Goal: Task Accomplishment & Management: Manage account settings

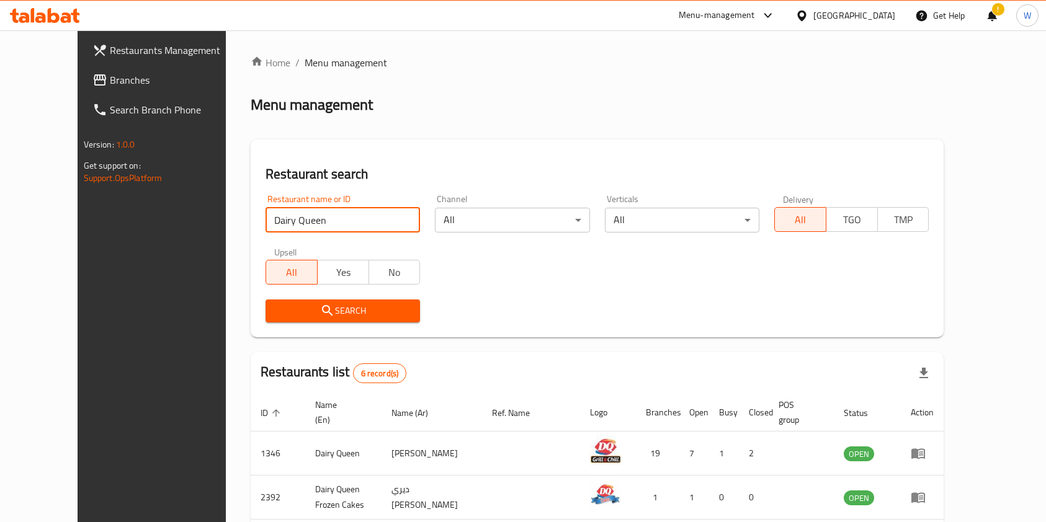
scroll to position [82, 0]
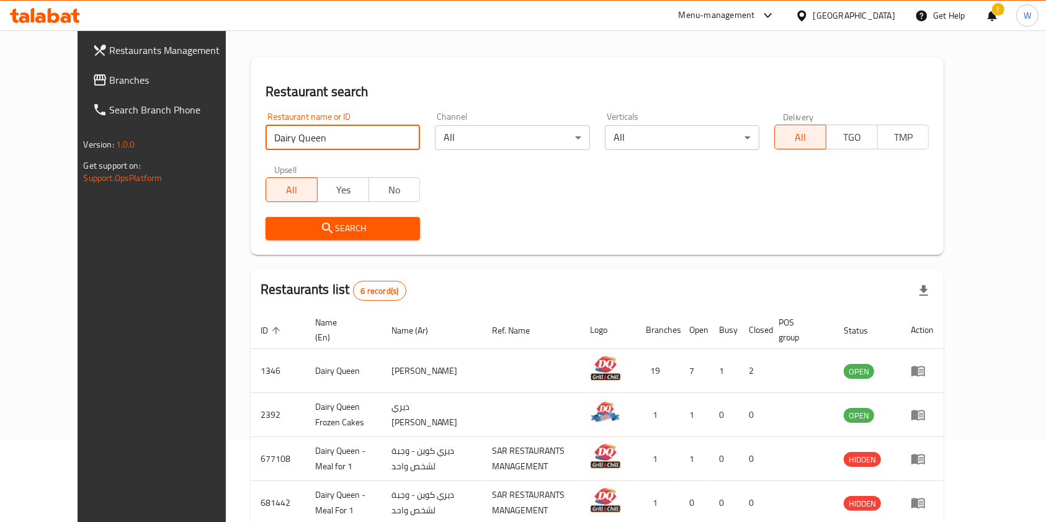
click at [330, 123] on div "Restaurant name or ID Dairy Queen Restaurant name or ID" at bounding box center [342, 131] width 154 height 38
click at [327, 136] on input "Dairy Queen" at bounding box center [342, 137] width 154 height 25
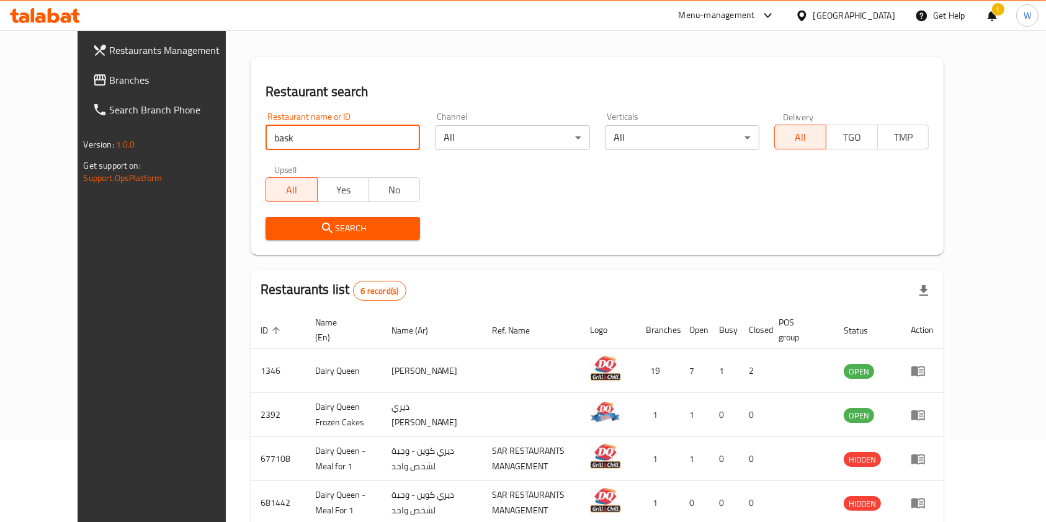
type input "[PERSON_NAME] [PERSON_NAME]"
click button "Search" at bounding box center [342, 228] width 154 height 23
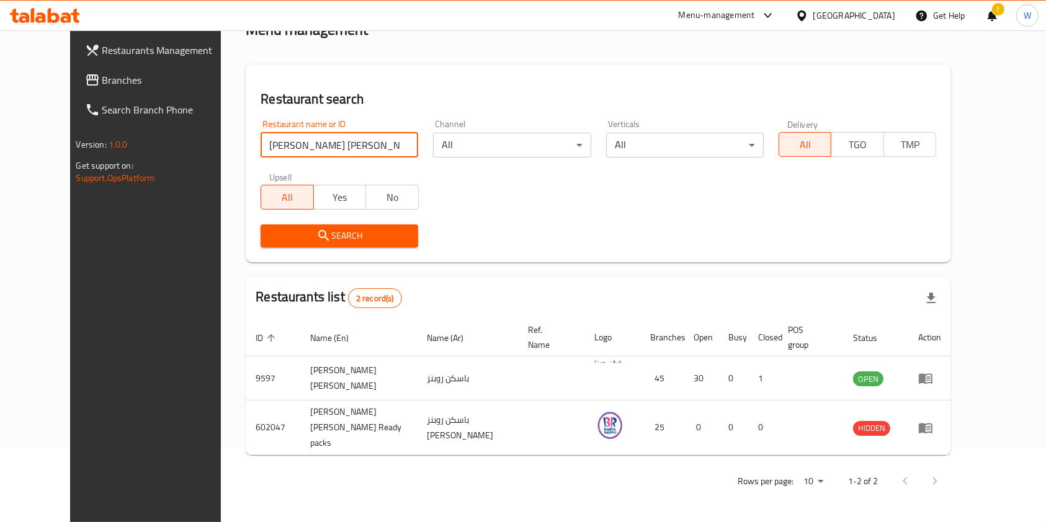
scroll to position [50, 0]
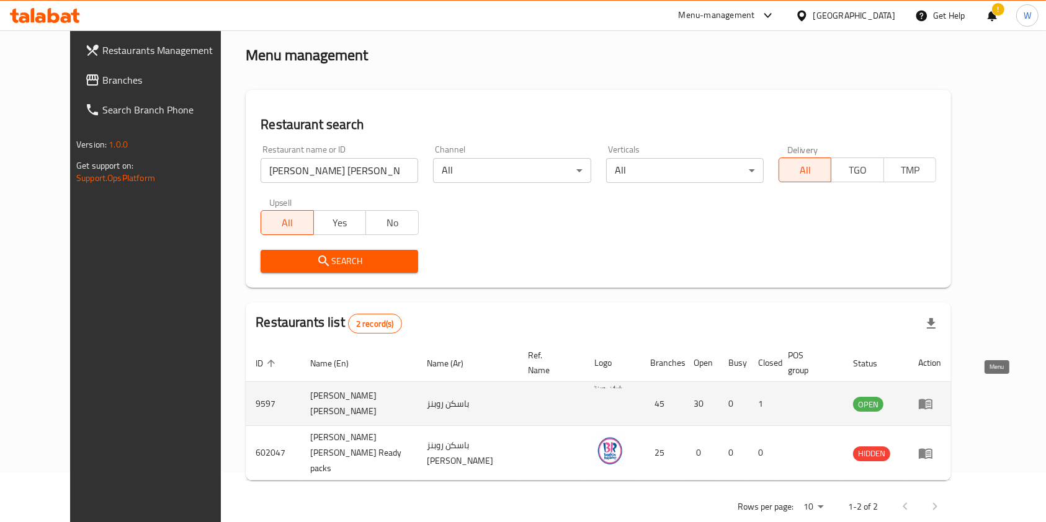
click at [930, 402] on icon "enhanced table" at bounding box center [928, 404] width 4 height 5
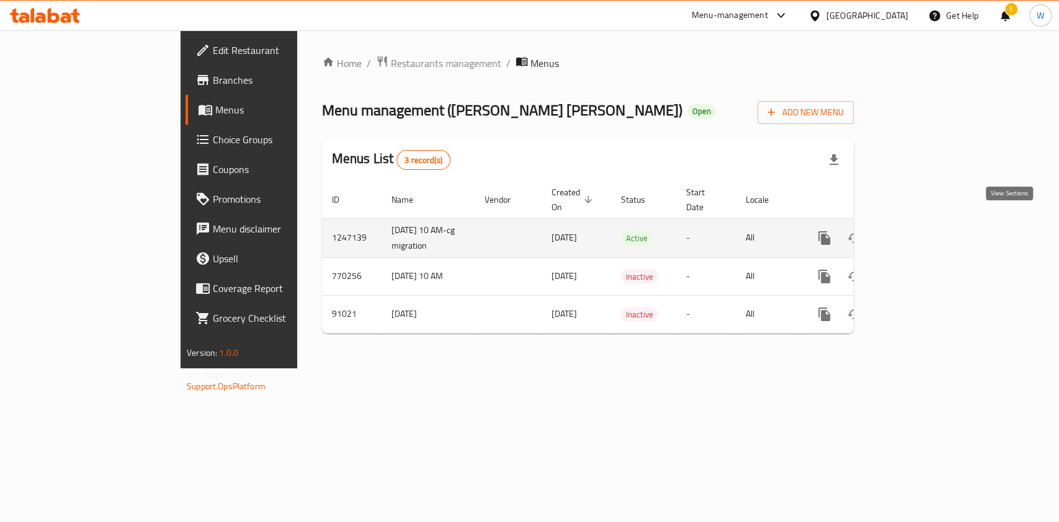
click at [928, 232] on link "enhanced table" at bounding box center [914, 238] width 30 height 30
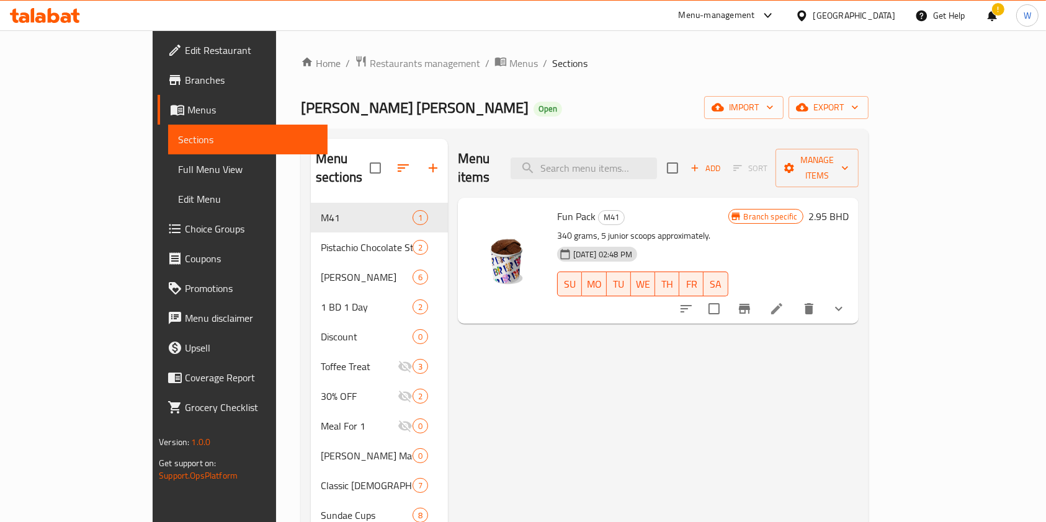
click at [185, 223] on span "Choice Groups" at bounding box center [251, 228] width 133 height 15
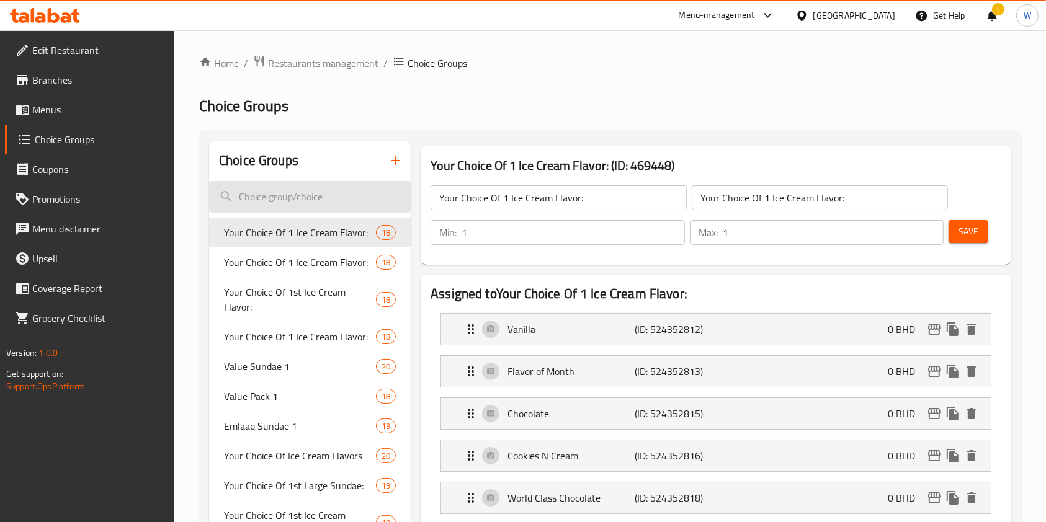
click at [337, 195] on input "search" at bounding box center [310, 197] width 202 height 32
click at [334, 56] on span "Restaurants management" at bounding box center [323, 63] width 110 height 15
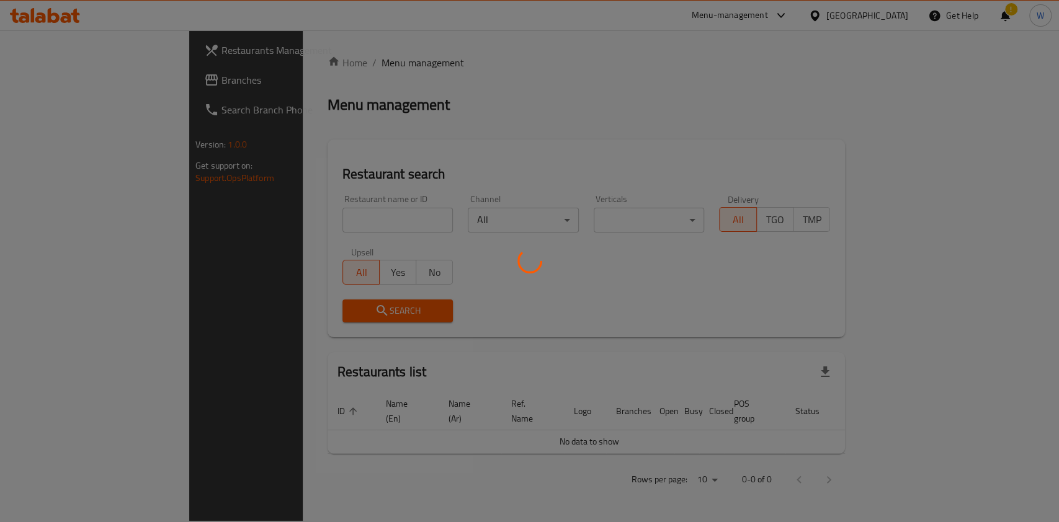
click at [305, 205] on div at bounding box center [529, 261] width 1059 height 522
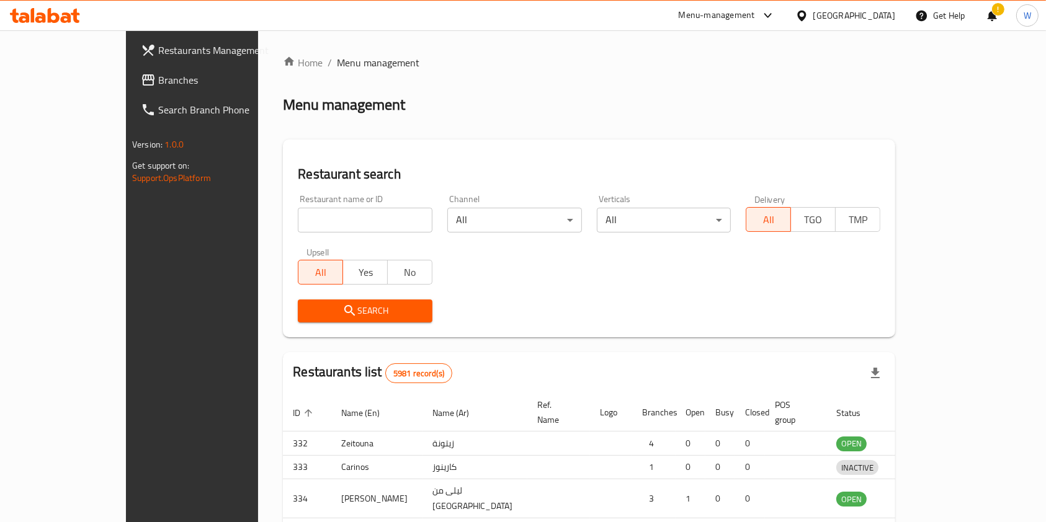
click at [306, 219] on div at bounding box center [523, 261] width 1046 height 522
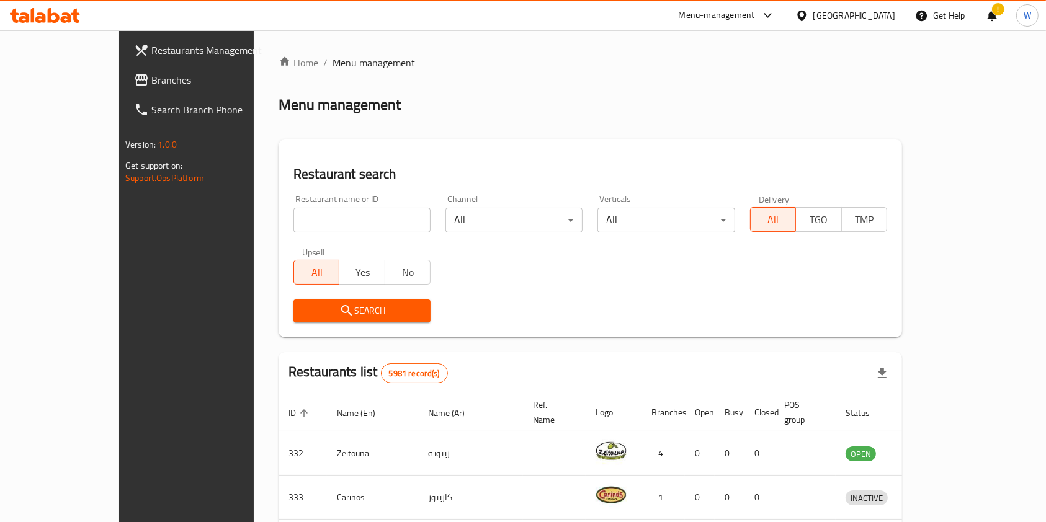
click at [306, 219] on input "search" at bounding box center [361, 220] width 137 height 25
type input "c"
type input "kumo"
click button "Search" at bounding box center [361, 311] width 137 height 23
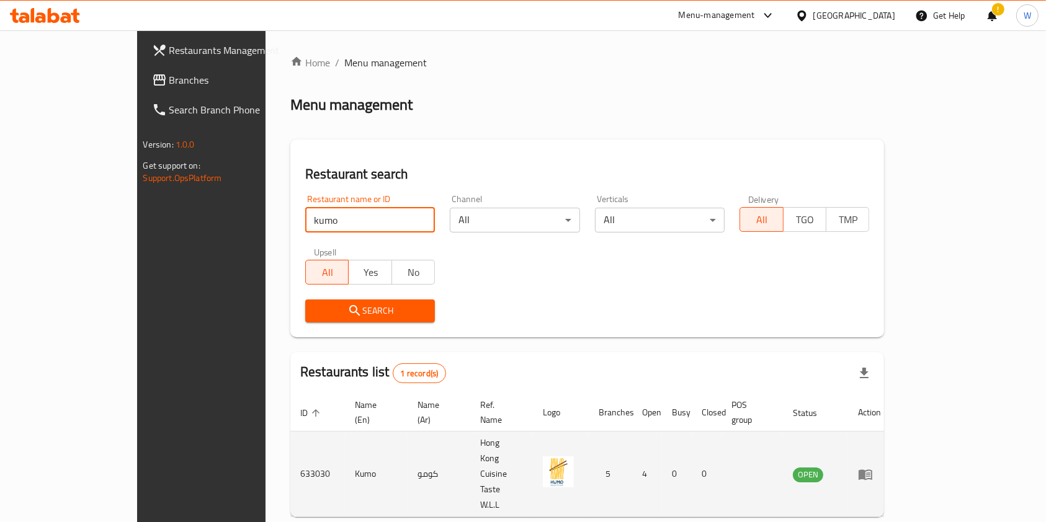
click at [881, 467] on link "enhanced table" at bounding box center [869, 474] width 23 height 15
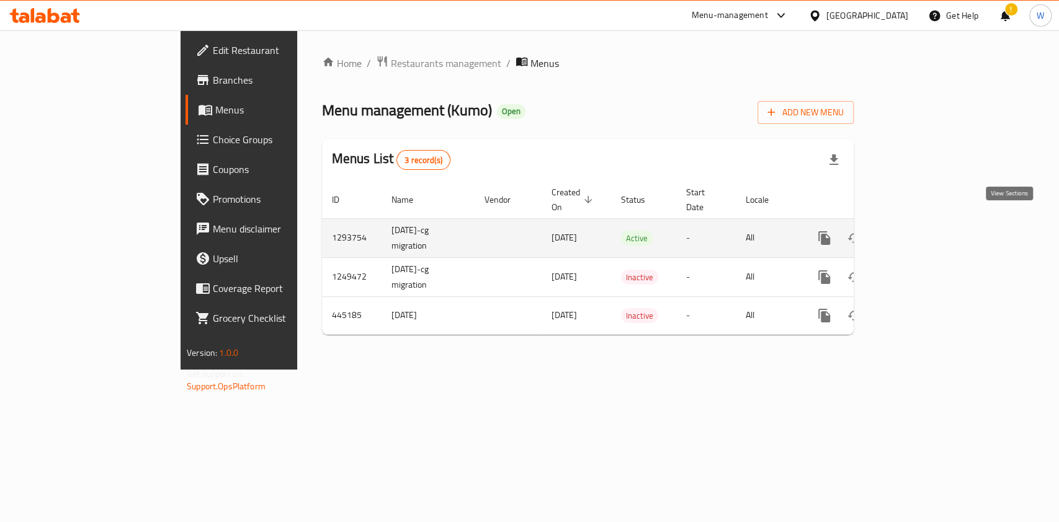
click at [919, 233] on icon "enhanced table" at bounding box center [913, 238] width 11 height 11
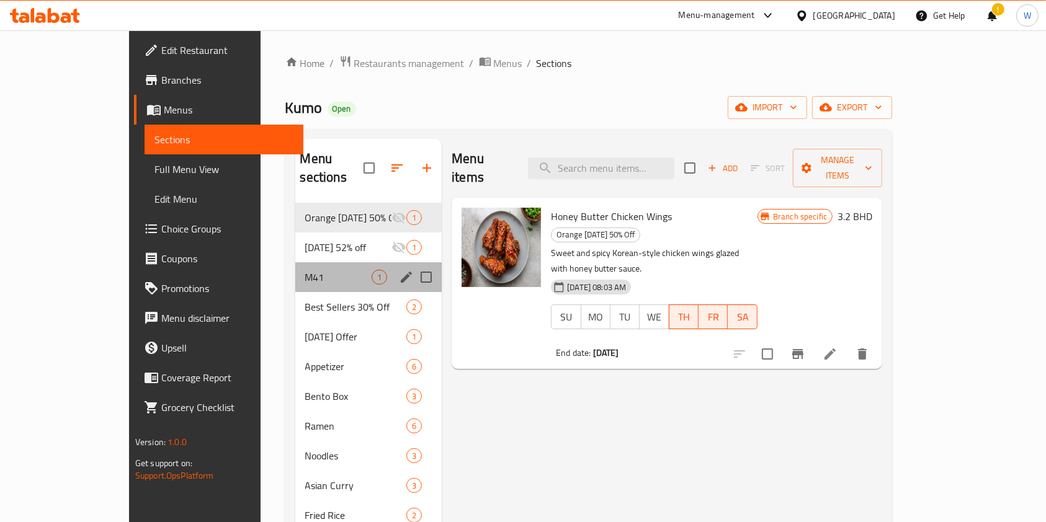
click at [295, 272] on div "M41 1" at bounding box center [368, 277] width 147 height 30
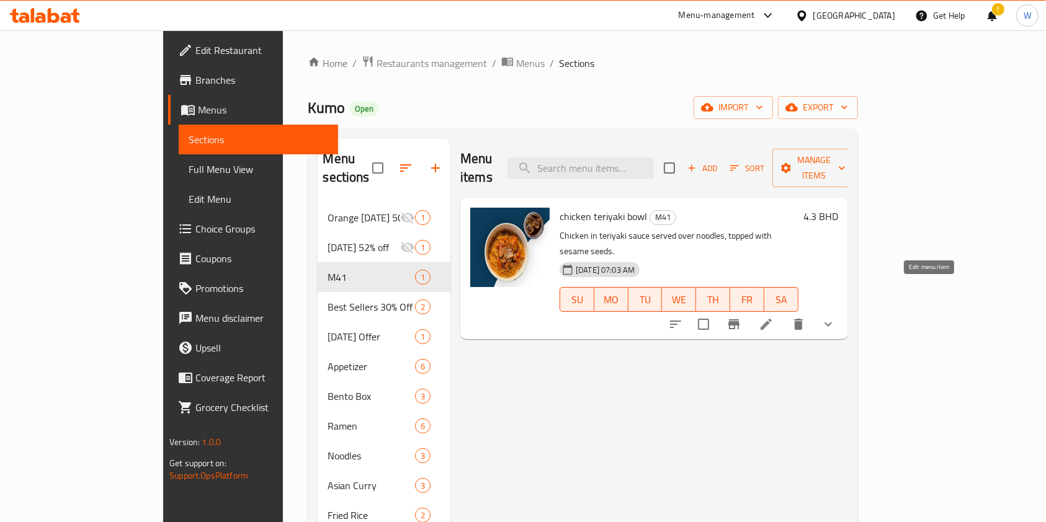
click at [773, 317] on icon at bounding box center [765, 324] width 15 height 15
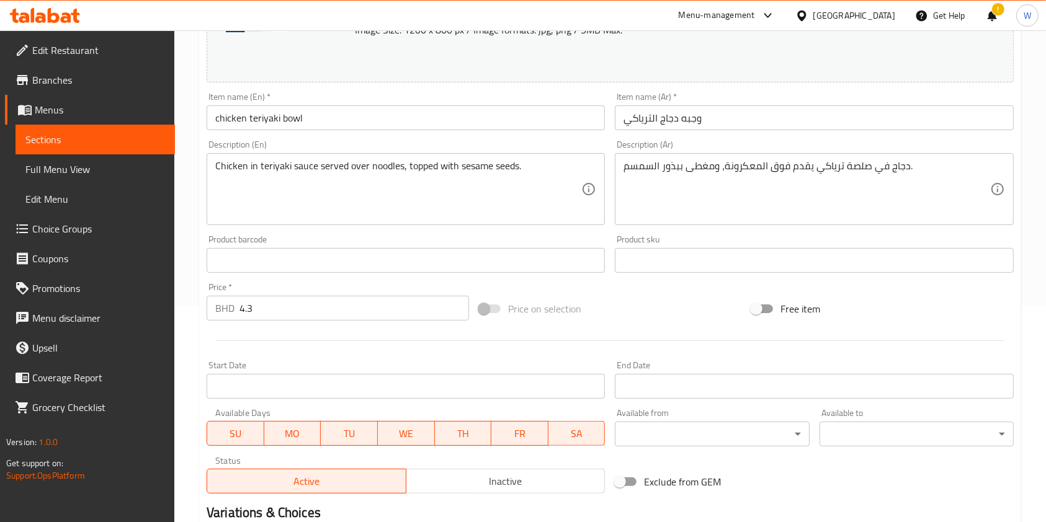
scroll to position [443, 0]
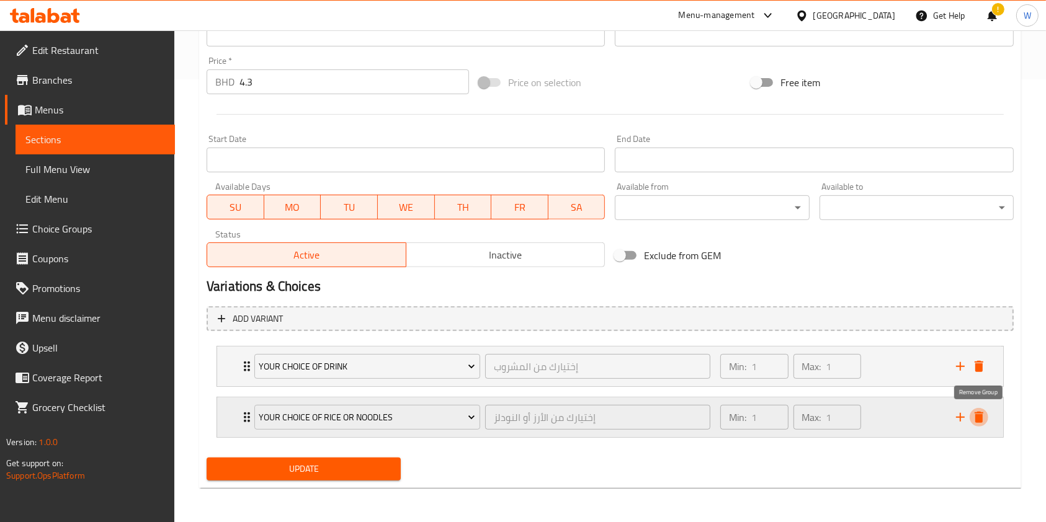
click at [980, 417] on icon "delete" at bounding box center [978, 417] width 9 height 11
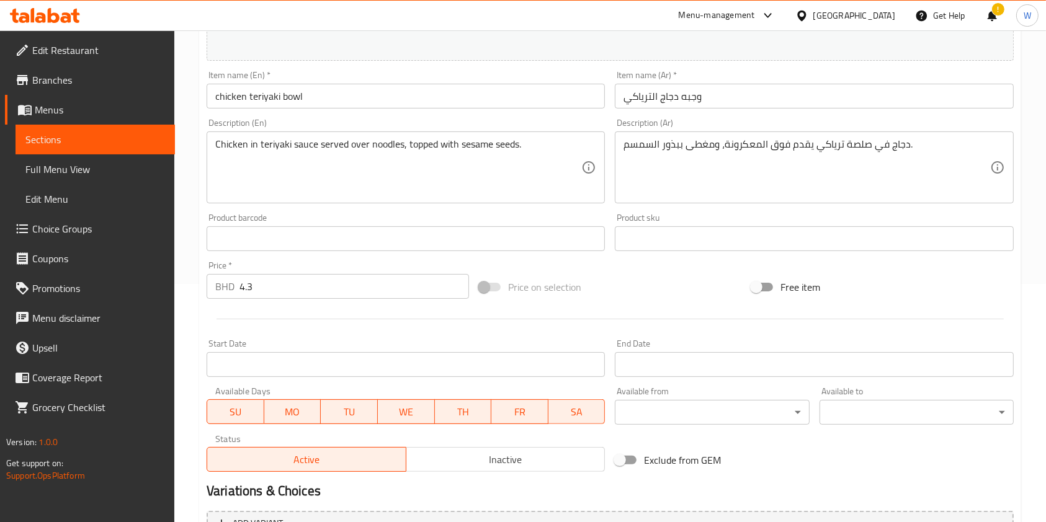
scroll to position [392, 0]
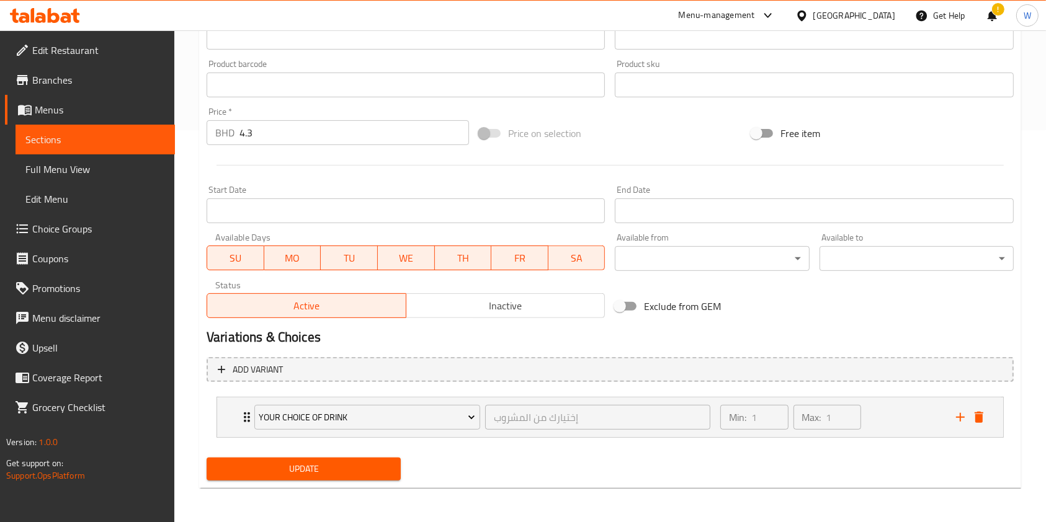
click at [265, 469] on span "Update" at bounding box center [303, 469] width 174 height 16
click at [331, 473] on span "Update" at bounding box center [303, 469] width 174 height 16
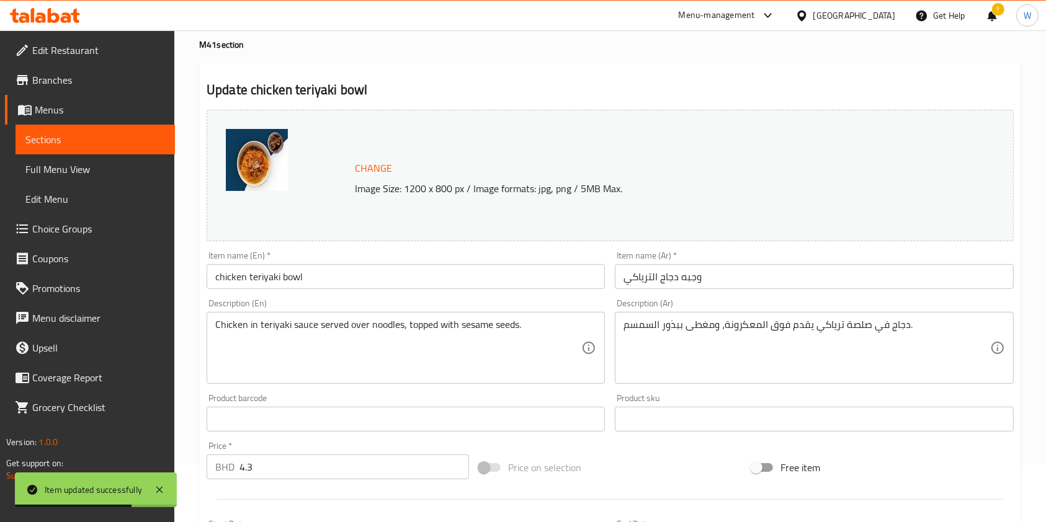
scroll to position [0, 0]
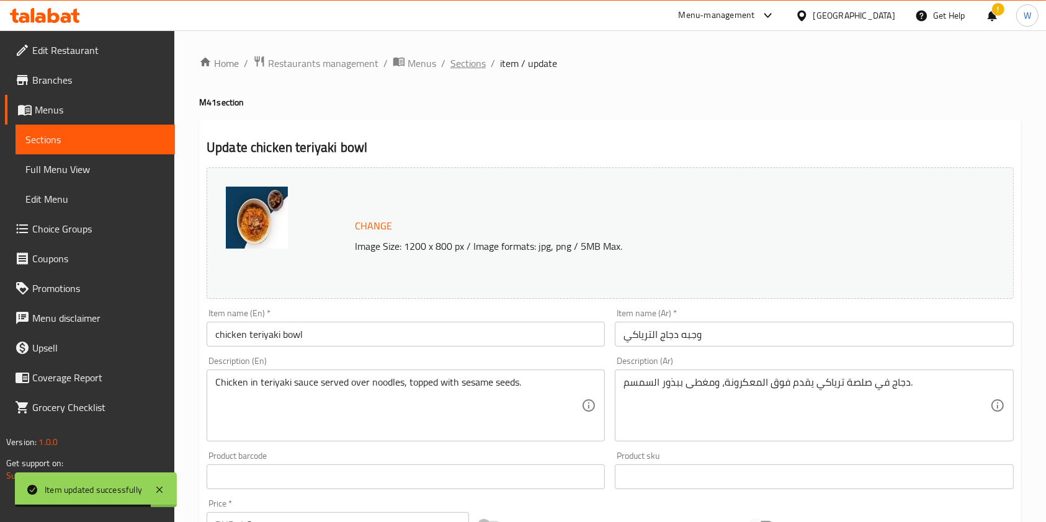
click at [469, 61] on span "Sections" at bounding box center [467, 63] width 35 height 15
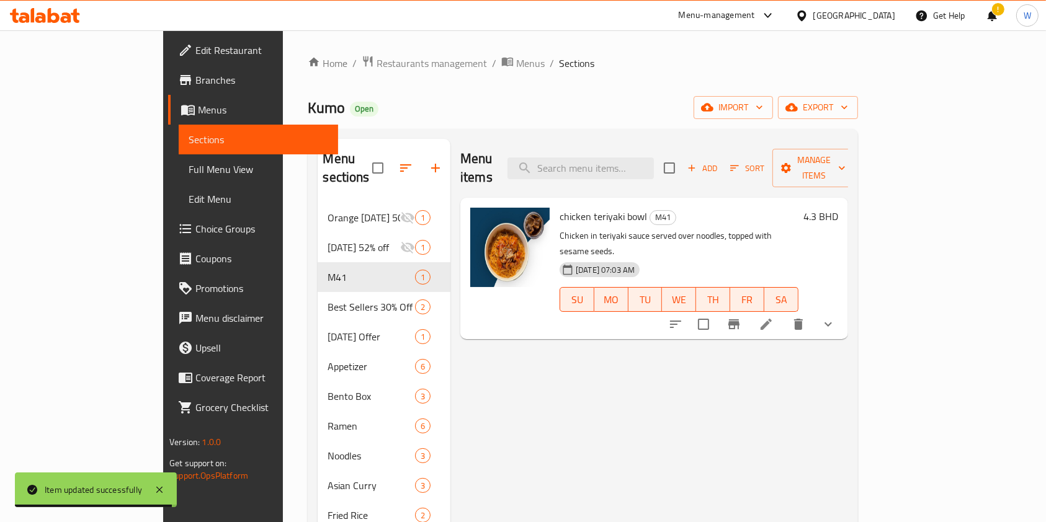
click at [579, 349] on div "Menu items Add Sort Manage items chicken teriyaki bowl M41 Chicken in teriyaki …" at bounding box center [649, 400] width 398 height 522
click at [556, 427] on div "Menu items Add Sort Manage items chicken teriyaki bowl M41 Chicken in teriyaki …" at bounding box center [649, 400] width 398 height 522
click at [376, 56] on span "Restaurants management" at bounding box center [431, 63] width 110 height 15
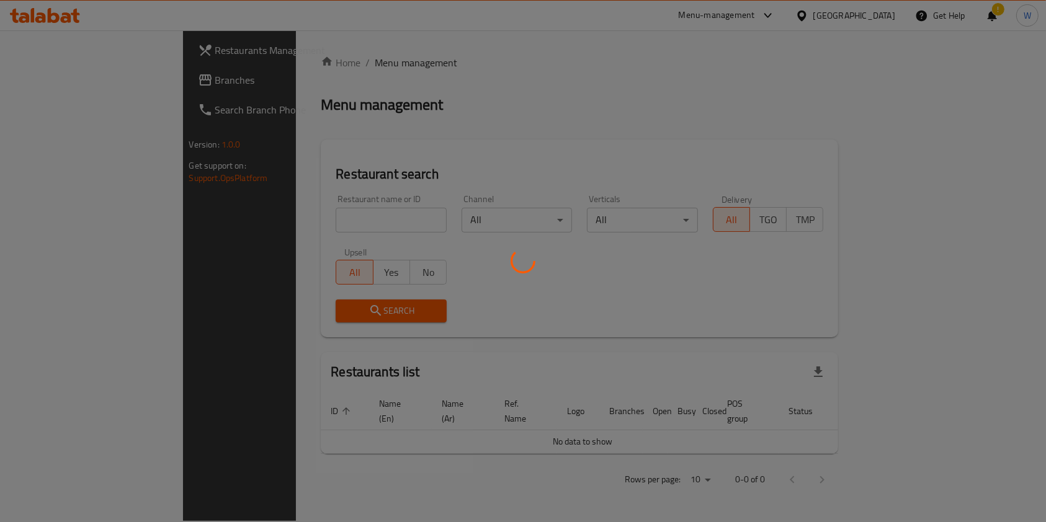
click at [318, 216] on div at bounding box center [523, 261] width 1046 height 522
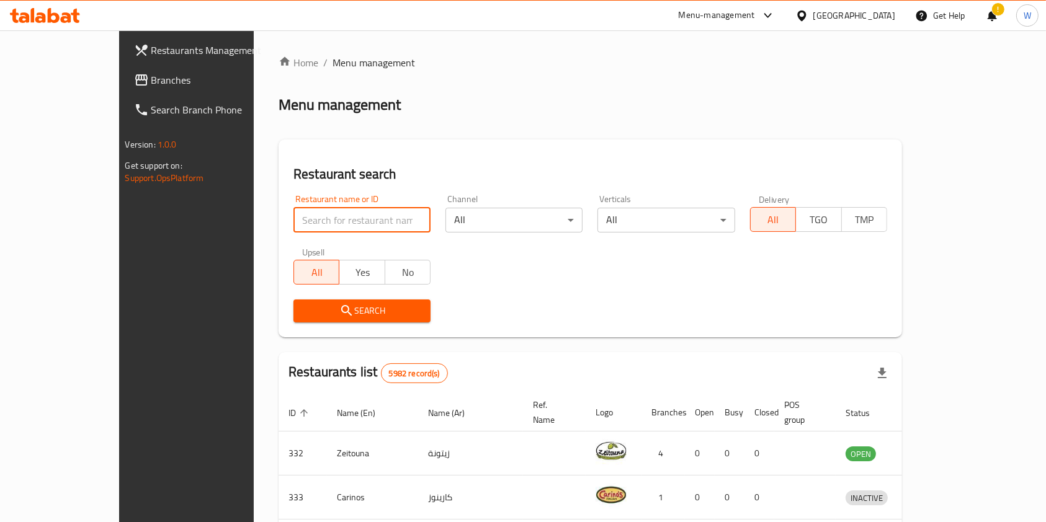
click at [318, 216] on input "search" at bounding box center [361, 220] width 137 height 25
type input "[PERSON_NAME] [PERSON_NAME]"
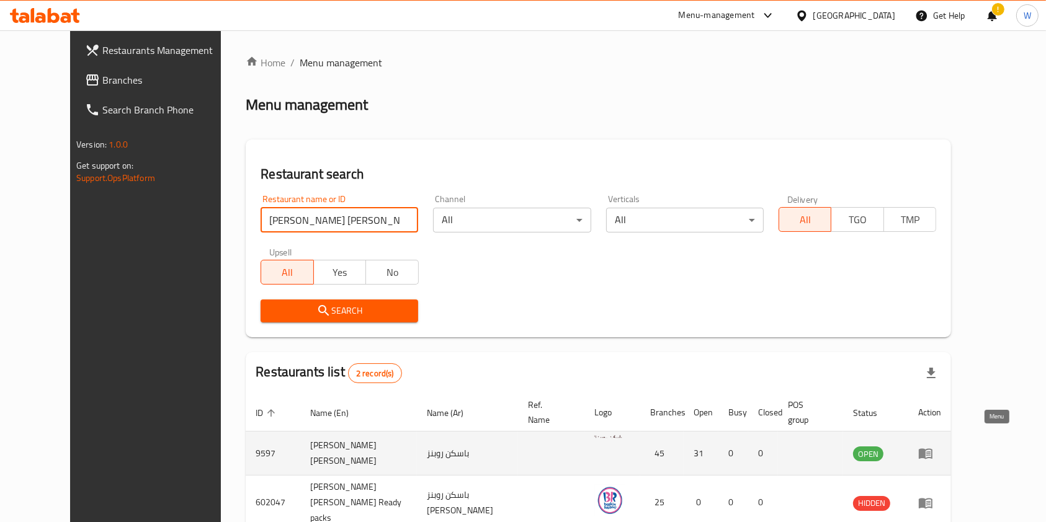
click at [933, 446] on icon "enhanced table" at bounding box center [925, 453] width 15 height 15
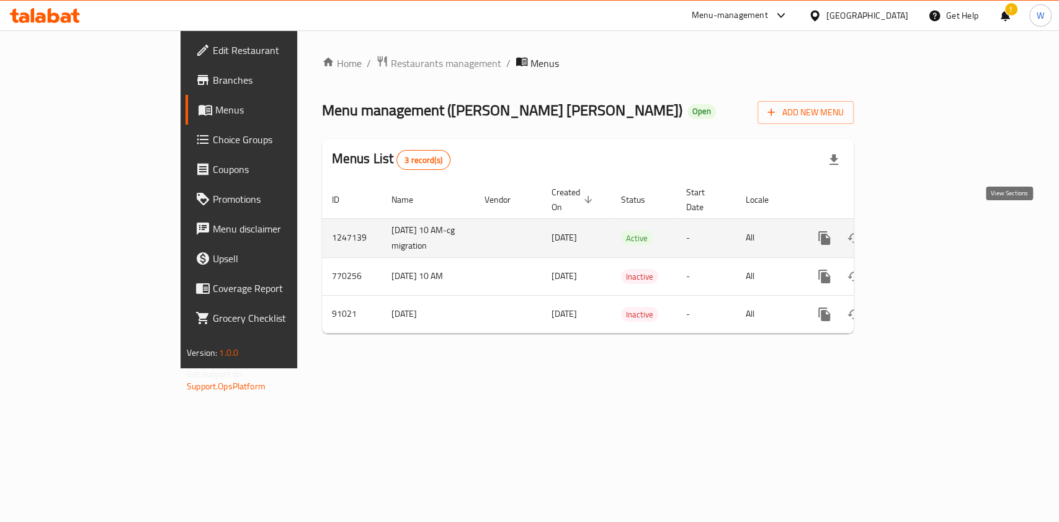
click at [921, 231] on icon "enhanced table" at bounding box center [913, 238] width 15 height 15
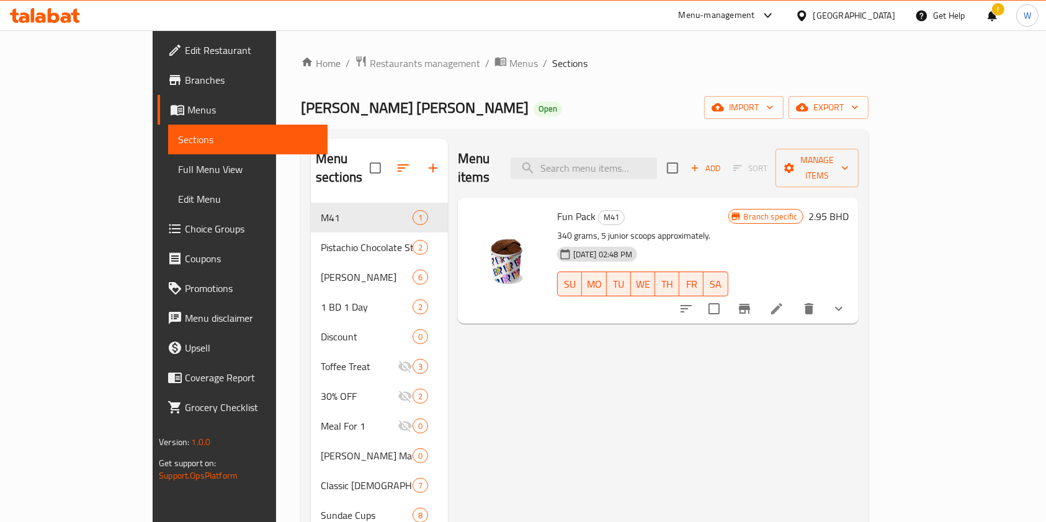
click at [656, 169] on input "search" at bounding box center [583, 169] width 146 height 22
type input "kids"
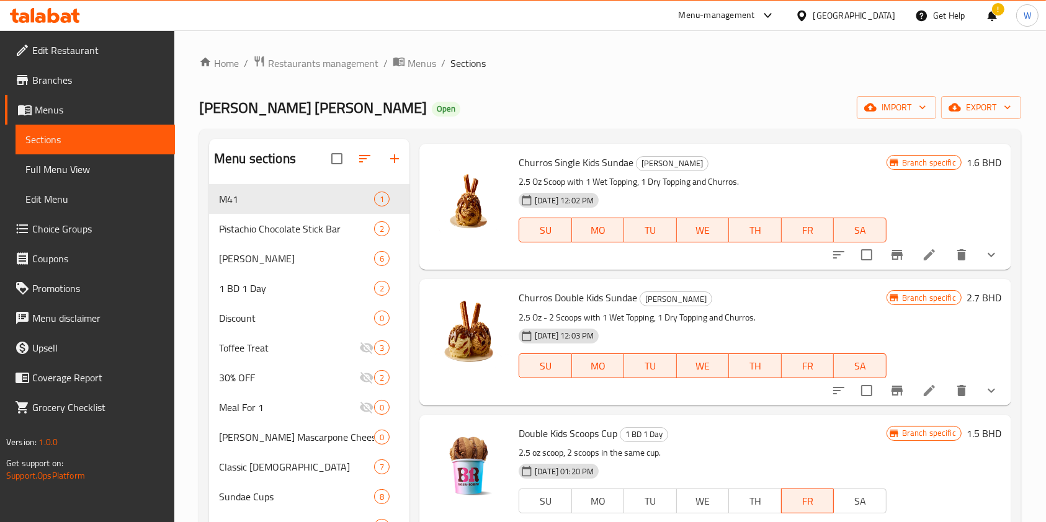
scroll to position [248, 0]
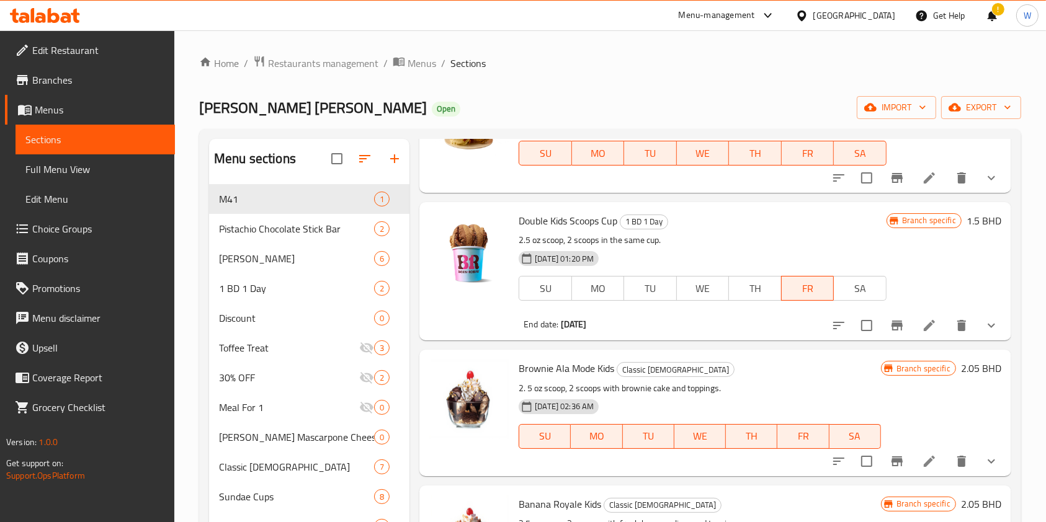
click at [913, 335] on li at bounding box center [929, 325] width 35 height 22
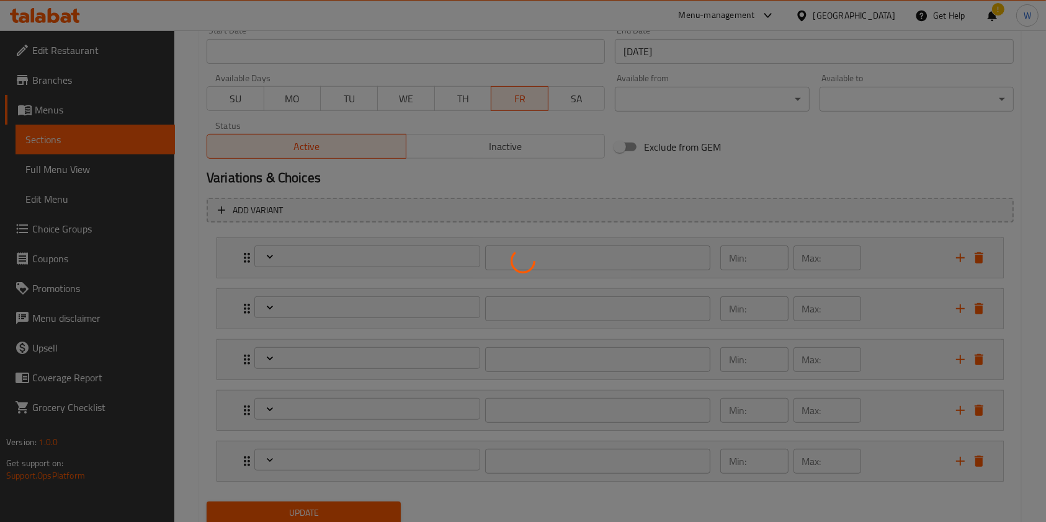
scroll to position [595, 0]
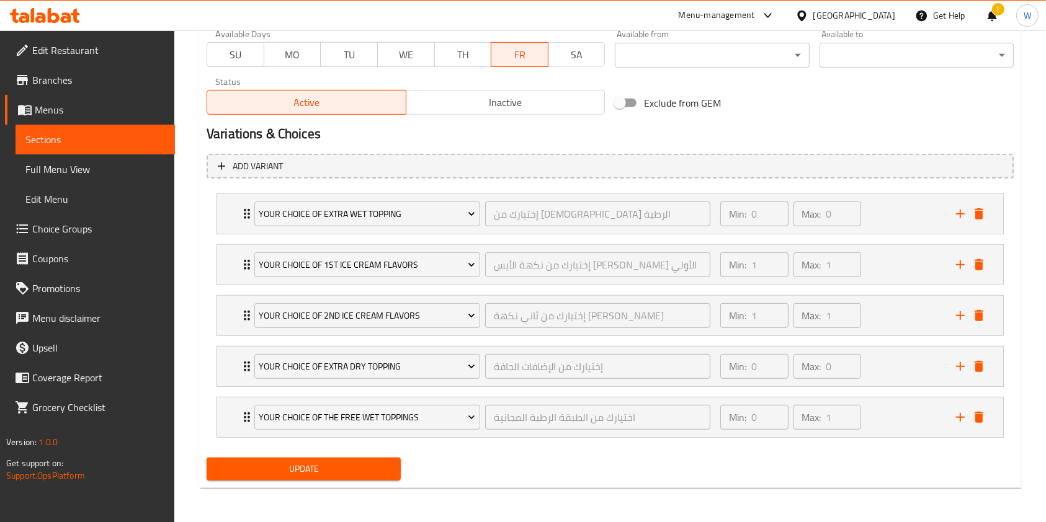
type input "إختيارك من [DEMOGRAPHIC_DATA] الرطبة"
type input "0"
type input "إختيارك من نكهة الأيس [PERSON_NAME] الأولي"
type input "1"
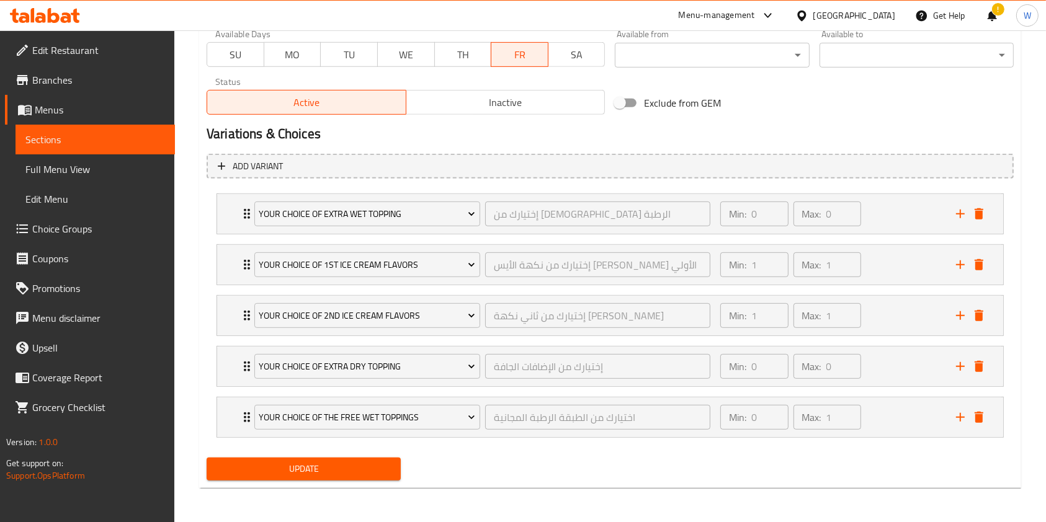
type input "1"
type input "إختيارك من ثاني نكهة [PERSON_NAME]"
type input "1"
type input "إختيارك من الإضافات الجافة"
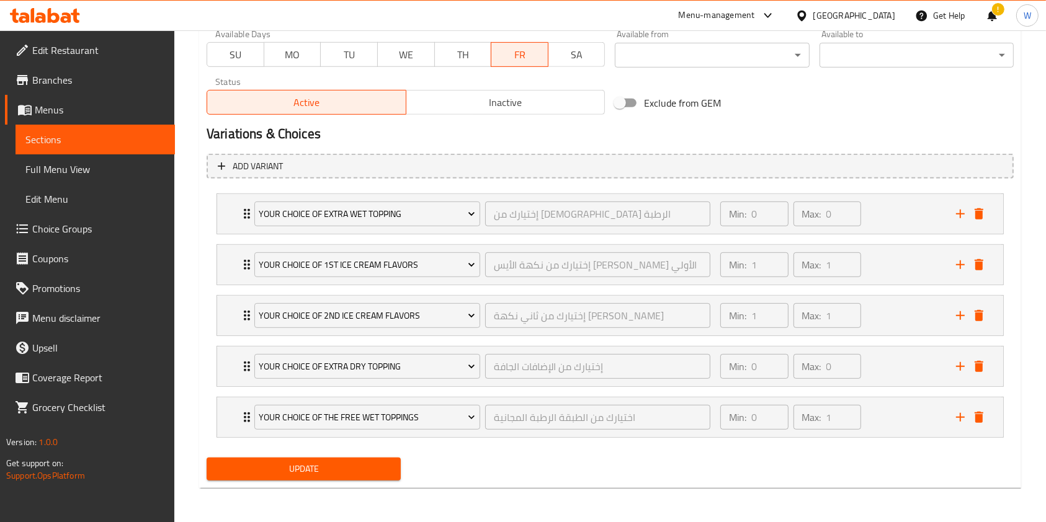
type input "0"
type input "اختيارك من الطبقة الرطبة المجانية"
type input "0"
type input "1"
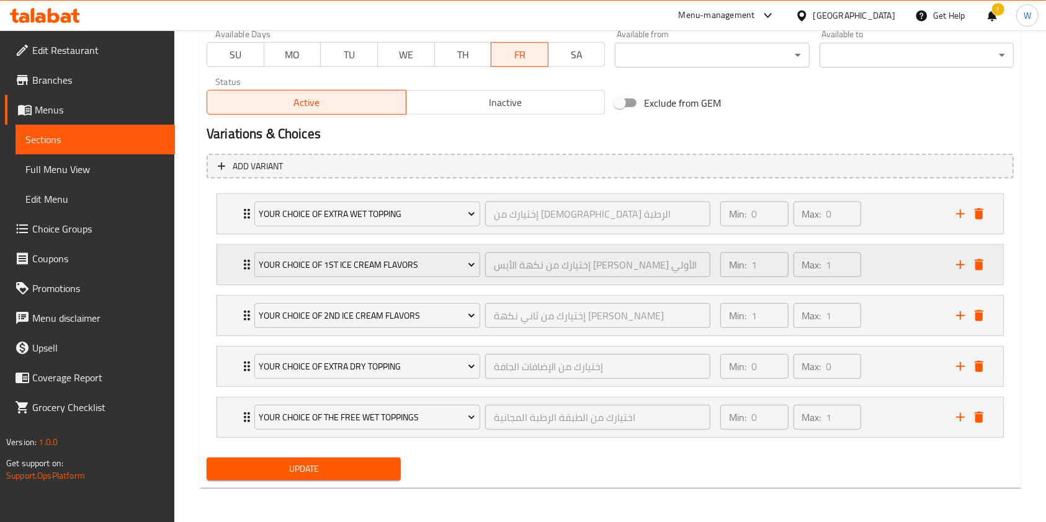
click at [247, 262] on div "Your Choice Of 1st Ice Cream Flavors إختيارك من نكهة الأيس [PERSON_NAME] الأولي…" at bounding box center [482, 265] width 471 height 40
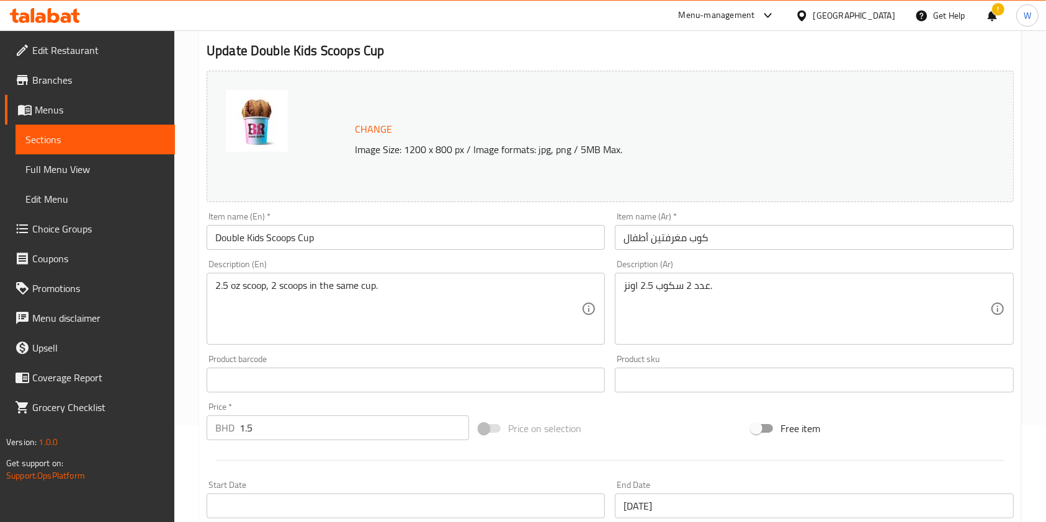
scroll to position [0, 0]
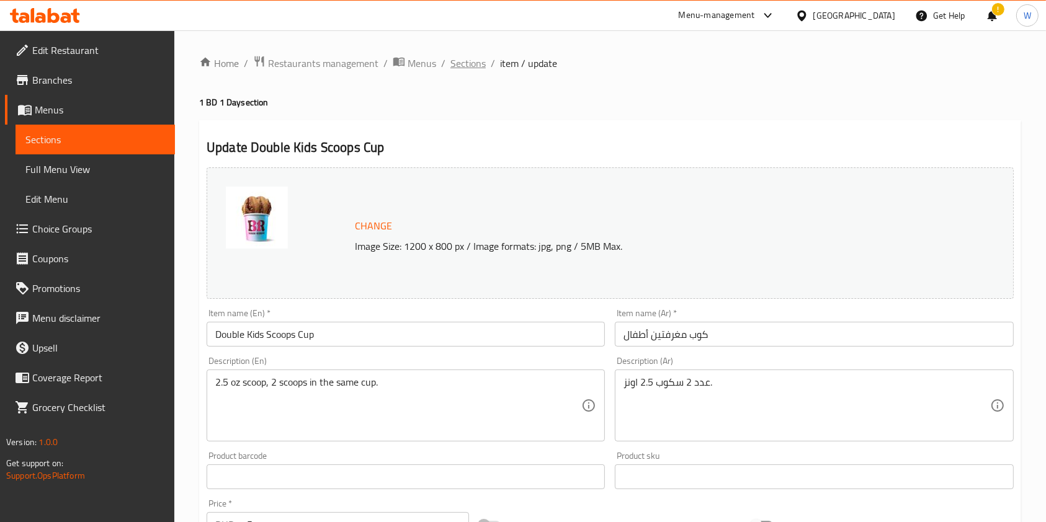
click at [472, 71] on span "Sections" at bounding box center [467, 63] width 35 height 15
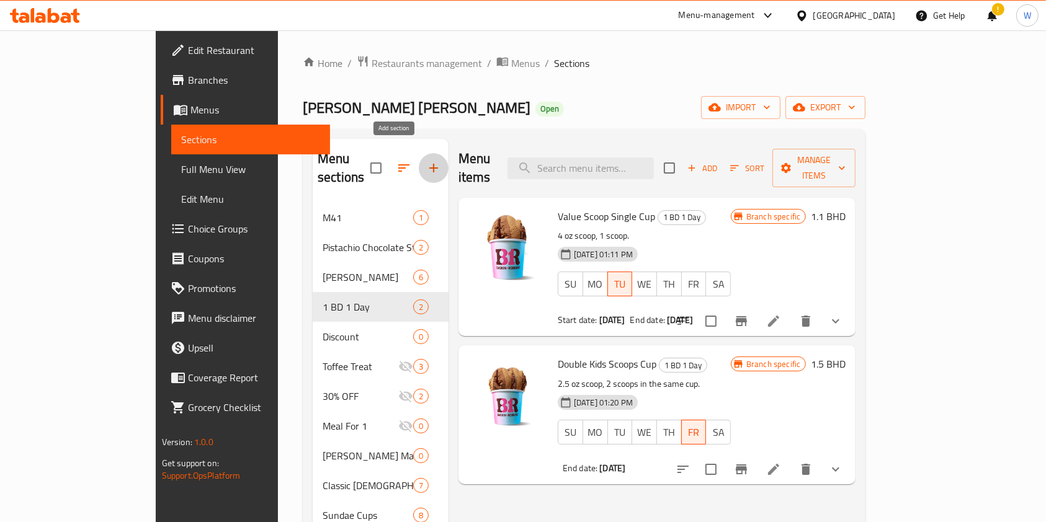
click at [426, 164] on icon "button" at bounding box center [433, 168] width 15 height 15
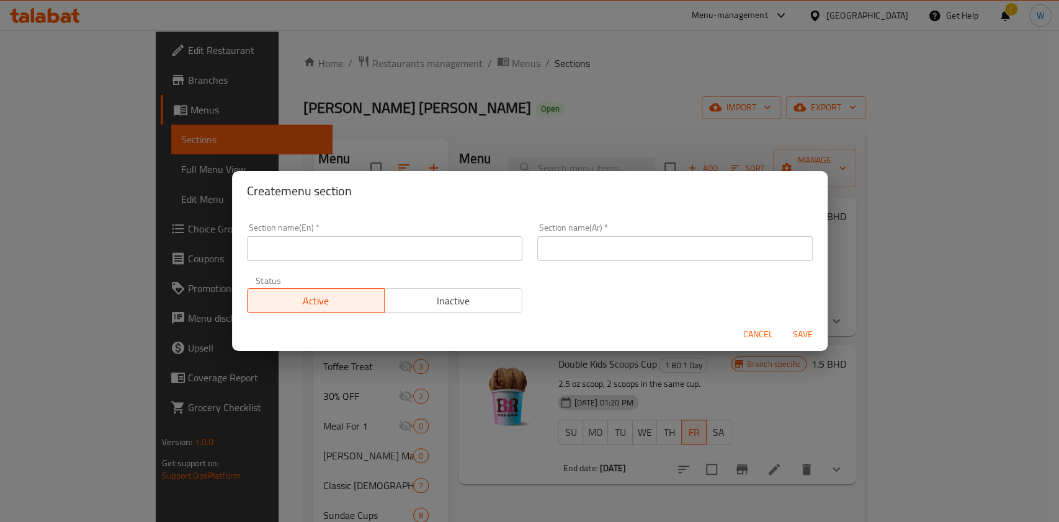
click at [356, 251] on input "text" at bounding box center [384, 248] width 275 height 25
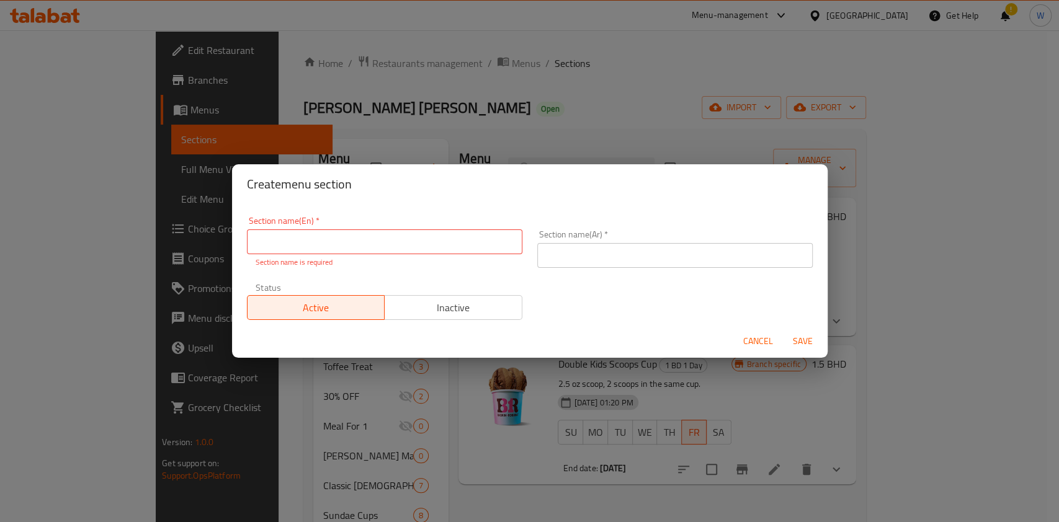
click at [765, 330] on button "Cancel" at bounding box center [758, 341] width 40 height 23
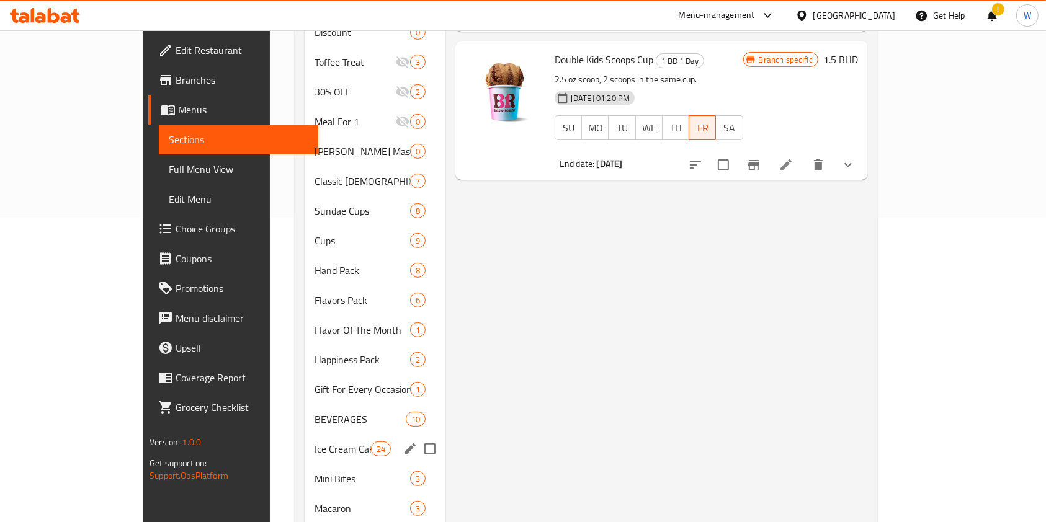
scroll to position [331, 0]
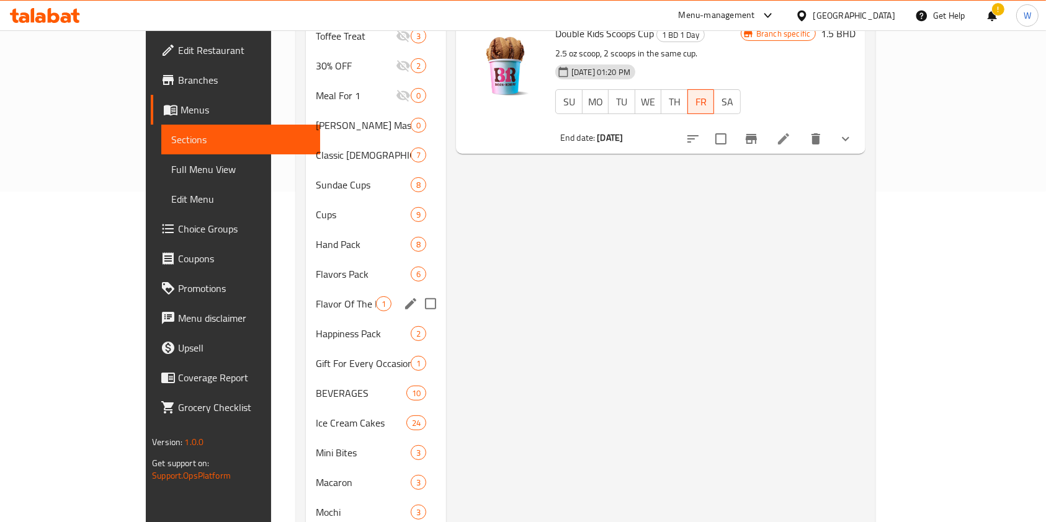
click at [306, 297] on div "Flavor Of The Month 1" at bounding box center [376, 304] width 140 height 30
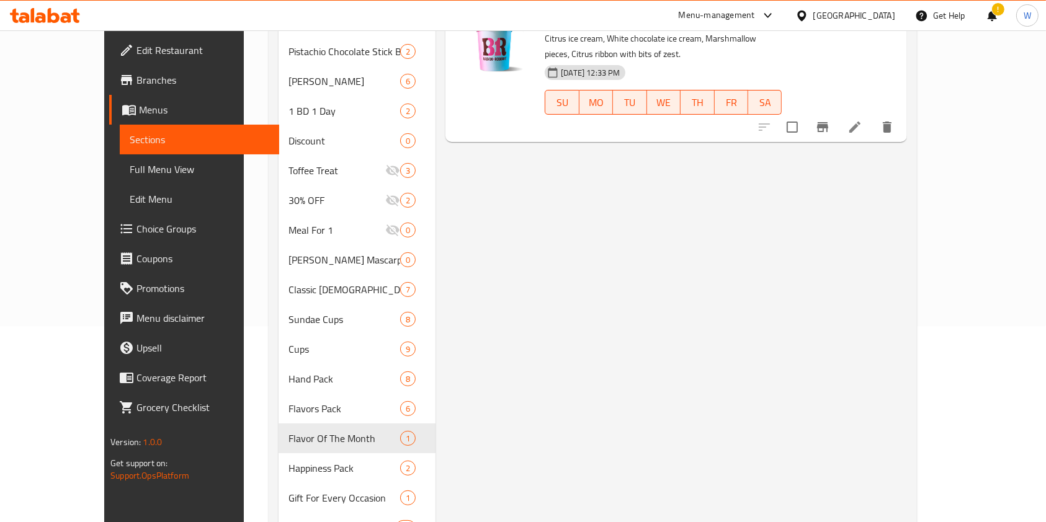
scroll to position [82, 0]
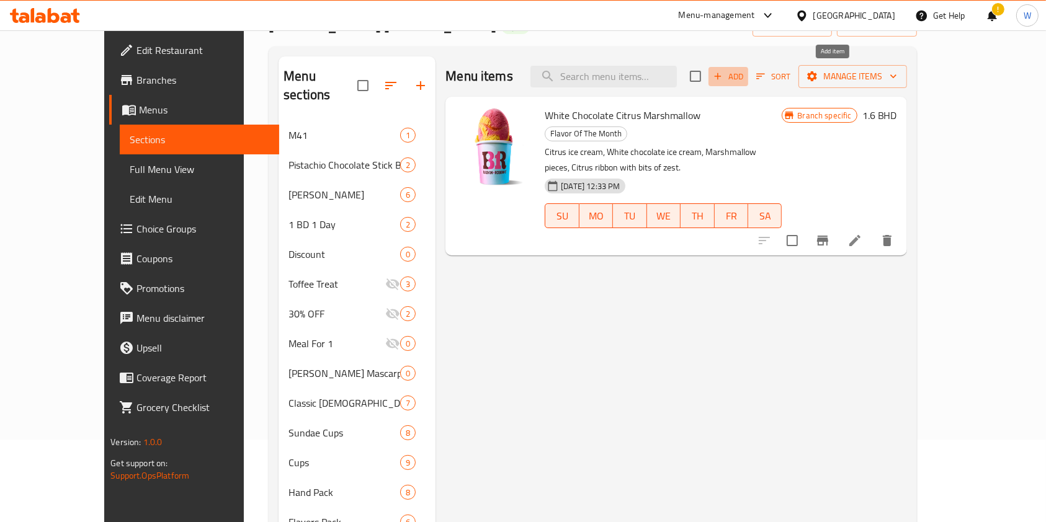
click at [723, 71] on icon "button" at bounding box center [717, 76] width 11 height 11
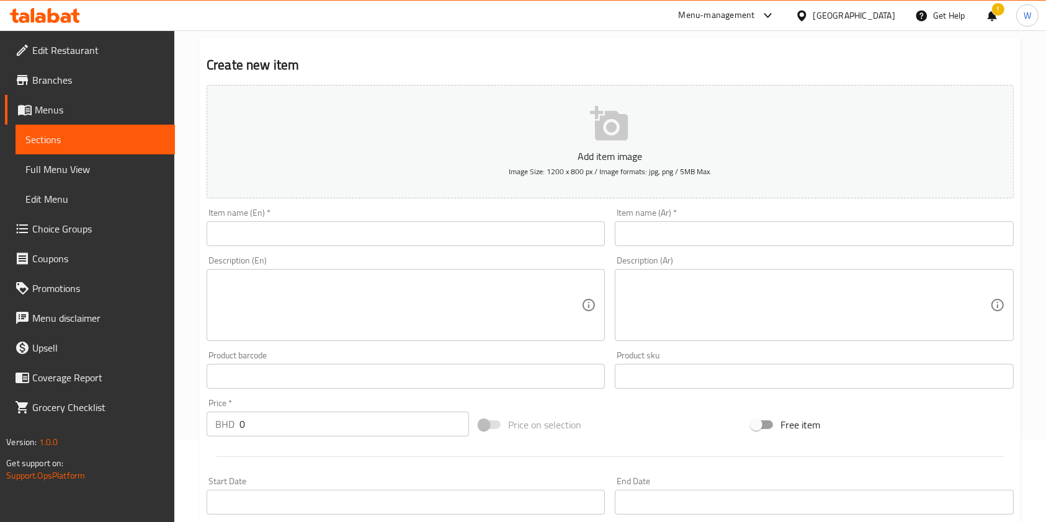
click at [455, 269] on div "Description (En) Description (En)" at bounding box center [406, 298] width 398 height 85
click at [455, 239] on input "text" at bounding box center [406, 233] width 398 height 25
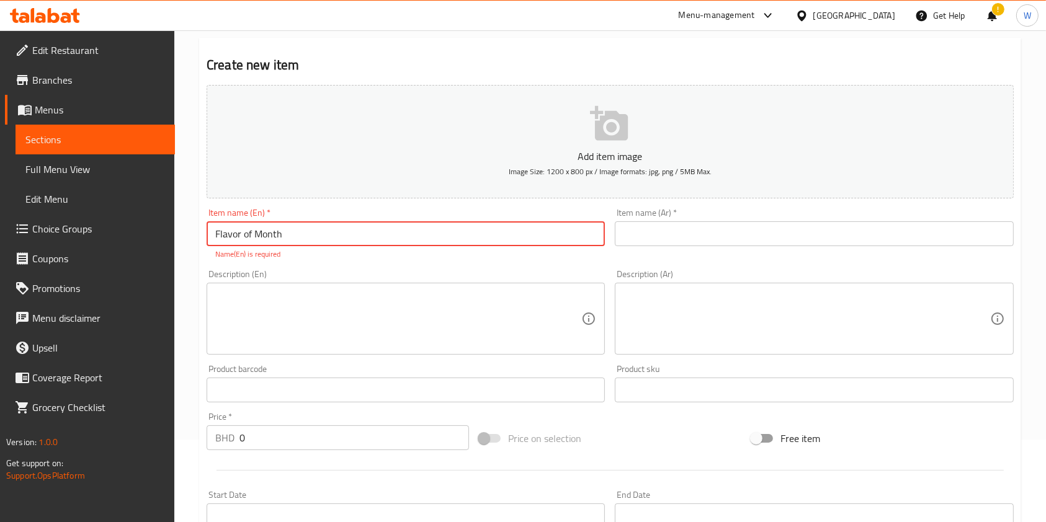
type input "Flavor of Month"
click at [669, 228] on input "text" at bounding box center [814, 233] width 398 height 25
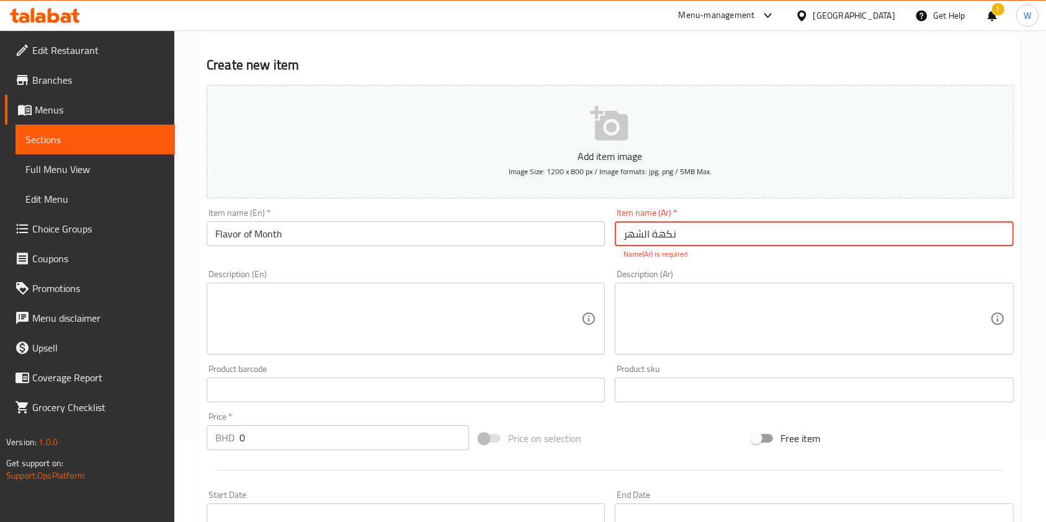
type input "نكهة الشهر"
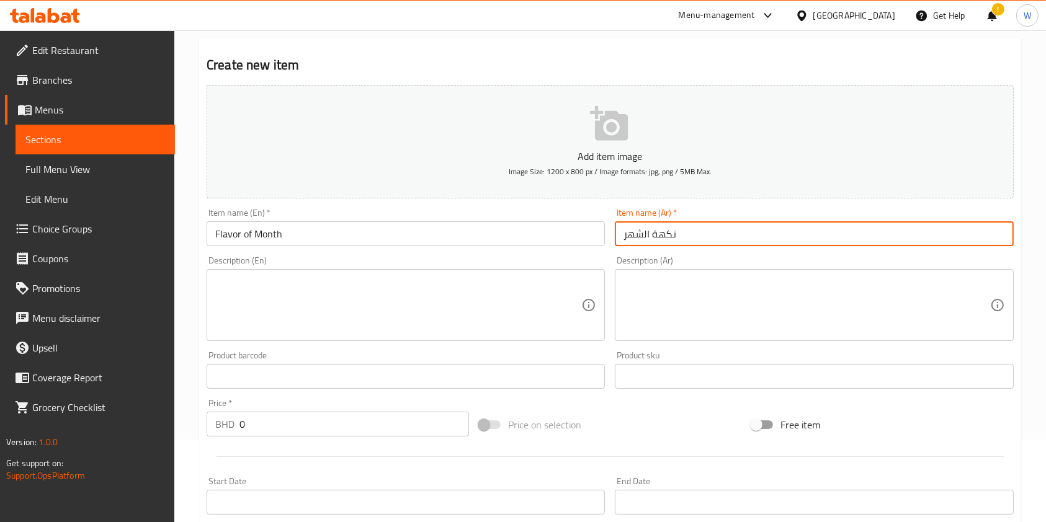
click at [477, 312] on textarea at bounding box center [398, 305] width 366 height 59
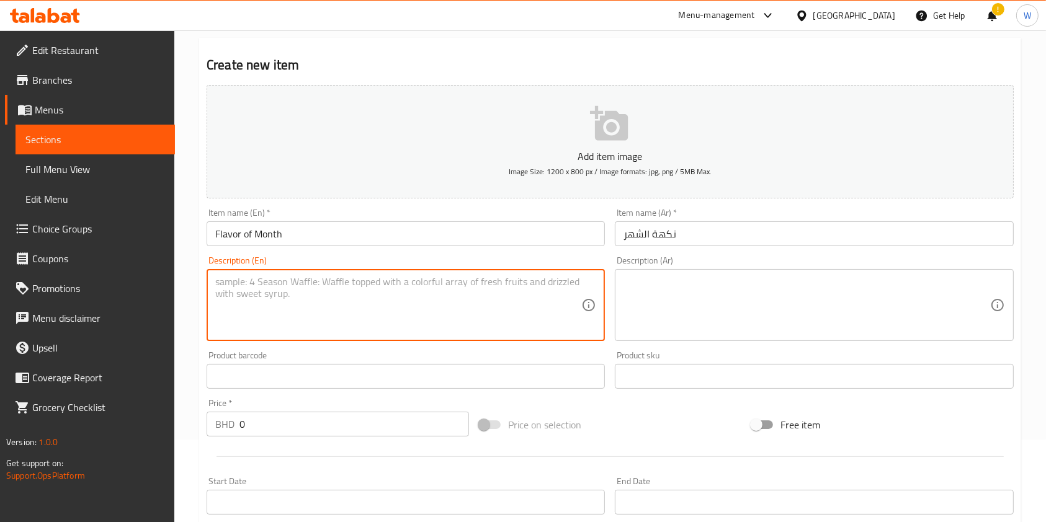
click at [324, 233] on input "Flavor of Month" at bounding box center [406, 233] width 398 height 25
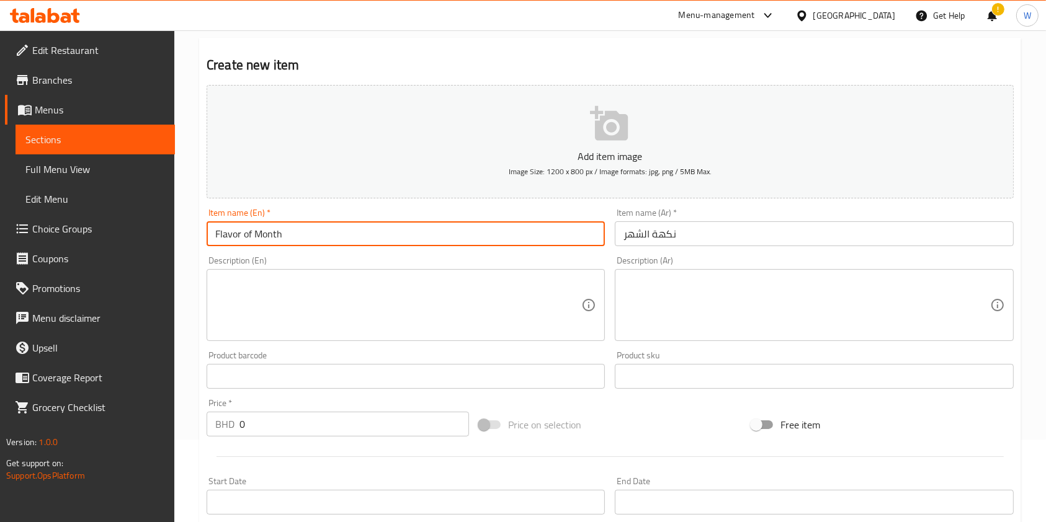
click at [231, 293] on textarea at bounding box center [398, 305] width 366 height 59
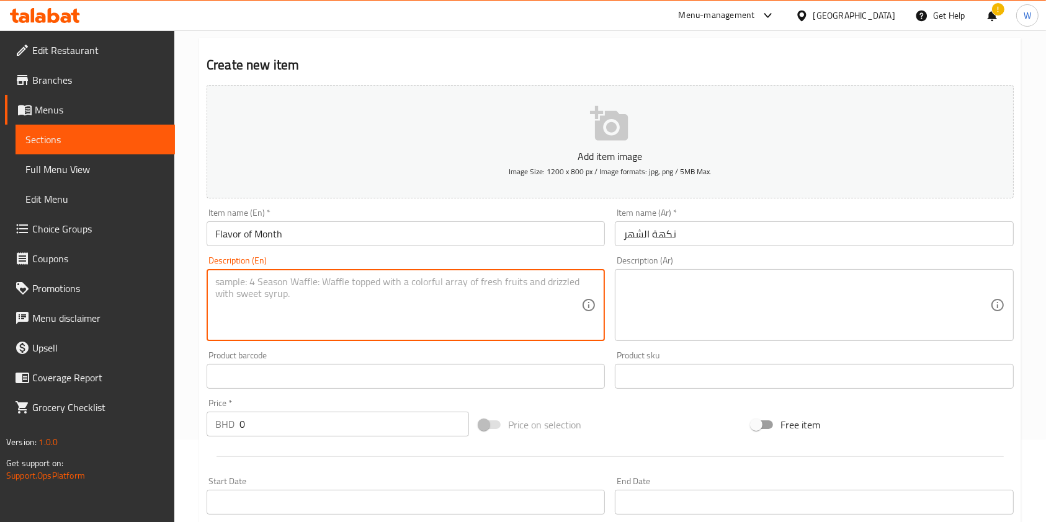
click at [360, 300] on textarea at bounding box center [398, 305] width 366 height 59
paste textarea "Flavor of Month | Mango Passionfruit Emlaaq Cup"
click at [412, 300] on textarea "Flavor of Month | Mango Passionfruit Emlaaq Cup" at bounding box center [398, 305] width 366 height 59
click at [414, 290] on textarea "Flavor of Month | Mango Passionfruit Emlaaq Cup" at bounding box center [398, 305] width 366 height 59
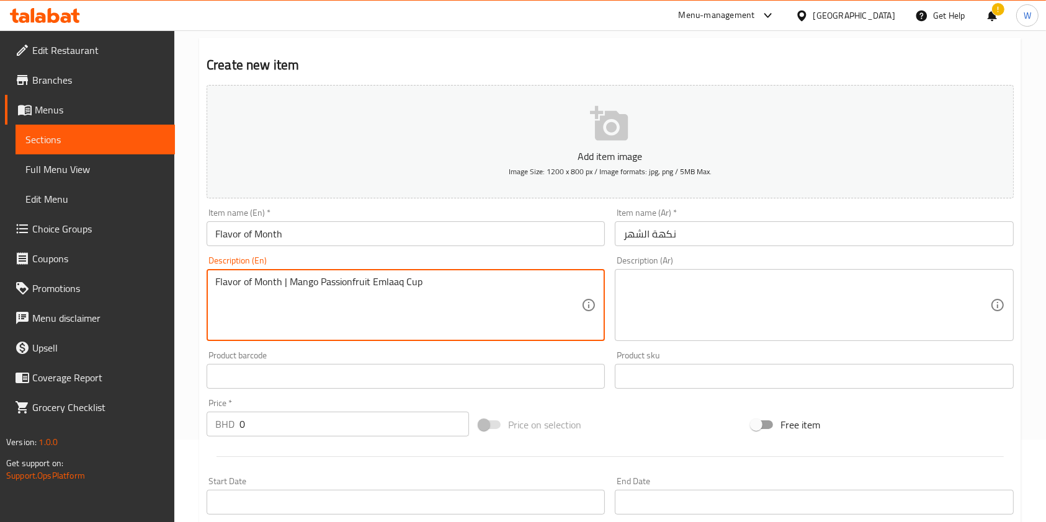
click at [414, 290] on textarea "Flavor of Month | Mango Passionfruit Emlaaq Cup" at bounding box center [398, 305] width 366 height 59
paste textarea "Mangi ice cream, Passionfruit, Mango pieces, Passionfruit swirl."
type textarea "Mangi ice cream, Passionfruit, Mango pieces, Passionfruit swirl."
click at [789, 296] on textarea at bounding box center [806, 305] width 366 height 59
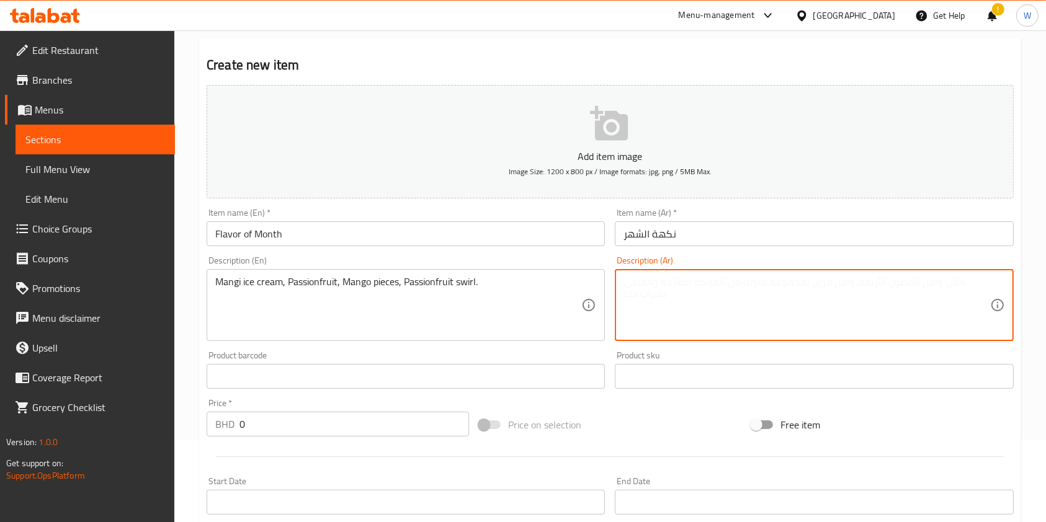
paste textarea "آيس [PERSON_NAME]، شربات باشن فروت، قطع مانجو، وقطع باشن فروت."
type textarea "آيس [PERSON_NAME]، شربات باشن فروت، قطع مانجو، وقطع باشن فروت."
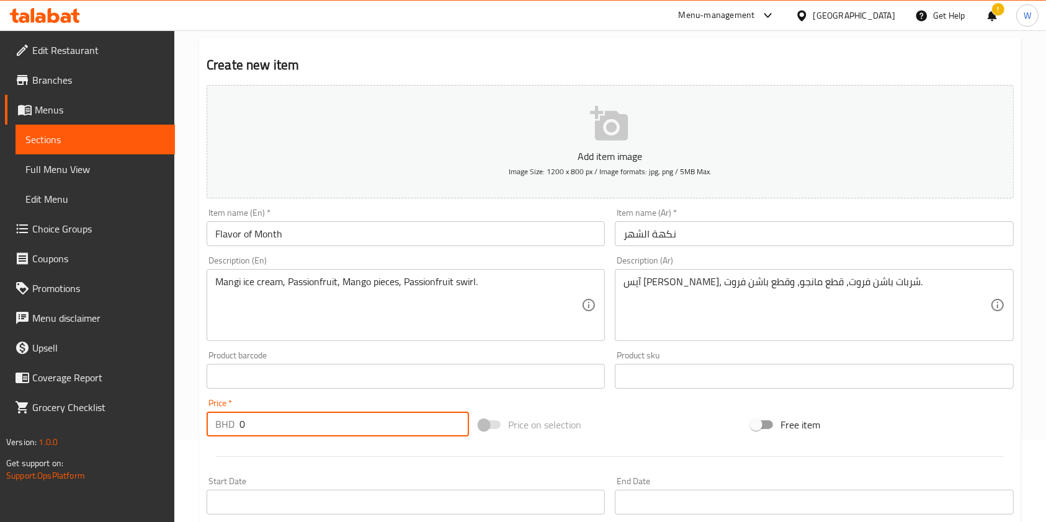
drag, startPoint x: 280, startPoint y: 422, endPoint x: 203, endPoint y: 422, distance: 76.3
click at [209, 420] on div "BHD 0 Price *" at bounding box center [338, 424] width 262 height 25
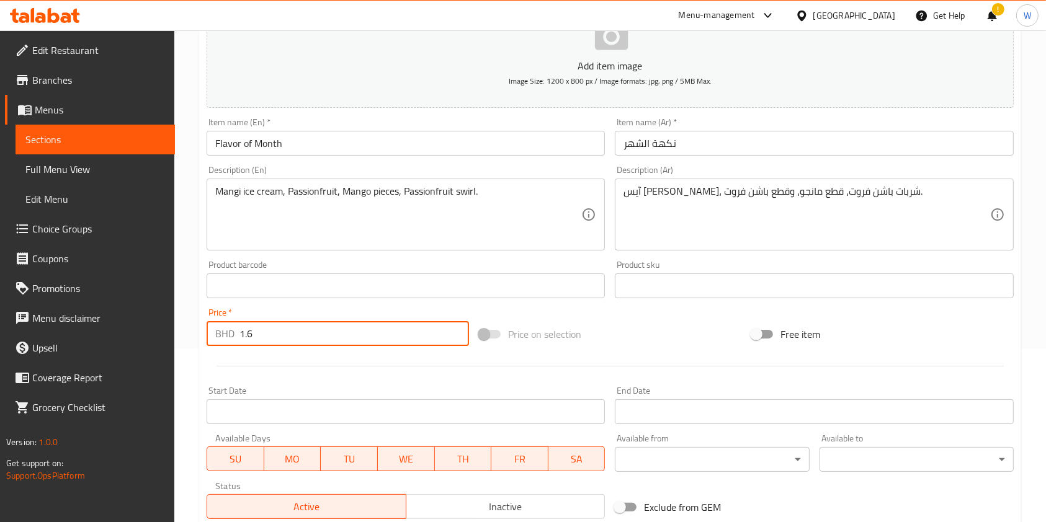
scroll to position [331, 0]
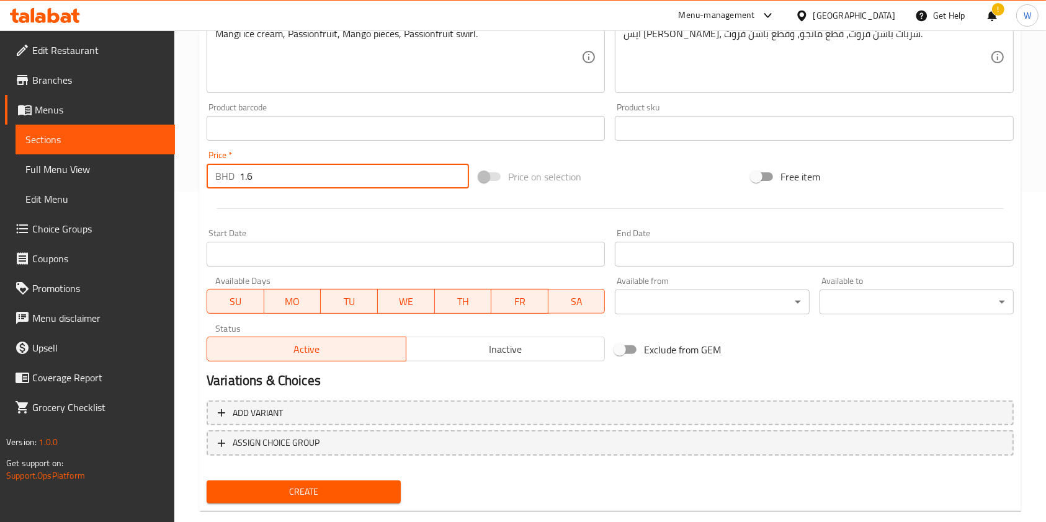
type input "1.6"
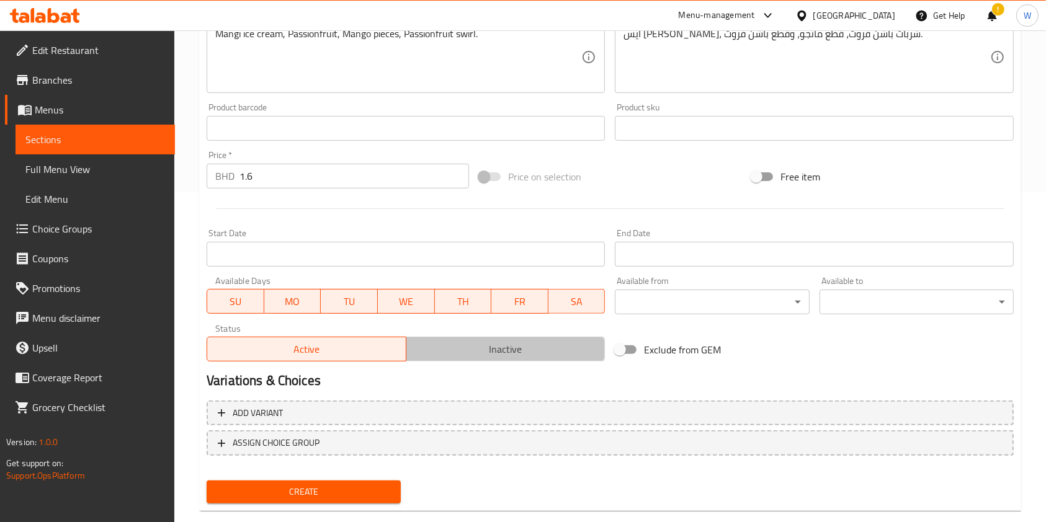
click at [486, 348] on span "Inactive" at bounding box center [505, 349] width 189 height 18
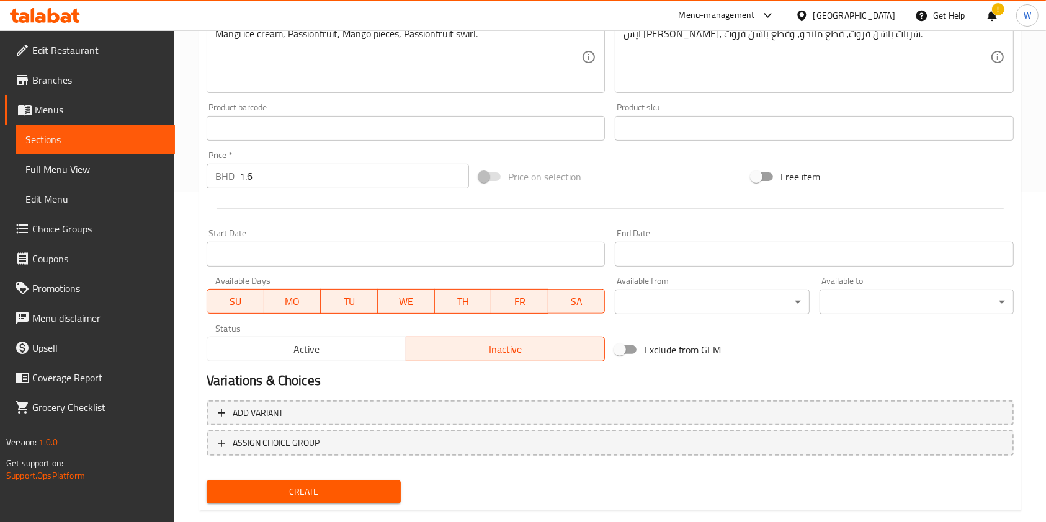
click at [318, 483] on button "Create" at bounding box center [304, 492] width 194 height 23
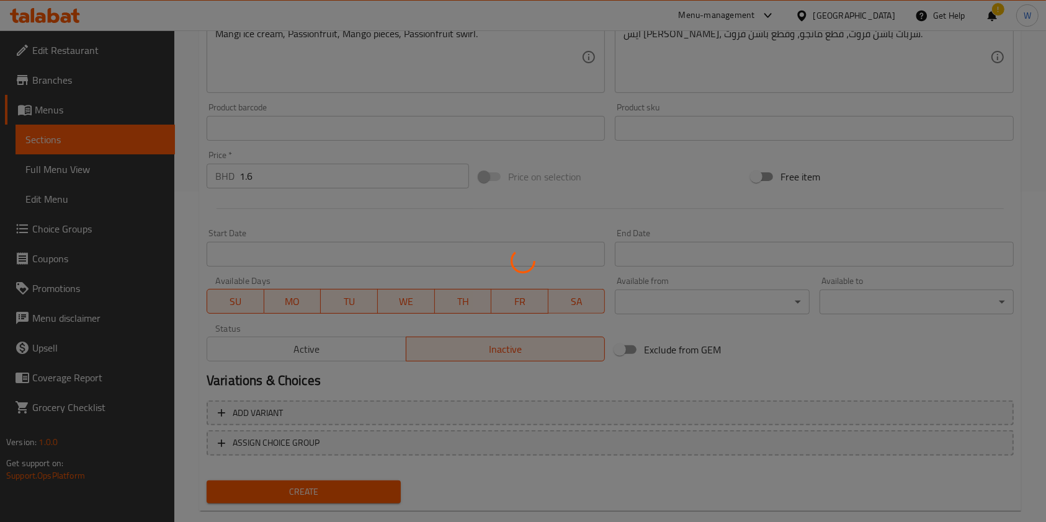
type input "0"
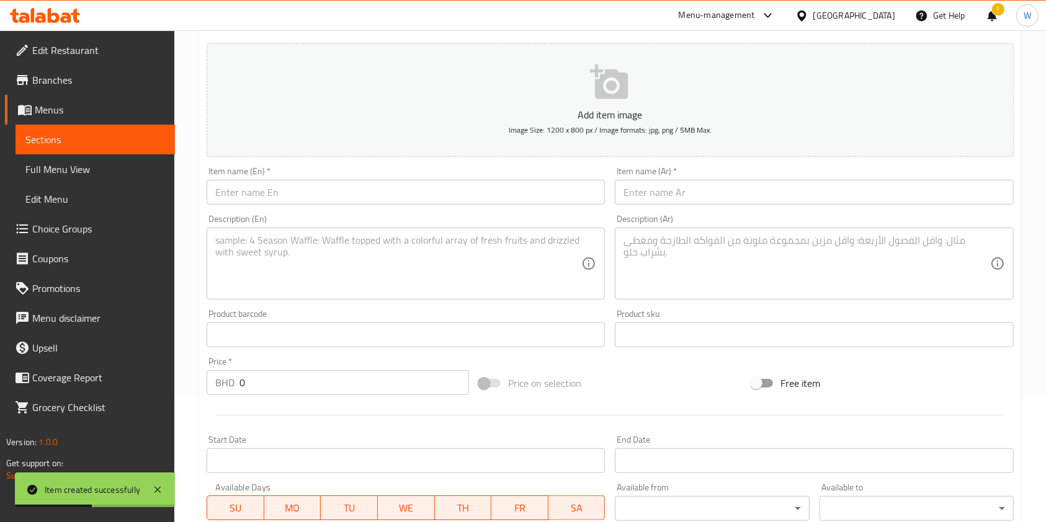
scroll to position [0, 0]
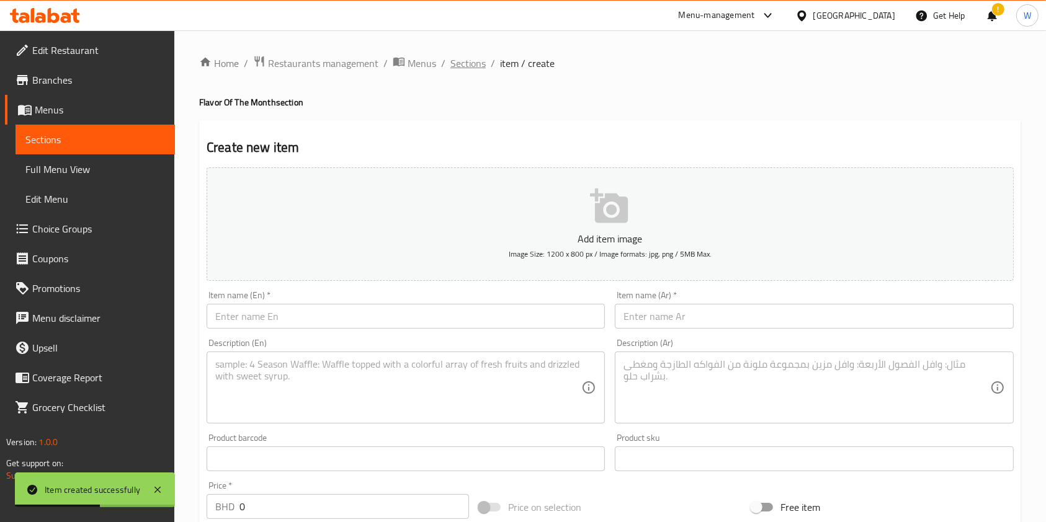
click at [478, 71] on span "Sections" at bounding box center [467, 63] width 35 height 15
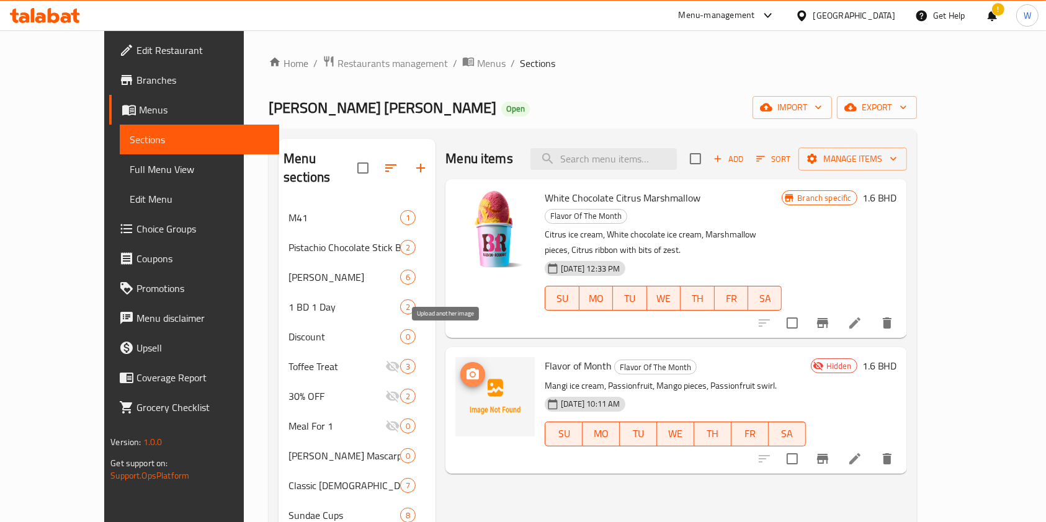
click at [471, 373] on circle "upload picture" at bounding box center [473, 375] width 4 height 4
click at [455, 357] on img at bounding box center [494, 396] width 79 height 79
click at [465, 367] on icon "upload picture" at bounding box center [472, 374] width 15 height 15
click at [337, 62] on span "Restaurants management" at bounding box center [392, 63] width 110 height 15
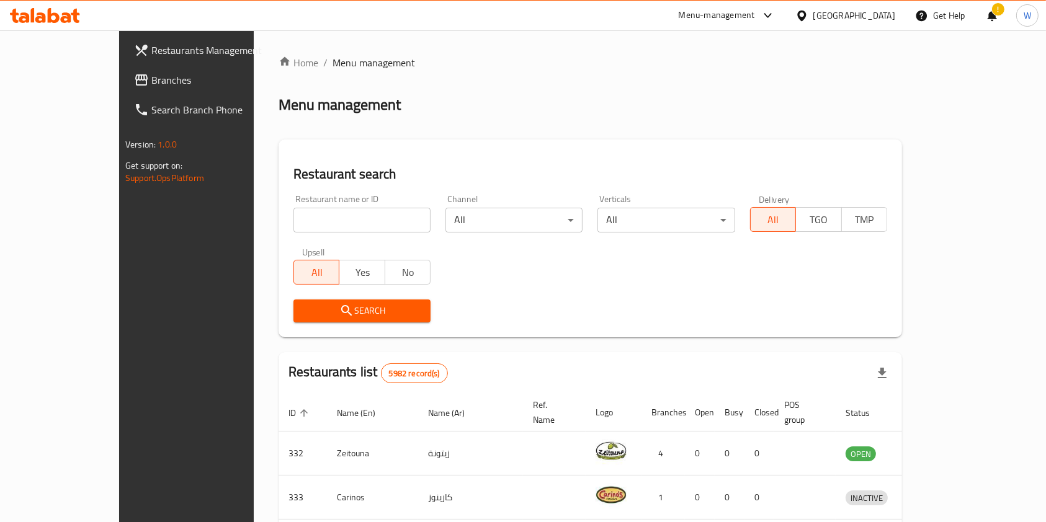
click at [309, 221] on div "Home / Menu management Menu management Restaurant search Restaurant name or ID …" at bounding box center [589, 462] width 623 height 814
click at [309, 221] on input "search" at bounding box center [361, 220] width 137 height 25
paste input "[PERSON_NAME]"
type input "[PERSON_NAME]"
click button "Search" at bounding box center [361, 311] width 137 height 23
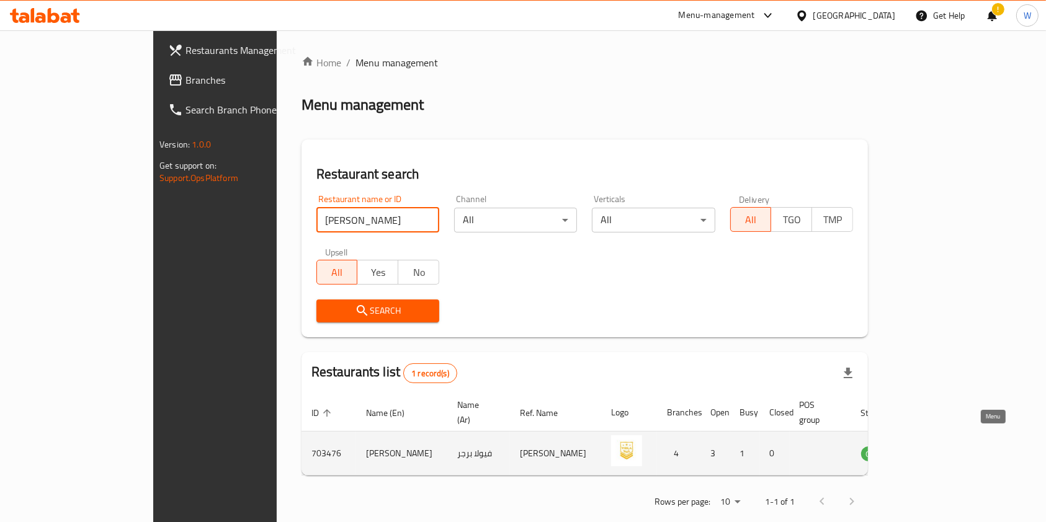
click at [940, 449] on icon "enhanced table" at bounding box center [934, 454] width 14 height 11
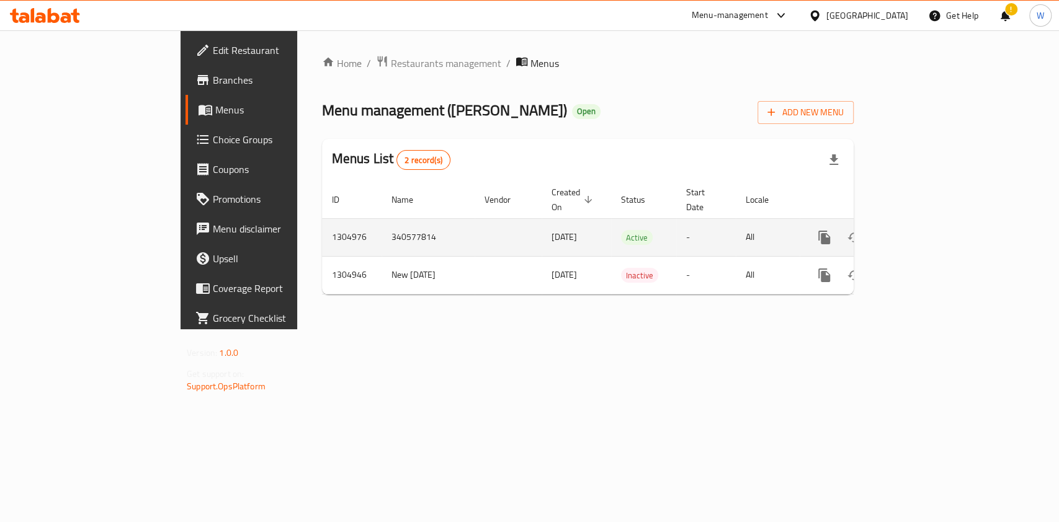
click at [938, 239] on td "enhanced table" at bounding box center [868, 237] width 139 height 38
click at [928, 234] on link "enhanced table" at bounding box center [914, 238] width 30 height 30
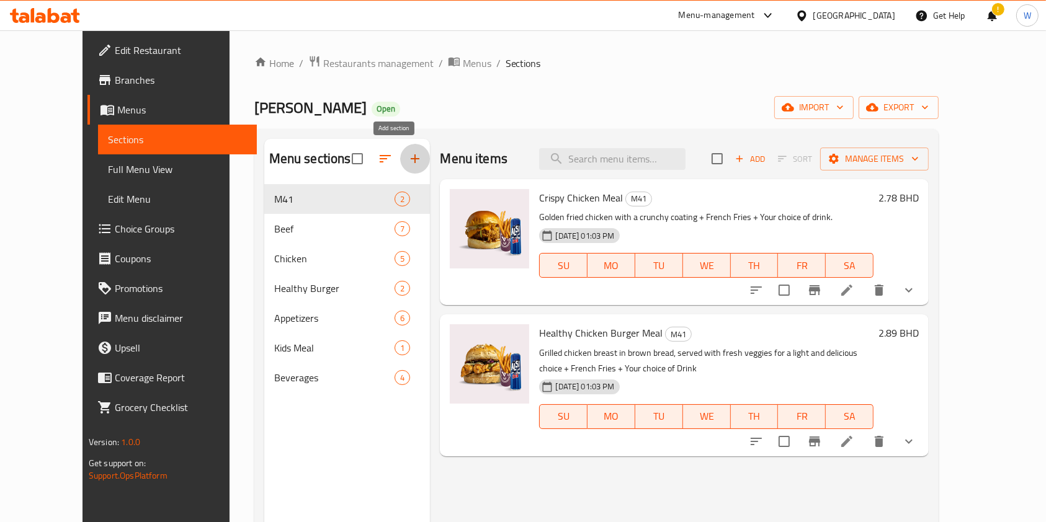
click at [407, 163] on icon "button" at bounding box center [414, 158] width 15 height 15
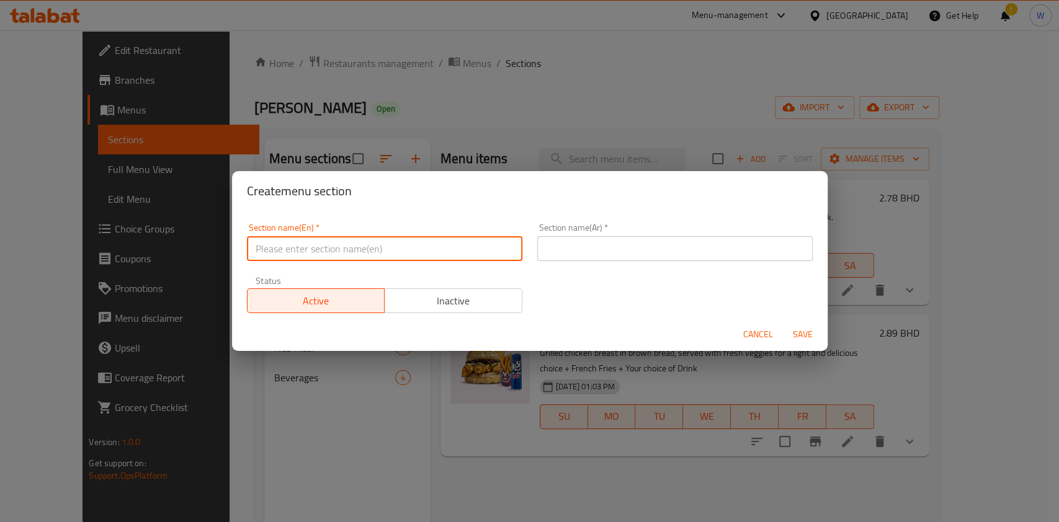
click at [307, 251] on input "text" at bounding box center [384, 248] width 275 height 25
type input "Breakfast"
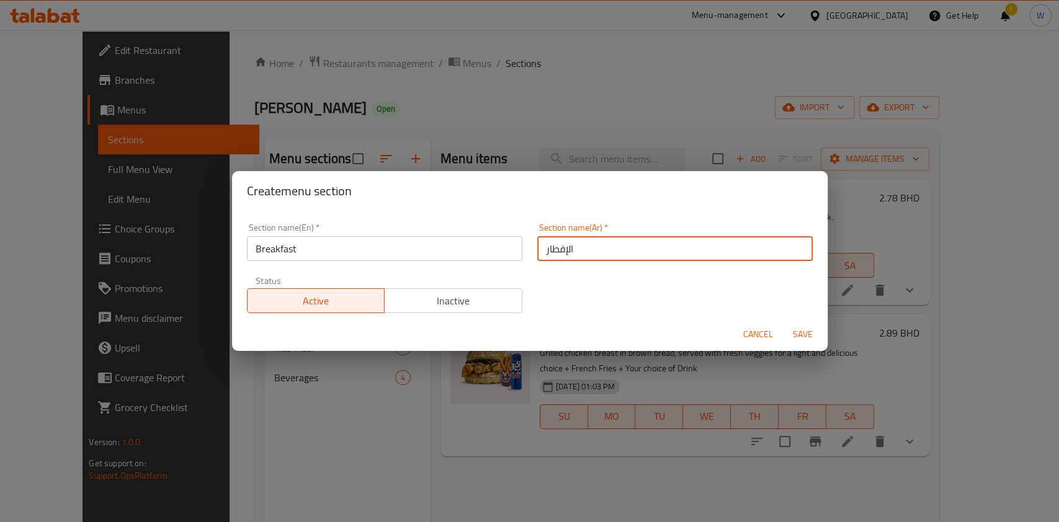
type input "الإفطار"
click at [817, 338] on button "Save" at bounding box center [803, 334] width 40 height 23
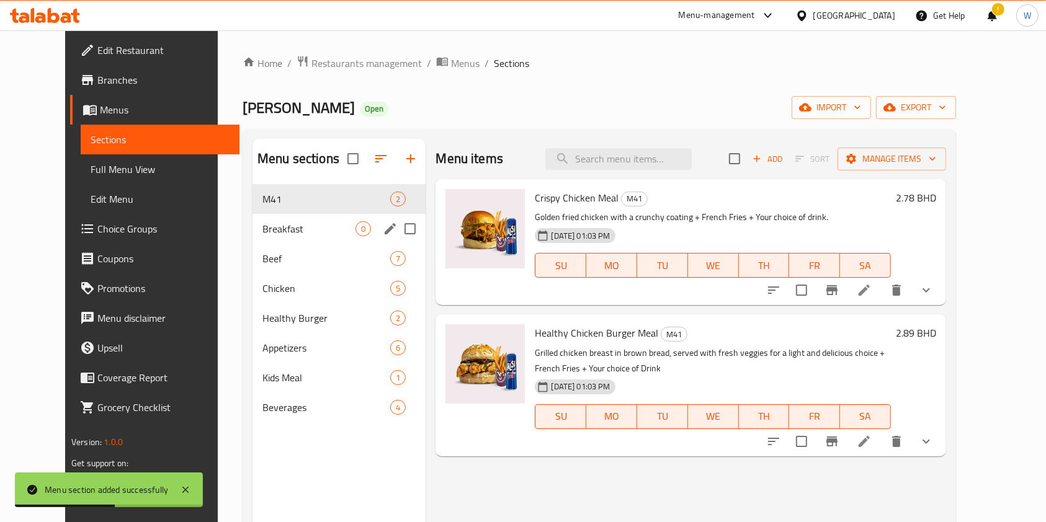
click at [262, 226] on span "Breakfast" at bounding box center [308, 228] width 93 height 15
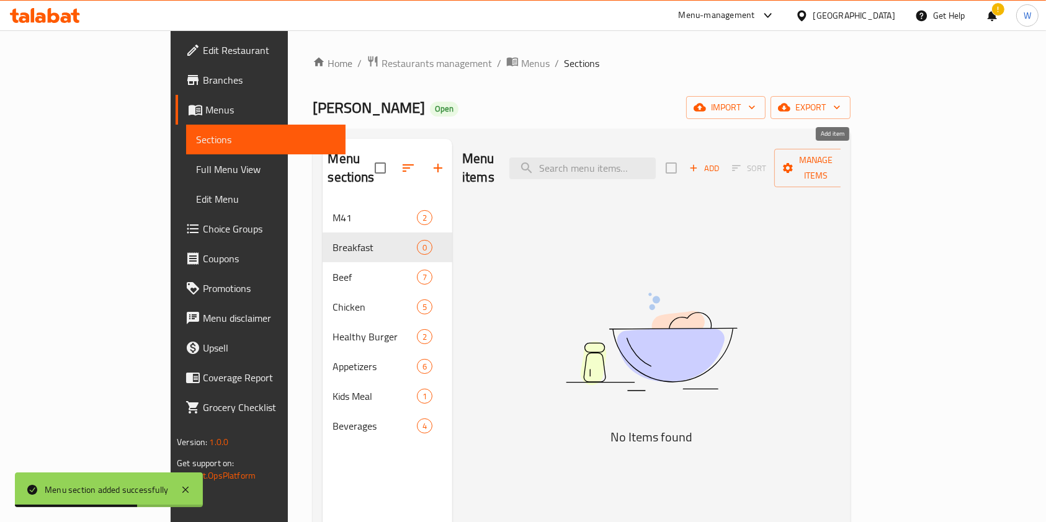
click at [721, 161] on span "Add" at bounding box center [703, 168] width 33 height 14
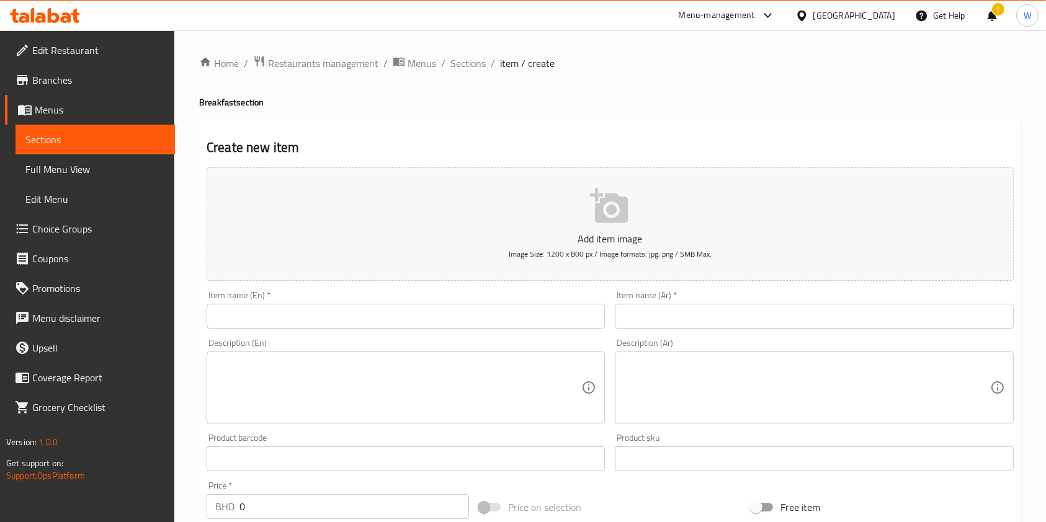
click at [287, 313] on input "text" at bounding box center [406, 316] width 398 height 25
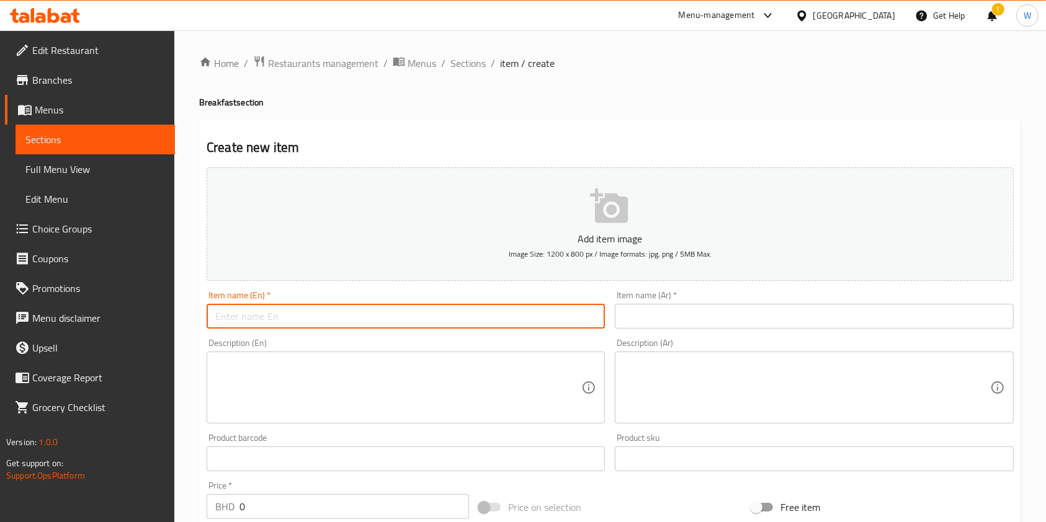
paste input "Box 1"
type input "Box 1"
click at [700, 310] on input "text" at bounding box center [814, 316] width 398 height 25
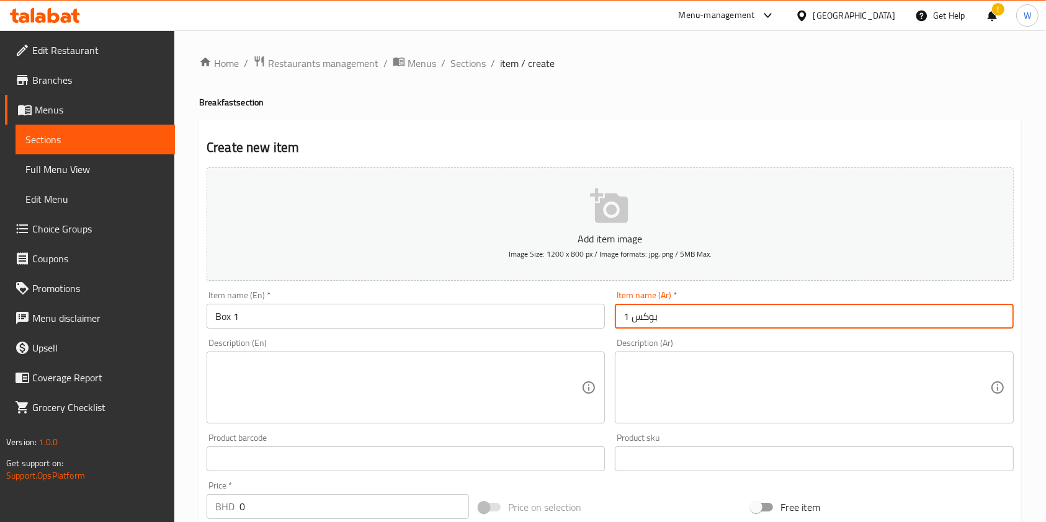
type input "بوكس 1"
click at [470, 363] on textarea at bounding box center [398, 387] width 366 height 59
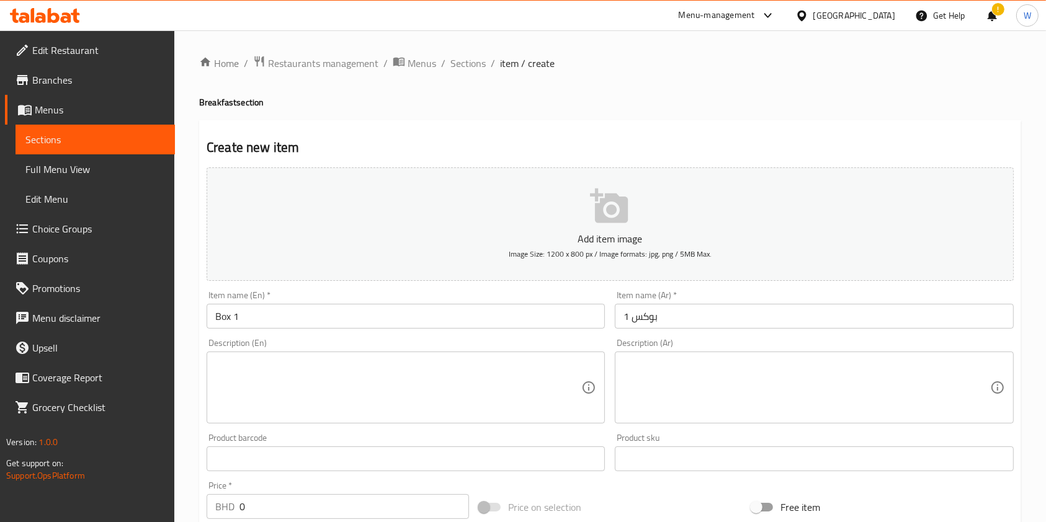
click at [462, 353] on div "Description (En) Description (En)" at bounding box center [406, 381] width 398 height 85
click at [461, 372] on textarea at bounding box center [398, 387] width 366 height 59
paste textarea "The Box for 2 persons Box components: Jam french toast, Fries and2 Egg Scramble…"
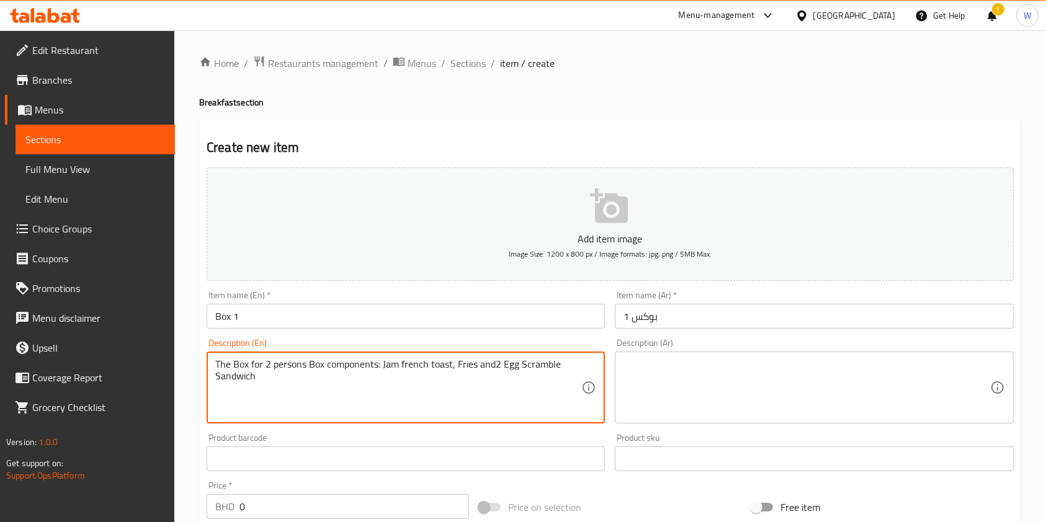
type textarea "The Box for 2 persons Box components: Jam french toast, Fries and2 Egg Scramble…"
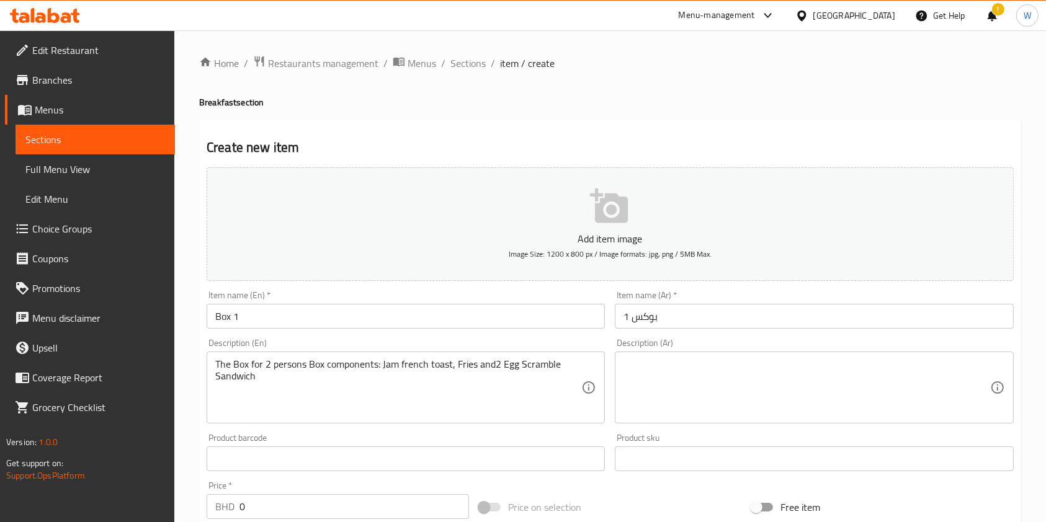
drag, startPoint x: 702, startPoint y: 383, endPoint x: 695, endPoint y: 380, distance: 8.1
click at [702, 382] on textarea at bounding box center [806, 387] width 366 height 59
paste textarea "بوكس يكفي الى شخصين ويتكون من فرانچ تسوت مع الجام و فرايز و 2 ساندويش سكرمبل بيض"
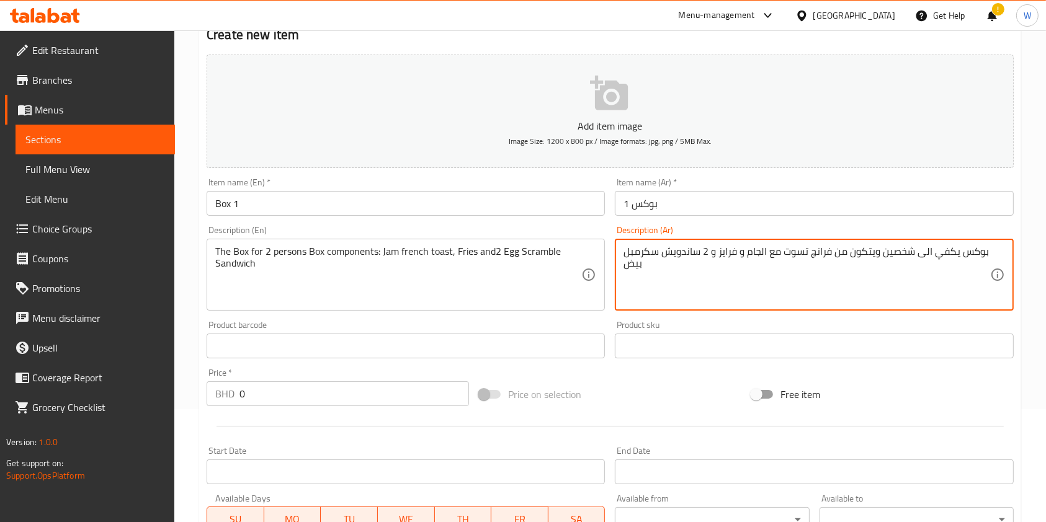
scroll to position [165, 0]
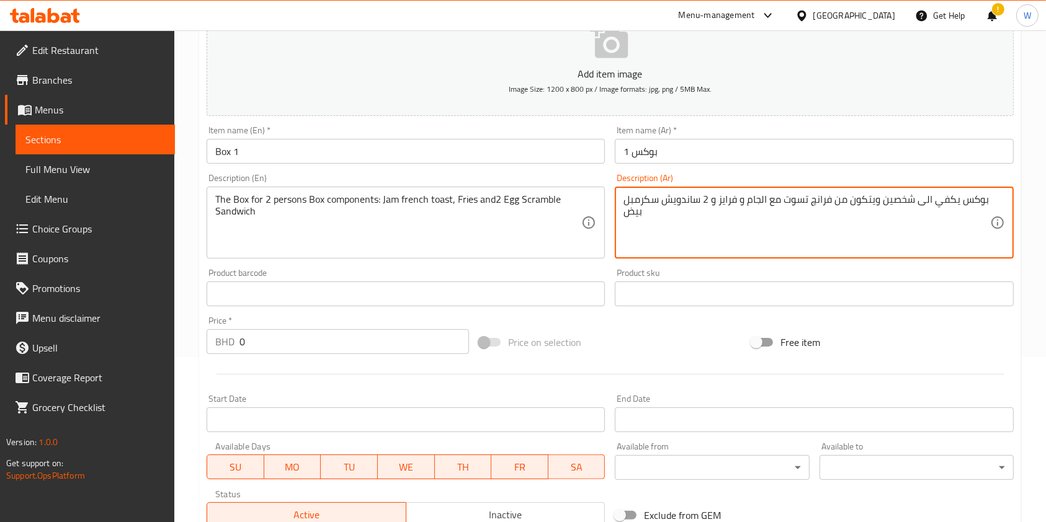
type textarea "بوكس يكفي الى شخصين ويتكون من فرانچ تسوت مع الجام و فرايز و 2 ساندويش سكرمبل بيض"
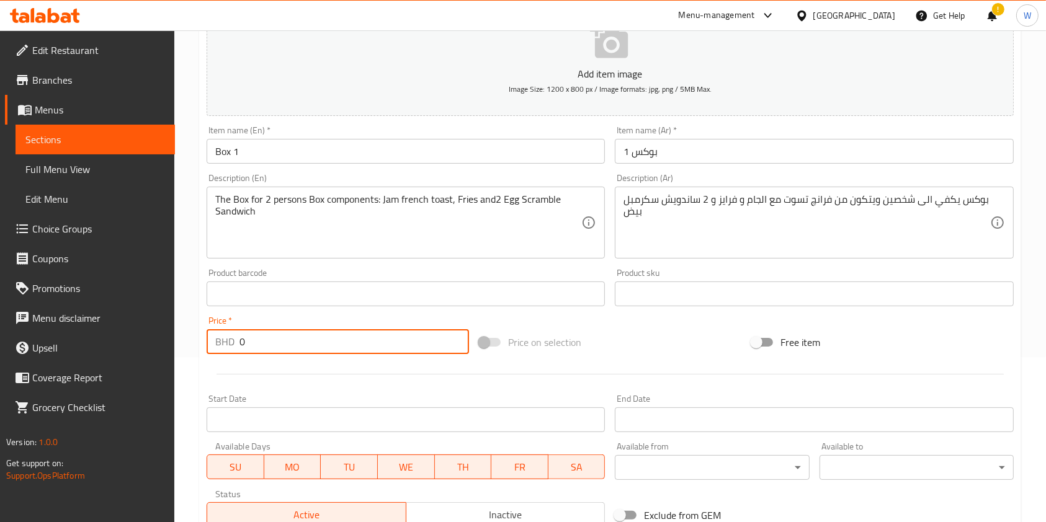
drag, startPoint x: 256, startPoint y: 342, endPoint x: 172, endPoint y: 358, distance: 85.3
click at [179, 357] on div "Home / Restaurants management / Menus / Sections / item / create Breakfast sect…" at bounding box center [609, 288] width 871 height 846
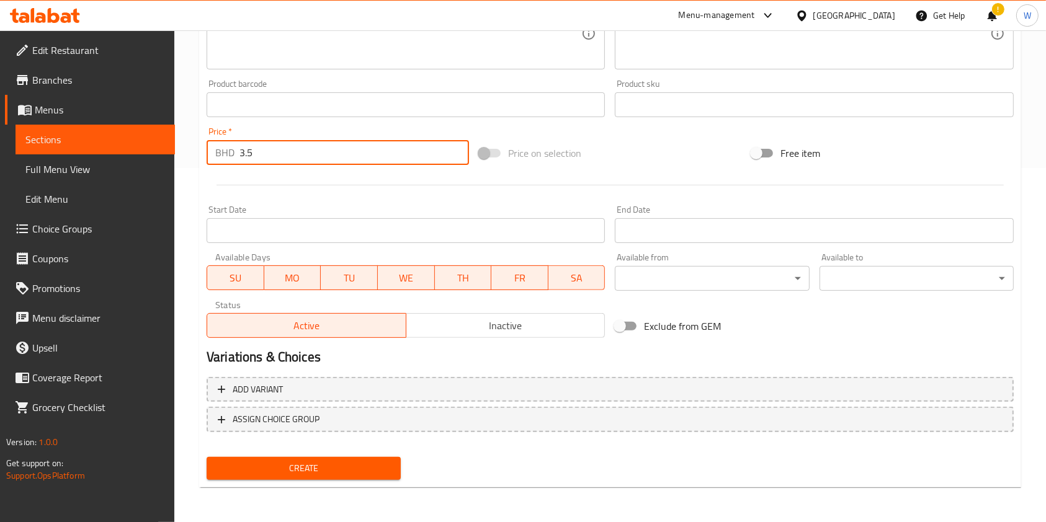
type input "3.5"
click at [298, 471] on span "Create" at bounding box center [303, 469] width 174 height 16
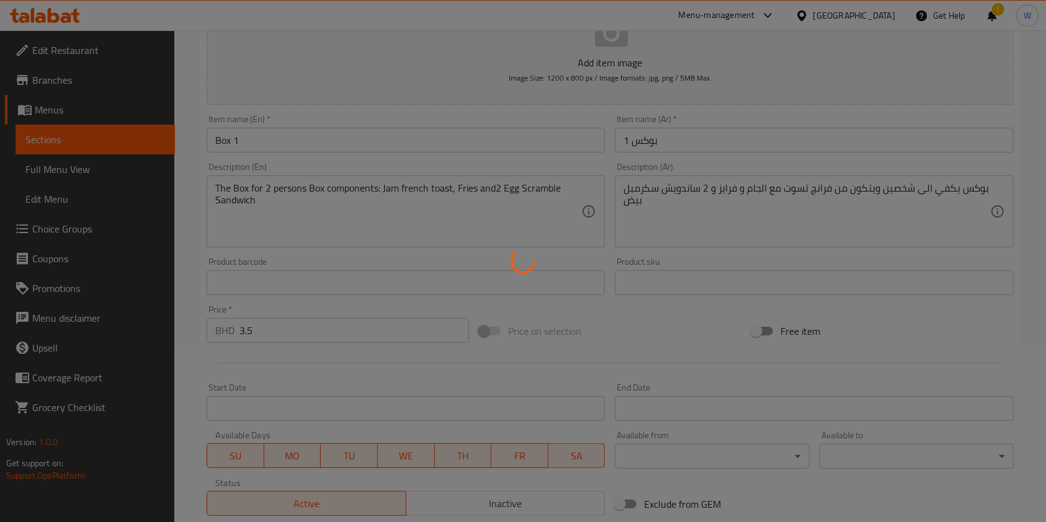
scroll to position [0, 0]
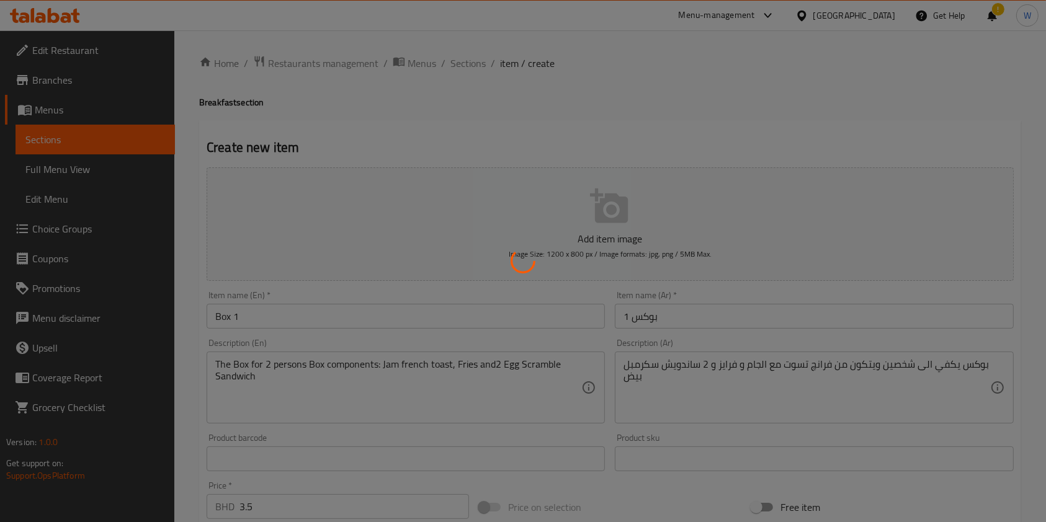
type input "0"
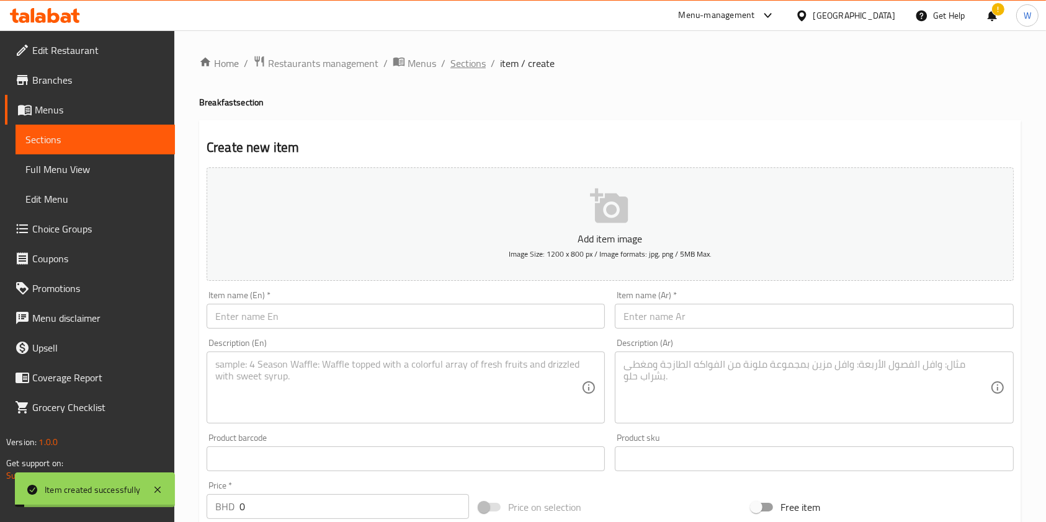
click at [474, 66] on span "Sections" at bounding box center [467, 63] width 35 height 15
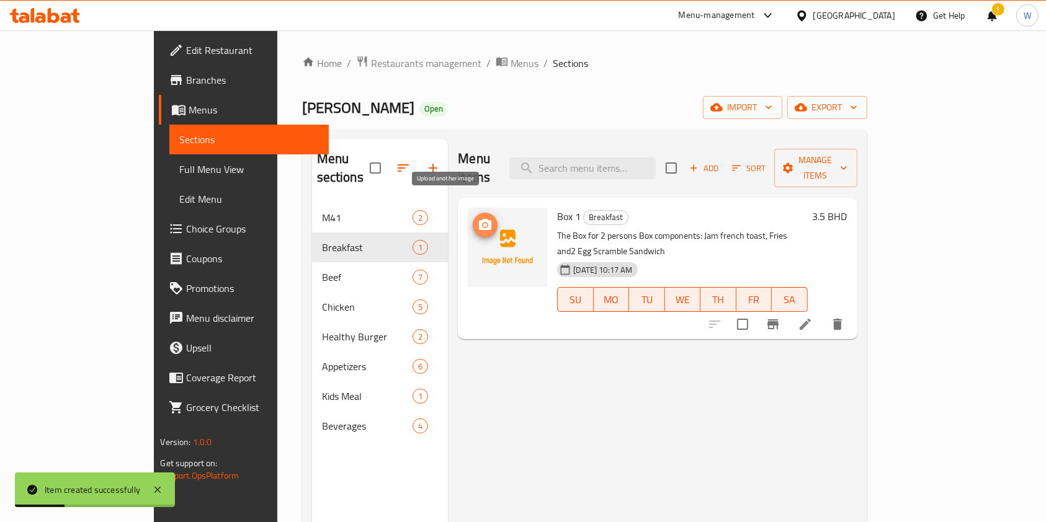
click at [473, 218] on span "upload picture" at bounding box center [485, 225] width 25 height 15
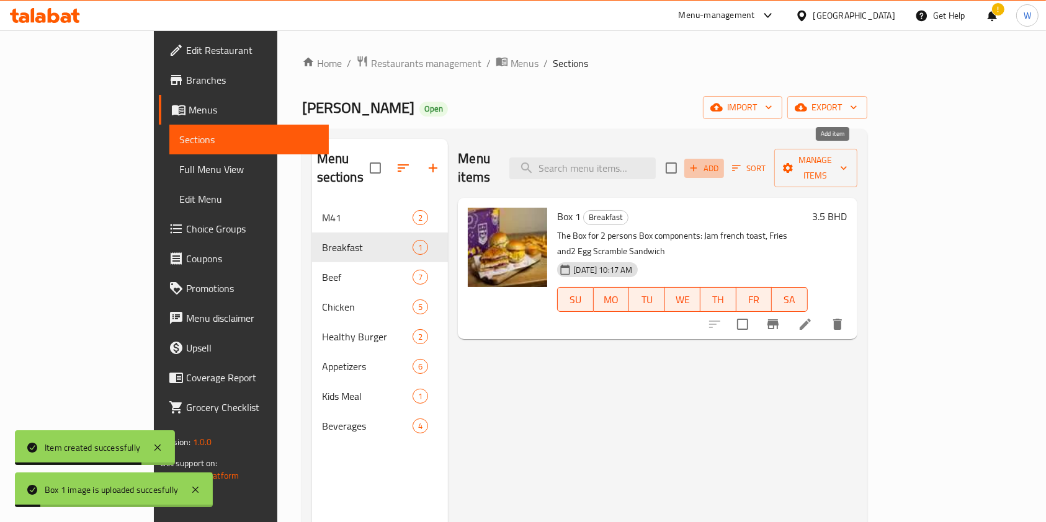
click at [721, 166] on span "Add" at bounding box center [703, 168] width 33 height 14
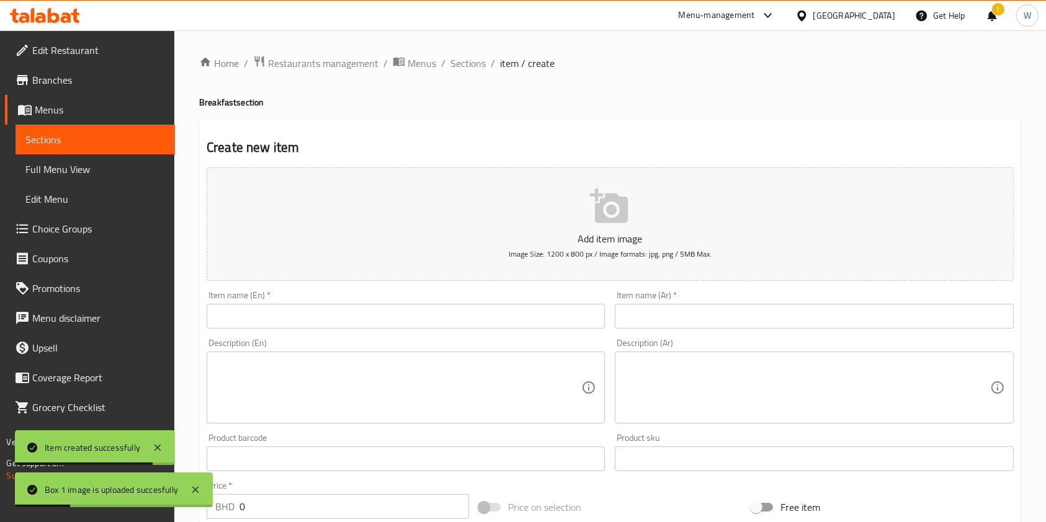
click at [414, 327] on div "Item name (En)   * Item name (En) *" at bounding box center [406, 310] width 408 height 48
click at [420, 317] on input "text" at bounding box center [406, 316] width 398 height 25
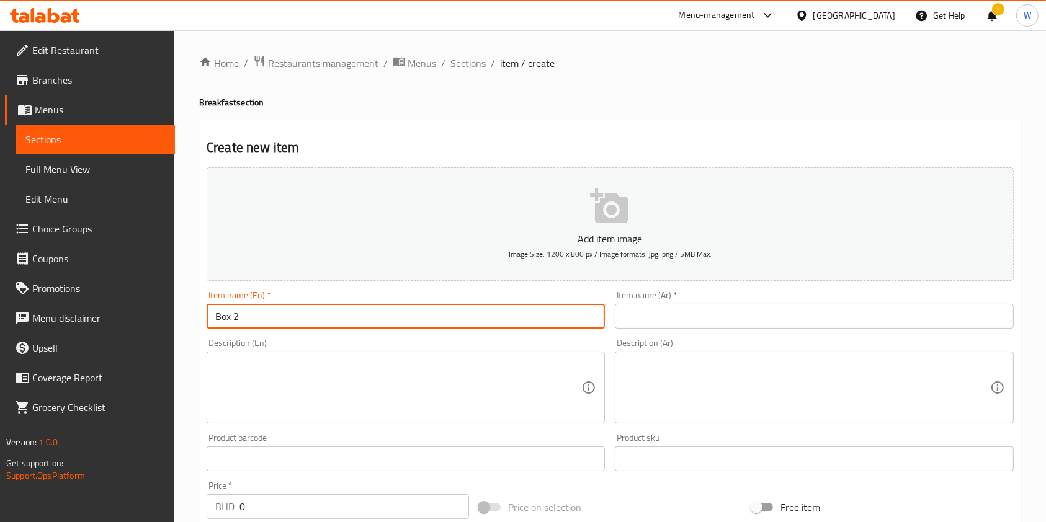
type input "Box 2"
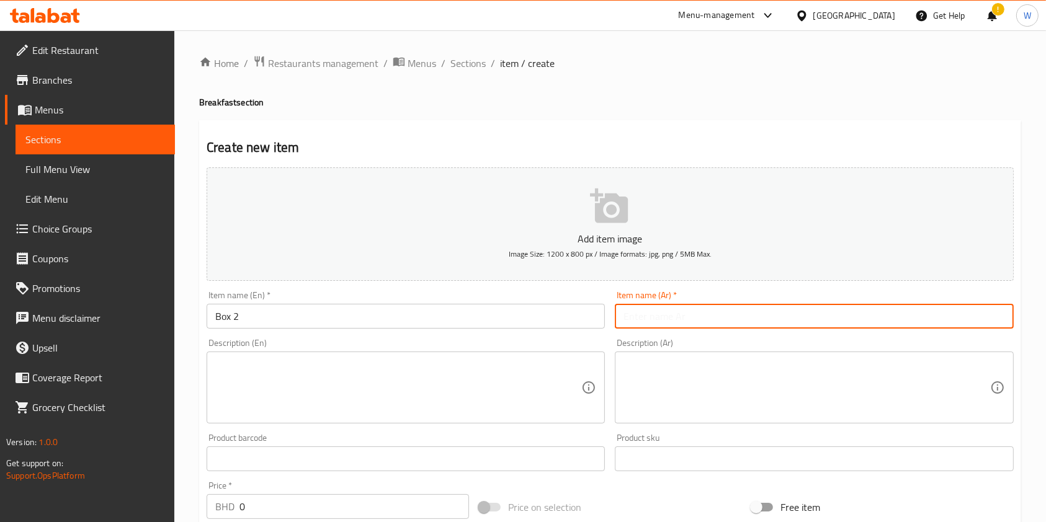
type input "f"
type input "بوكس 2"
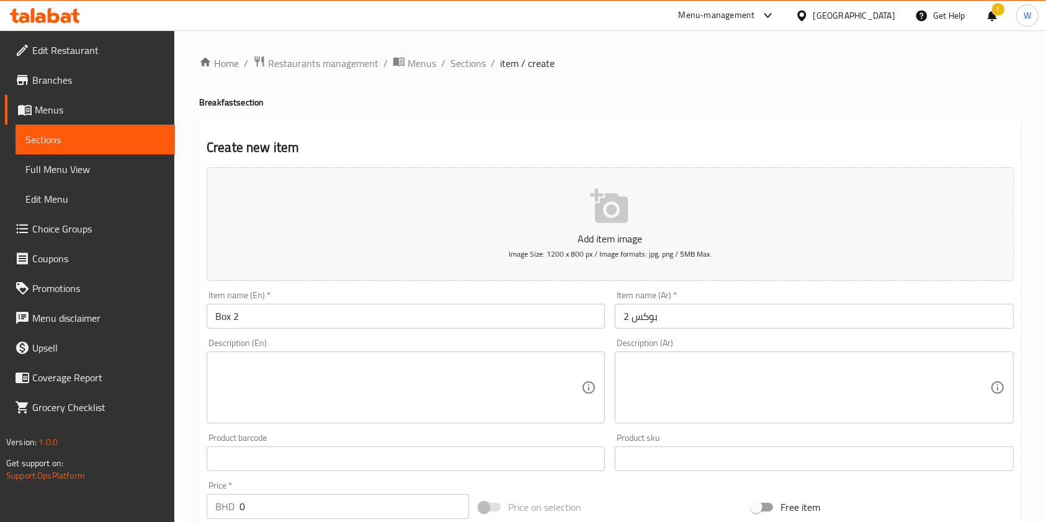
click at [464, 385] on textarea at bounding box center [398, 387] width 366 height 59
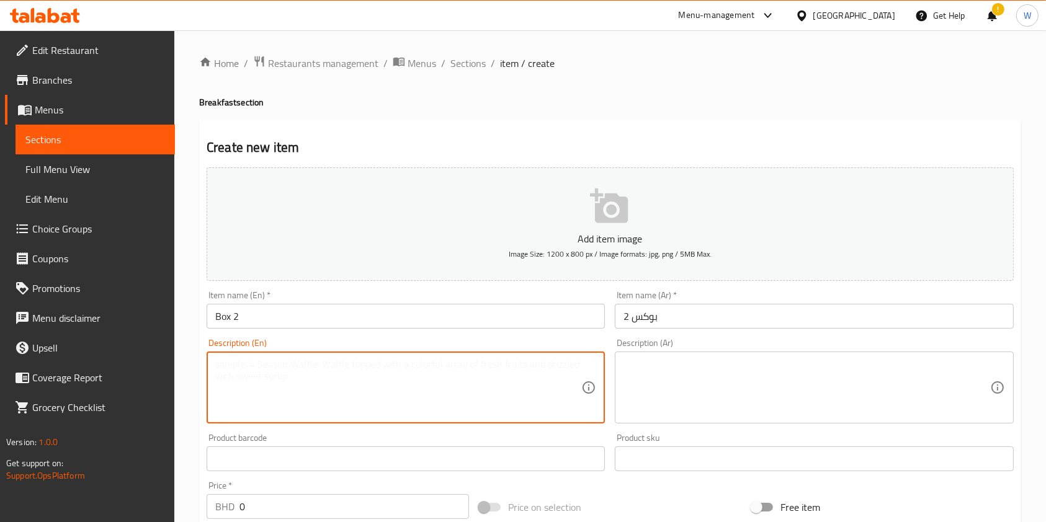
paste textarea "The Box for 2 persons Box components: Jam french toast, Fries and 2 Chicken May…"
type textarea "The Box for 2 persons Box components: Jam french toast, Fries and 2 Chicken May…"
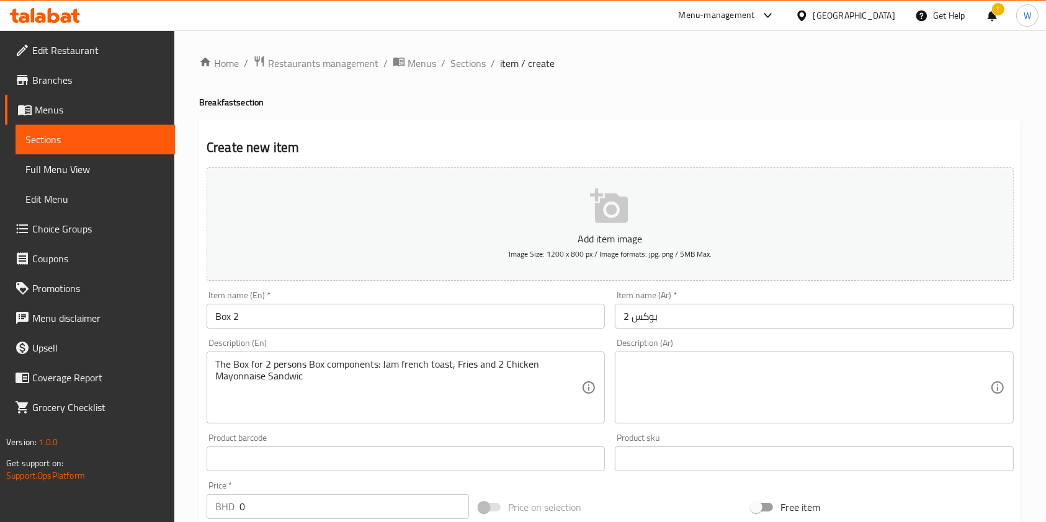
click at [695, 373] on textarea at bounding box center [806, 387] width 366 height 59
paste textarea "بوكس يكفي الى شخصين ويتكون من فرانچ تسوت مع الجام و فرايز و 2 ساندويش جكن مايون…"
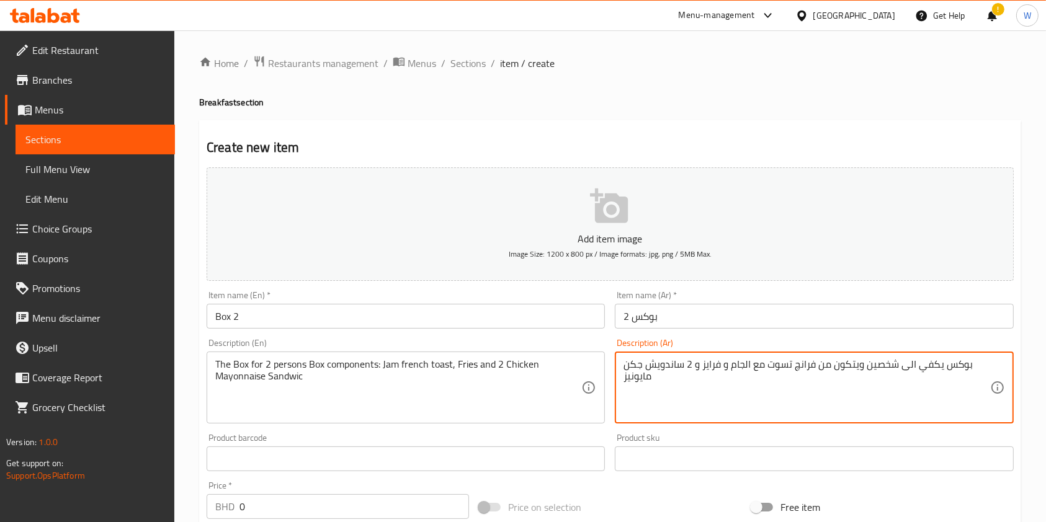
type textarea "بوكس يكفي الى شخصين ويتكون من فرانچ تسوت مع الجام و فرايز و 2 ساندويش جكن مايون…"
click at [284, 491] on div "Price   * BHD 0 Price *" at bounding box center [338, 500] width 262 height 38
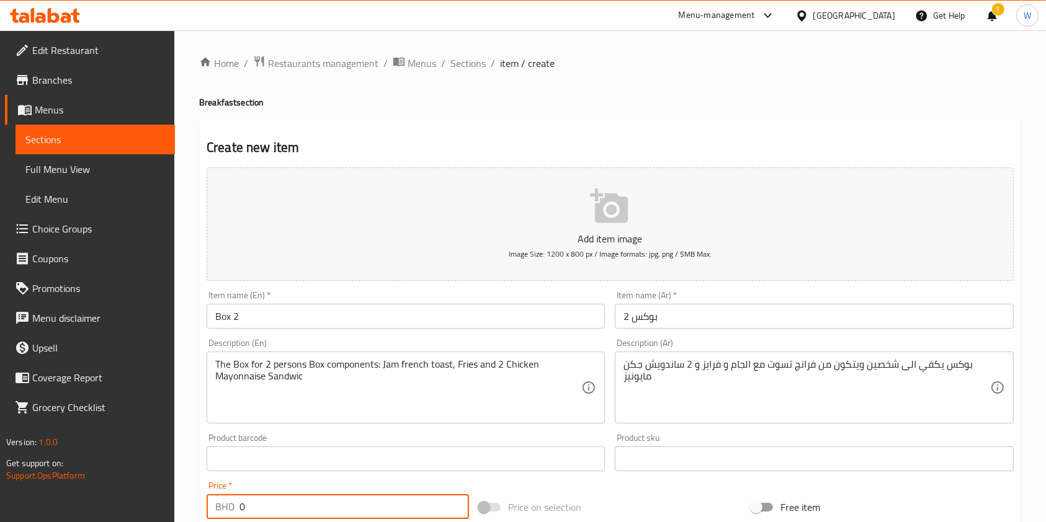
drag, startPoint x: 251, startPoint y: 502, endPoint x: 226, endPoint y: 502, distance: 24.8
click at [226, 502] on div "BHD 0 Price *" at bounding box center [338, 506] width 262 height 25
drag, startPoint x: 357, startPoint y: 509, endPoint x: 353, endPoint y: 491, distance: 17.6
click at [358, 509] on input "3" at bounding box center [353, 506] width 229 height 25
type input "3.5"
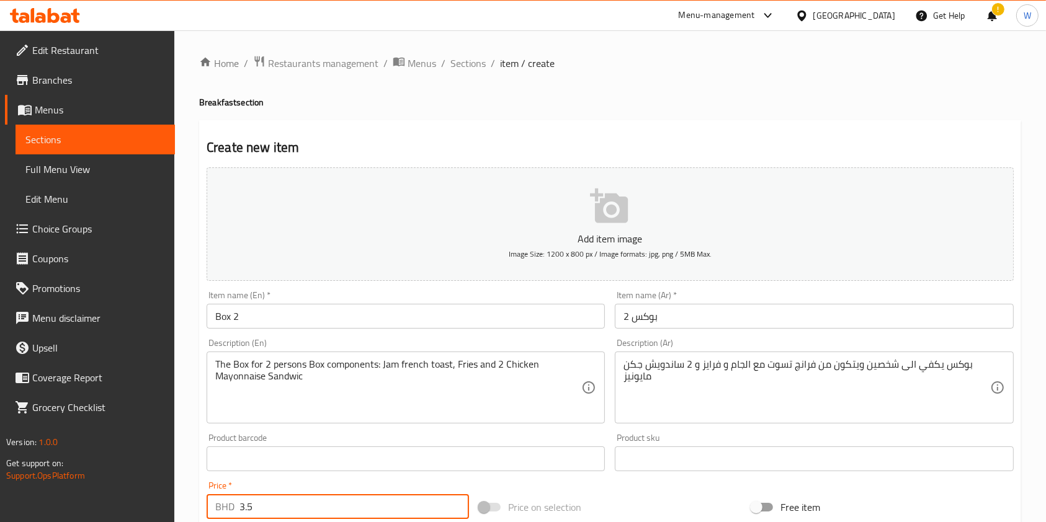
click at [436, 474] on div "Product barcode Product barcode" at bounding box center [406, 453] width 408 height 48
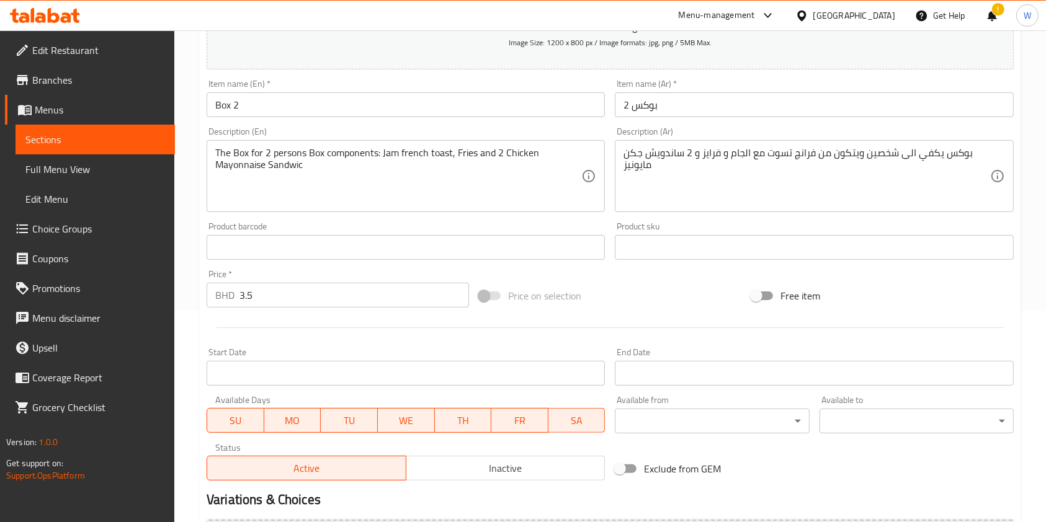
scroll to position [331, 0]
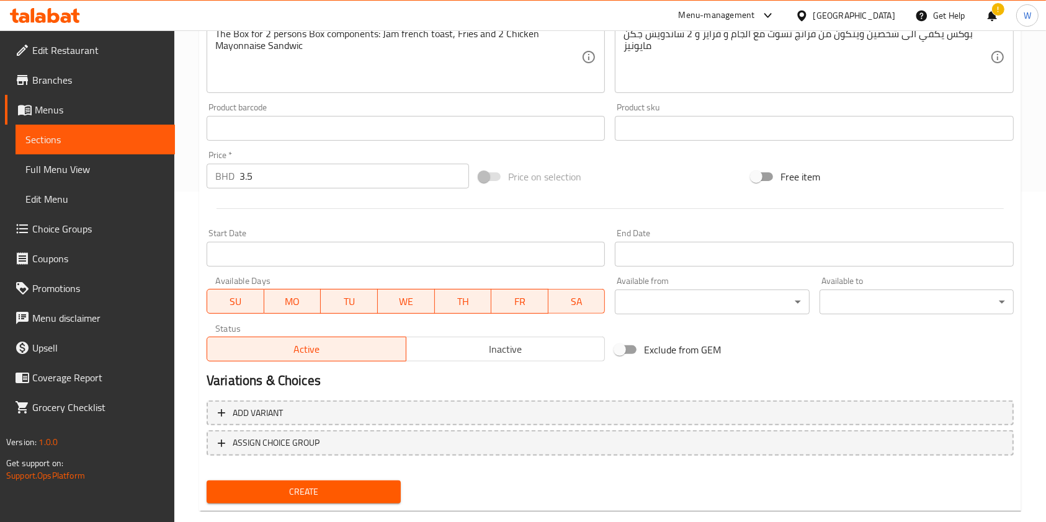
click at [305, 486] on span "Create" at bounding box center [303, 492] width 174 height 16
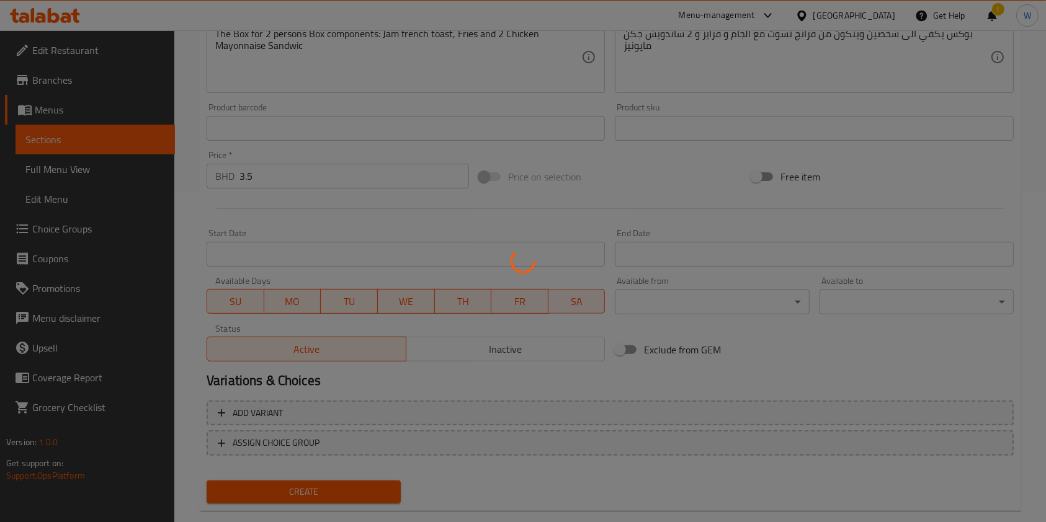
type input "0"
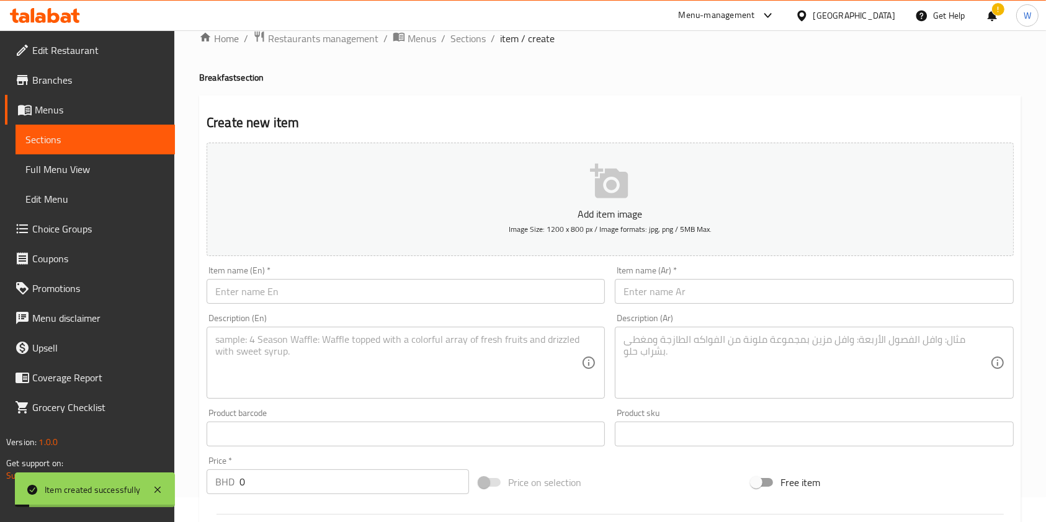
scroll to position [0, 0]
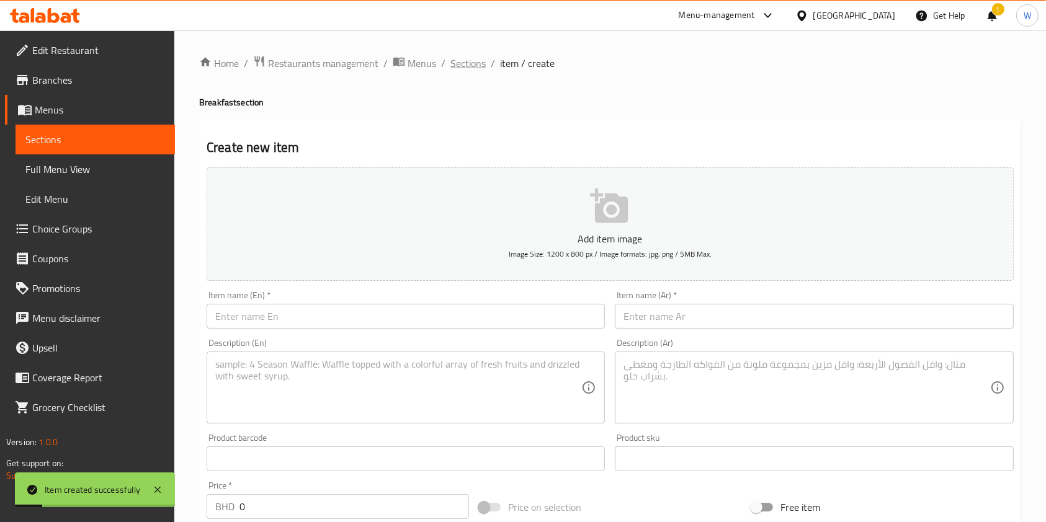
click at [469, 56] on span "Sections" at bounding box center [467, 63] width 35 height 15
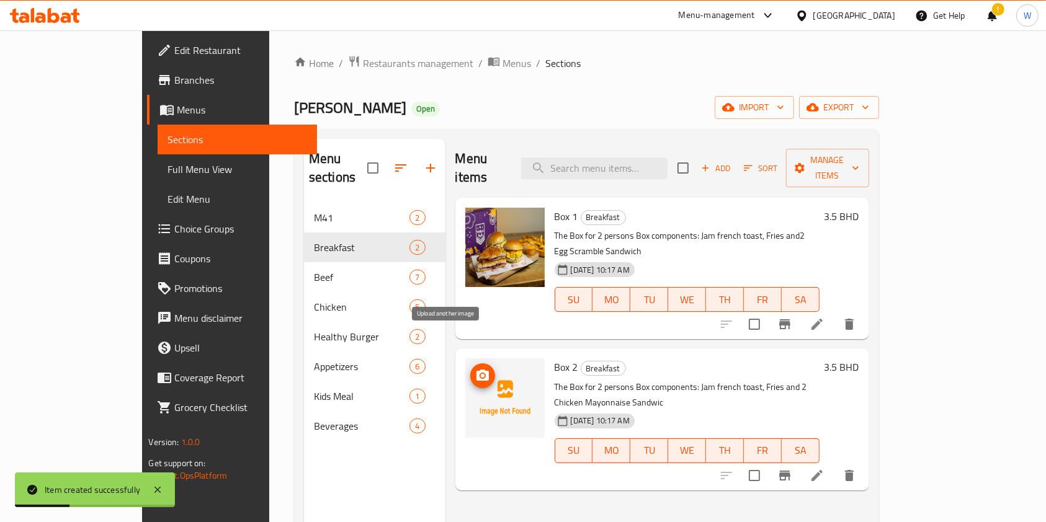
click at [475, 368] on icon "upload picture" at bounding box center [482, 375] width 15 height 15
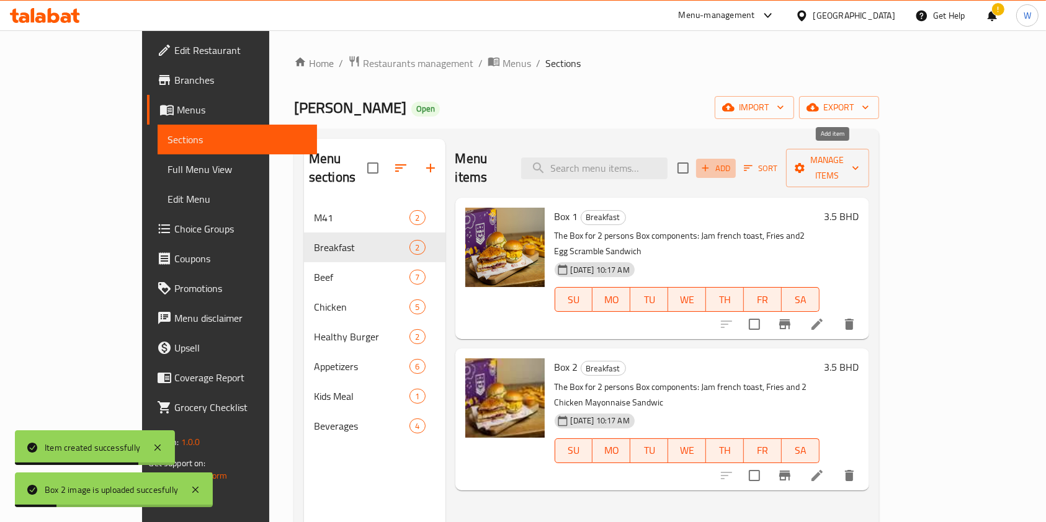
click at [732, 164] on span "Add" at bounding box center [715, 168] width 33 height 14
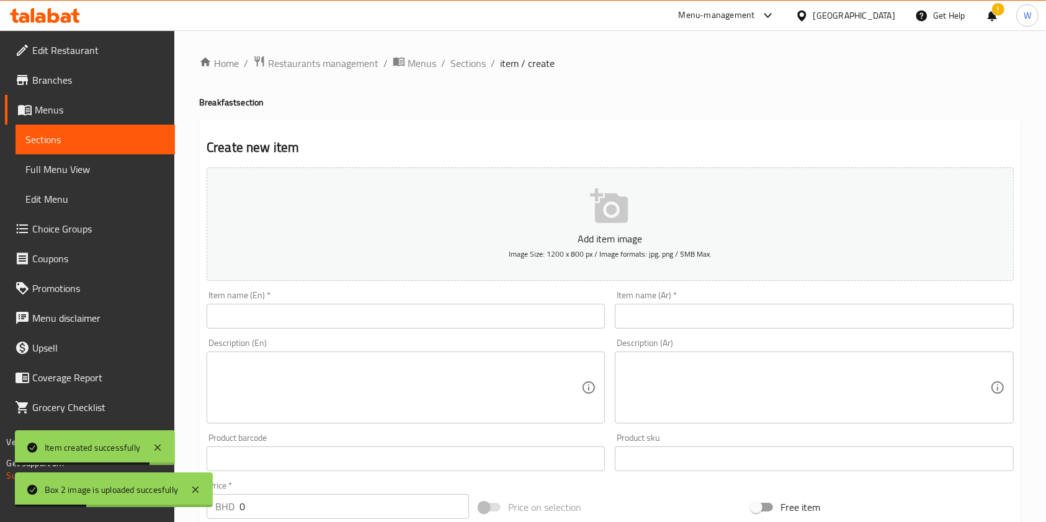
click at [494, 307] on input "text" at bounding box center [406, 316] width 398 height 25
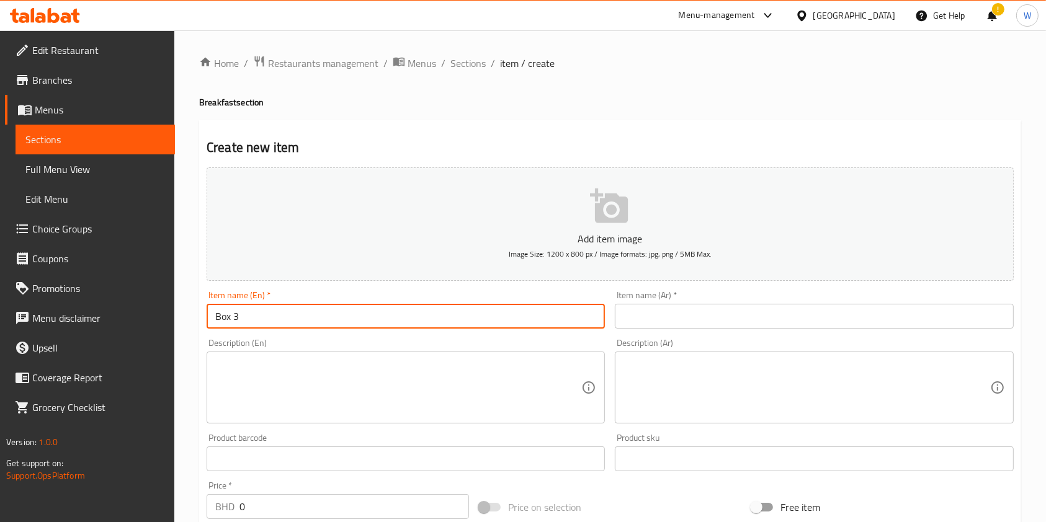
type input "Box 3"
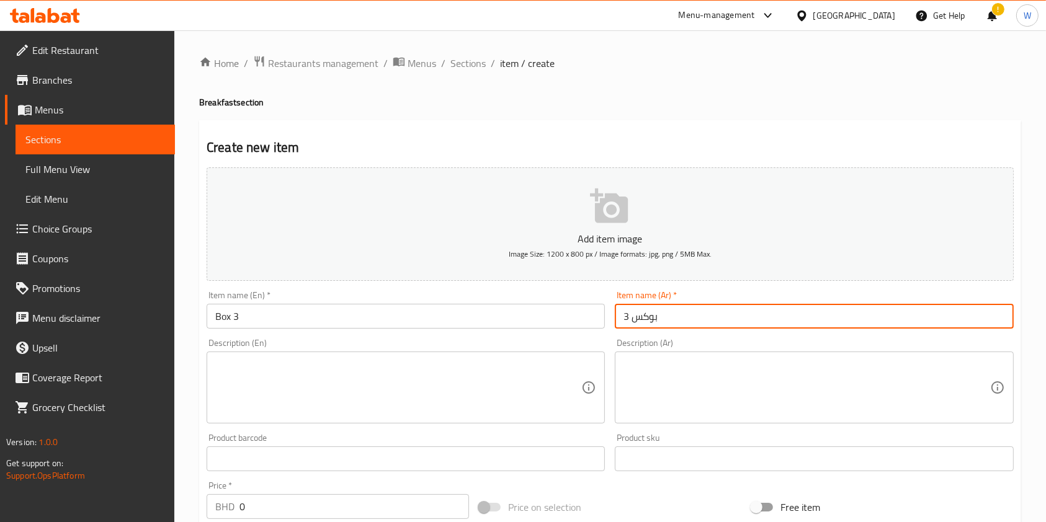
type input "بوكس 3"
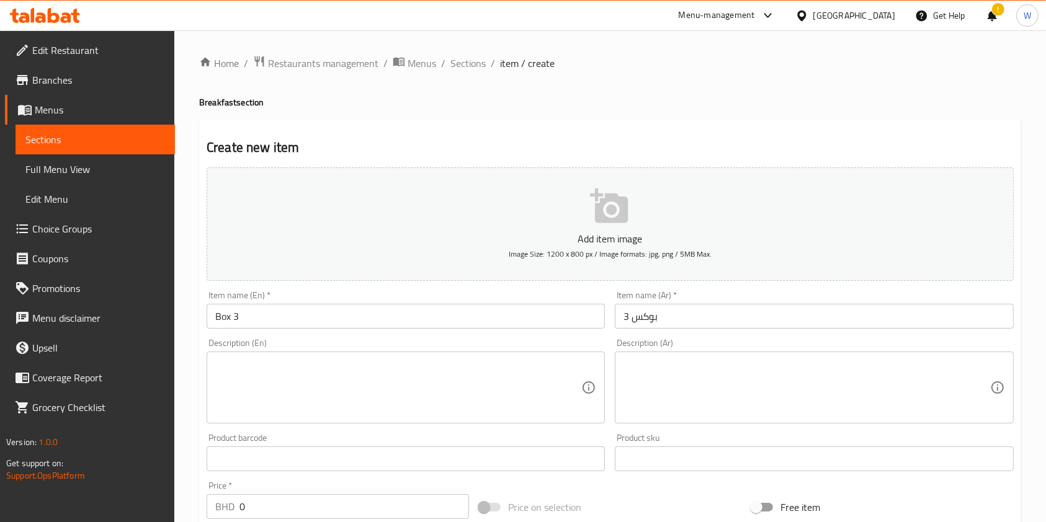
click at [287, 380] on textarea at bounding box center [398, 387] width 366 height 59
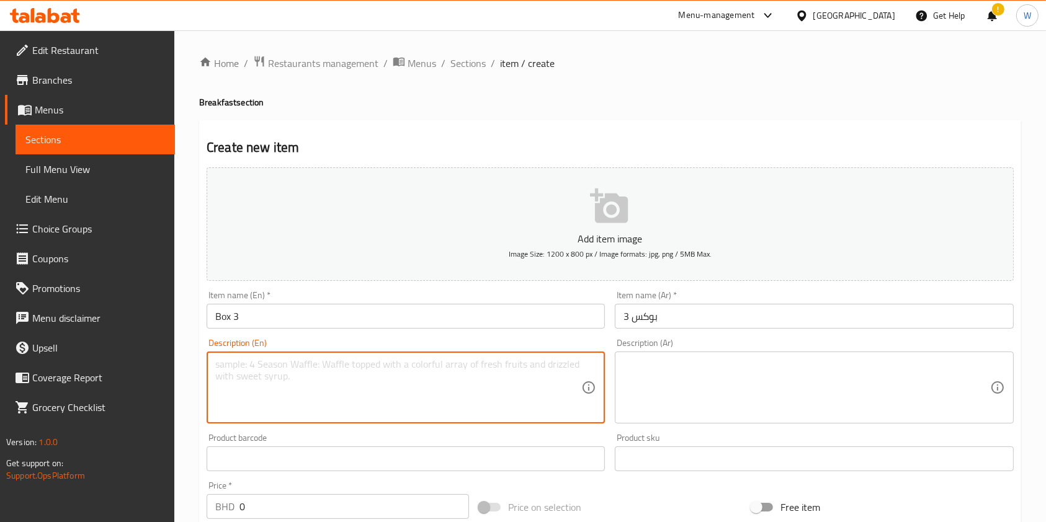
paste textarea "The Box for 2 persons Box components :Jam french toast, Fries, Egg Scramble San…"
type textarea "The Box for 2 persons Box components :Jam french toast, Fries, Egg Scramble San…"
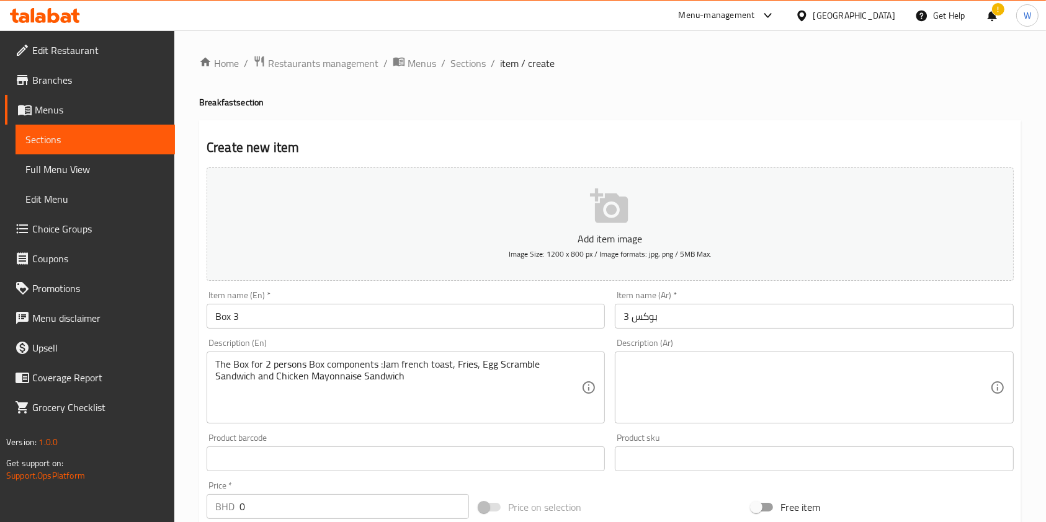
click at [650, 401] on textarea at bounding box center [806, 387] width 366 height 59
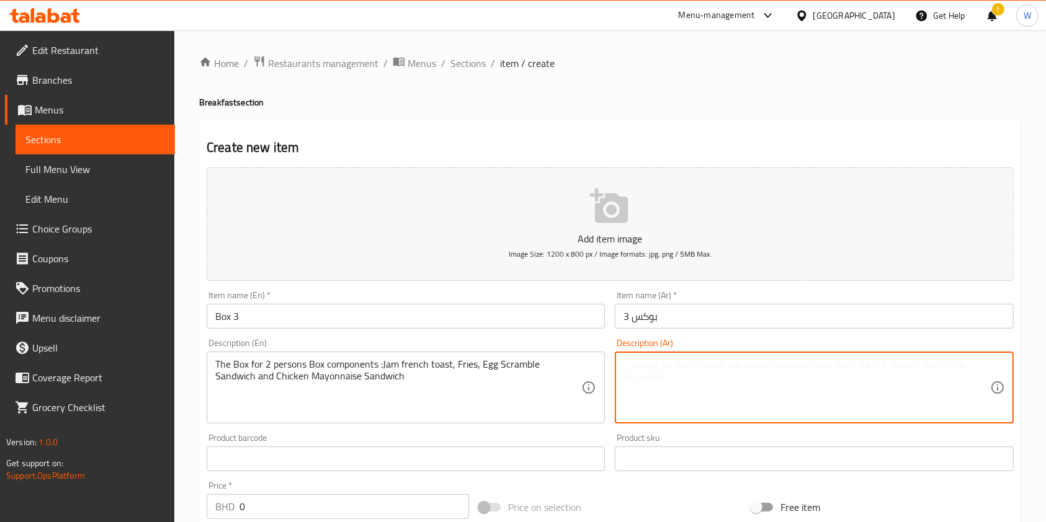
paste textarea "بوكس يكفي الى شخصين ويتكون من فرانچ تسوت مع الجام و [PERSON_NAME] و ساندويش سكر…"
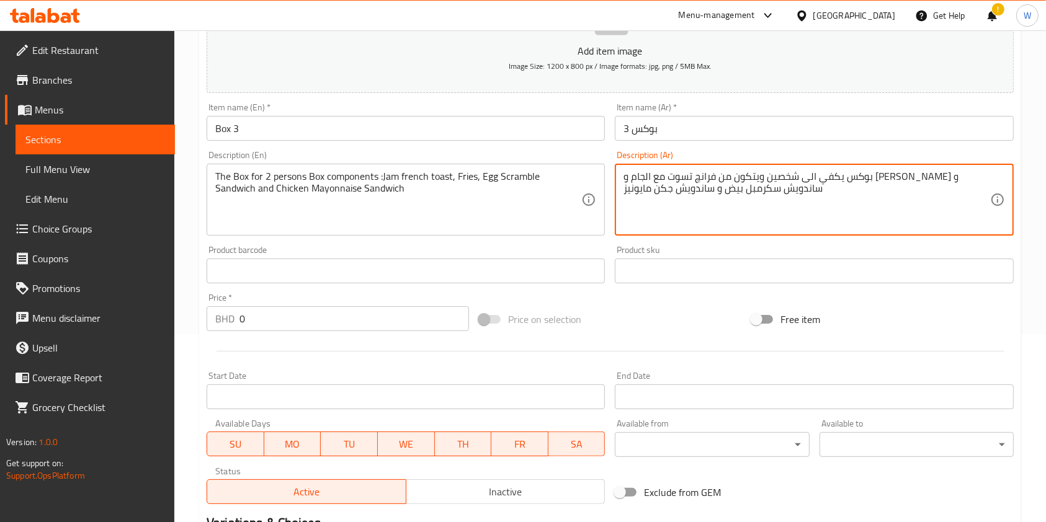
scroll to position [248, 0]
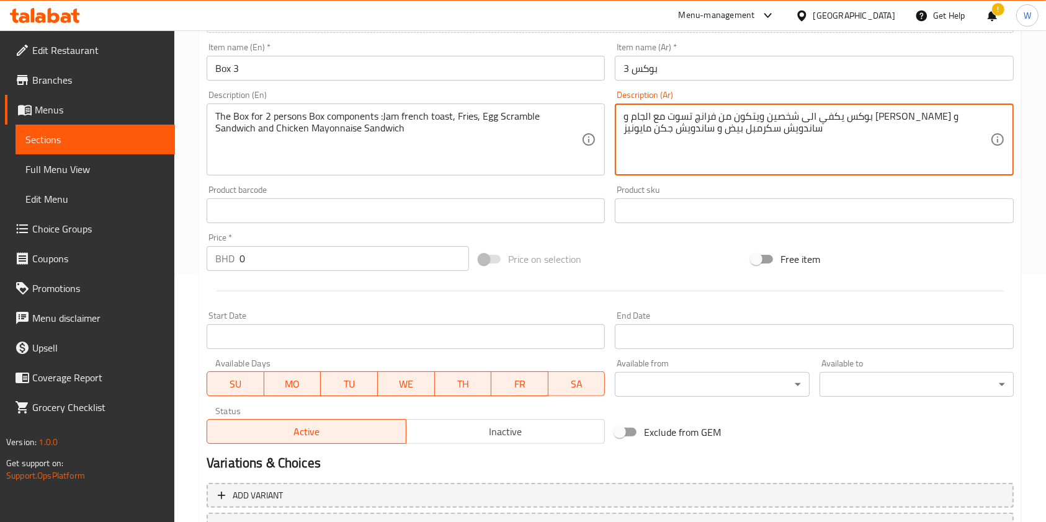
type textarea "بوكس يكفي الى شخصين ويتكون من فرانچ تسوت مع الجام و [PERSON_NAME] و ساندويش سكر…"
drag, startPoint x: 273, startPoint y: 260, endPoint x: 205, endPoint y: 262, distance: 68.2
click at [207, 263] on div "BHD 0 Price *" at bounding box center [338, 258] width 262 height 25
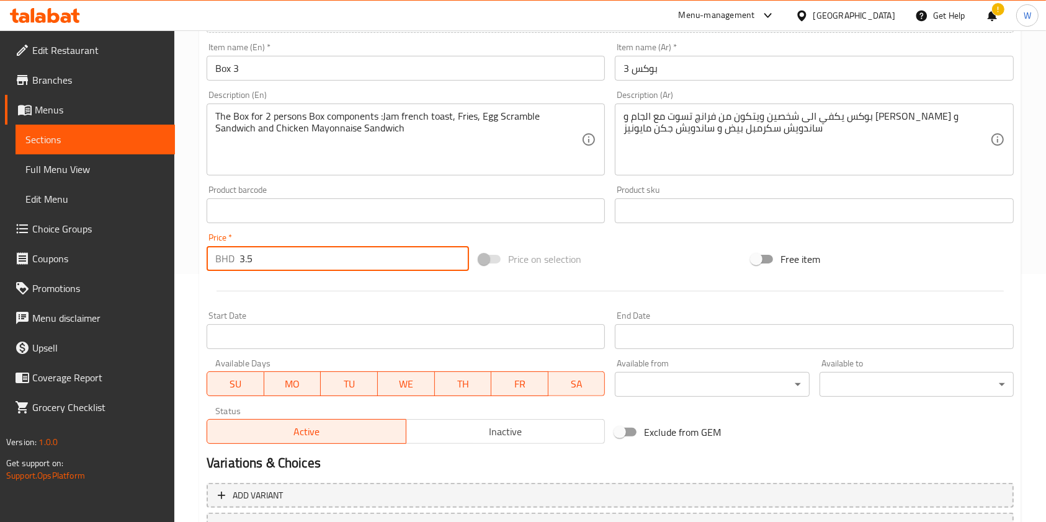
type input "3.5"
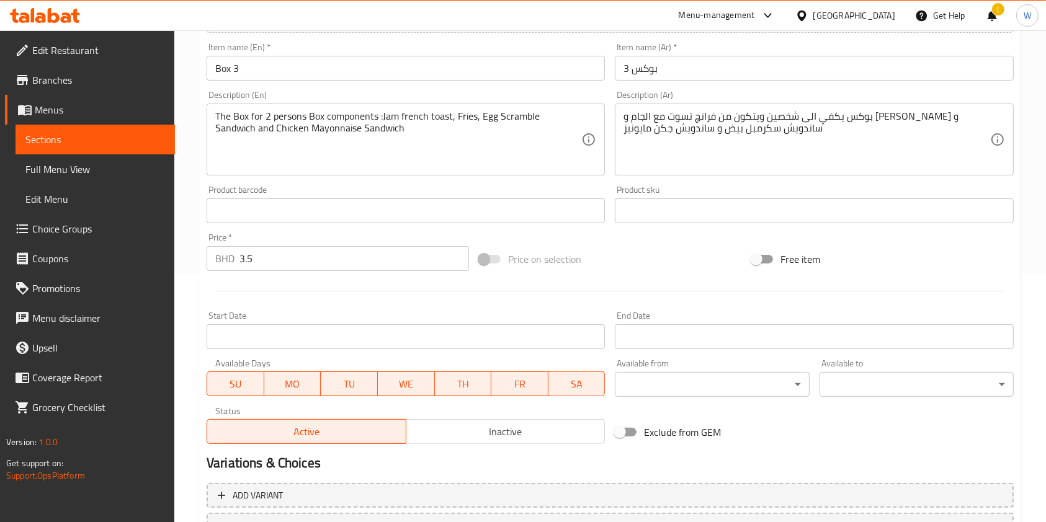
click at [576, 278] on div at bounding box center [610, 291] width 817 height 30
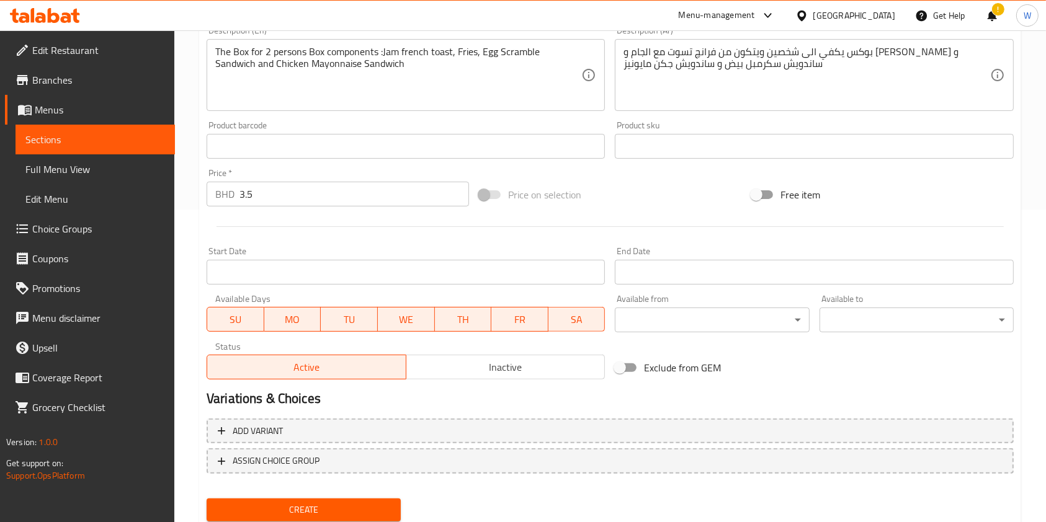
scroll to position [354, 0]
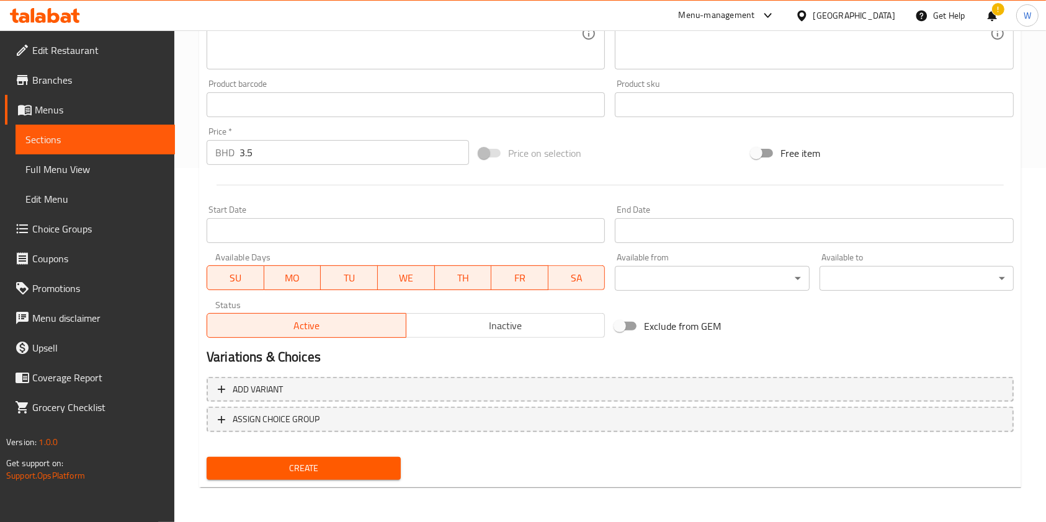
click at [281, 482] on div "Create" at bounding box center [304, 468] width 204 height 33
click at [289, 471] on span "Create" at bounding box center [303, 469] width 174 height 16
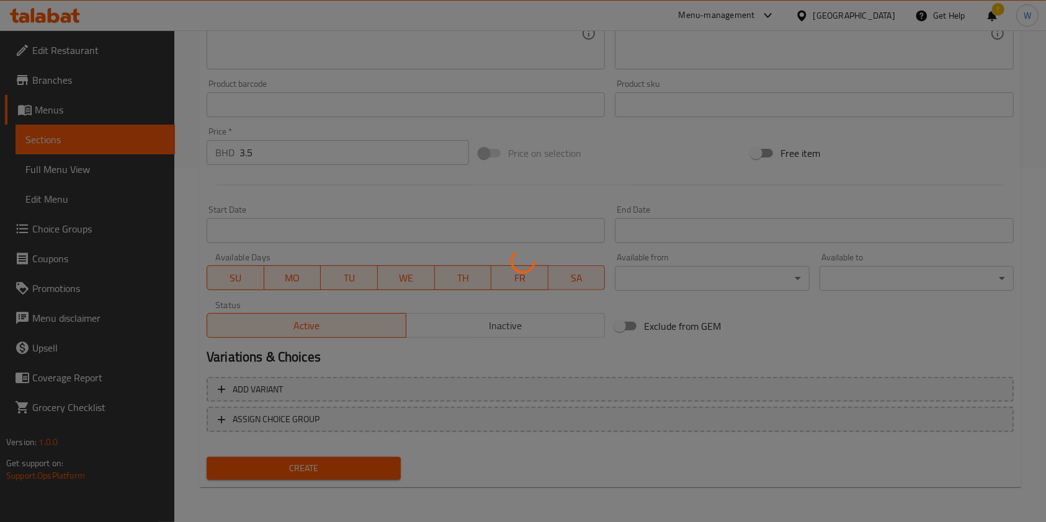
type input "0"
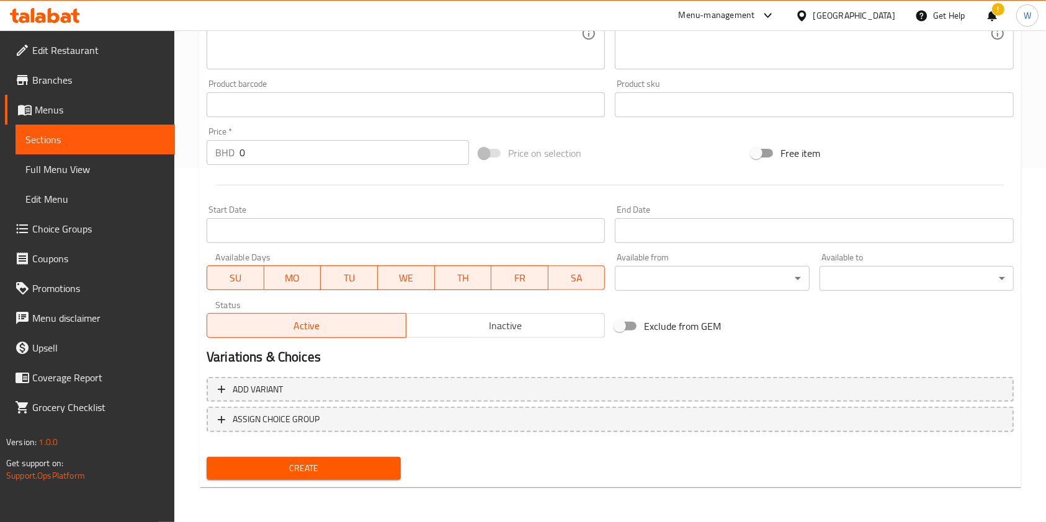
click at [283, 468] on span "Create" at bounding box center [303, 469] width 174 height 16
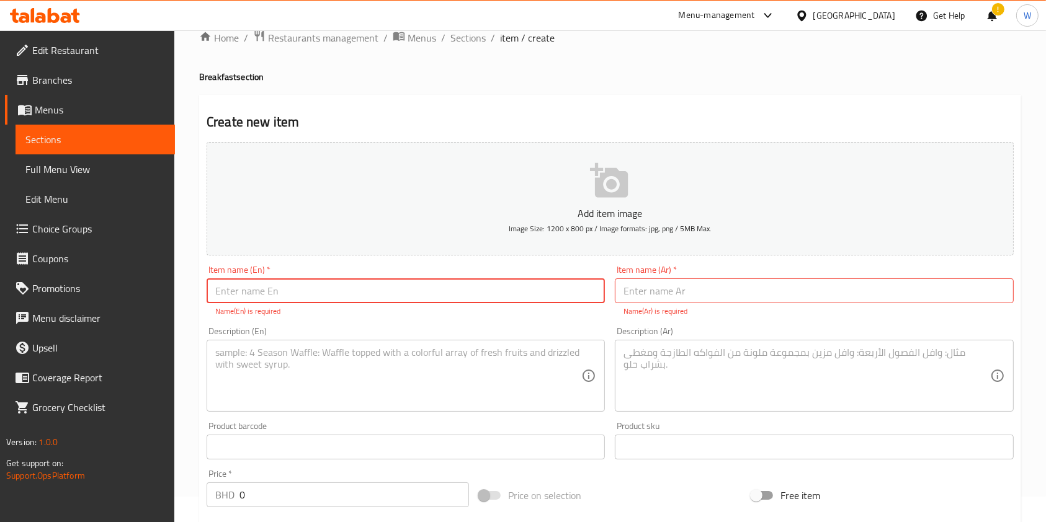
scroll to position [0, 0]
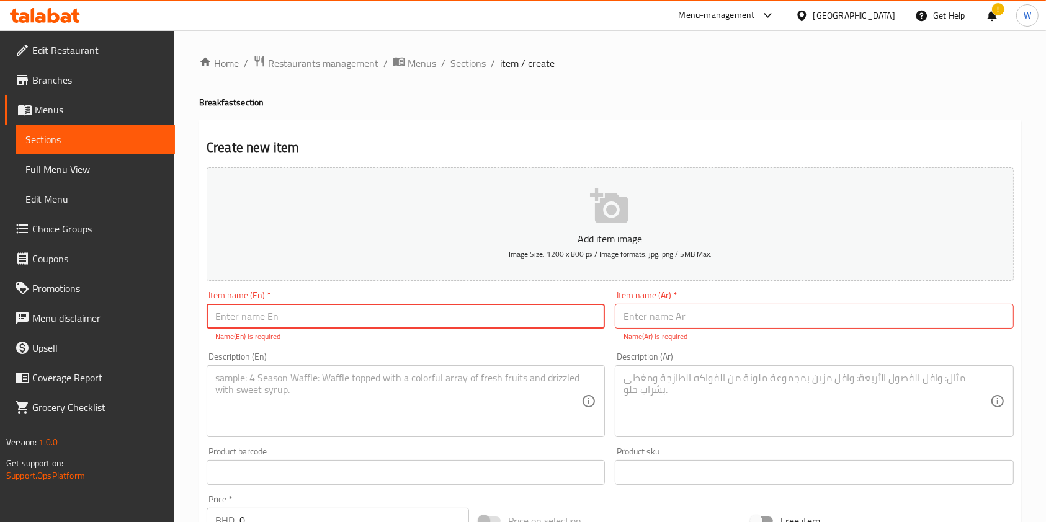
click at [471, 62] on span "Sections" at bounding box center [467, 63] width 35 height 15
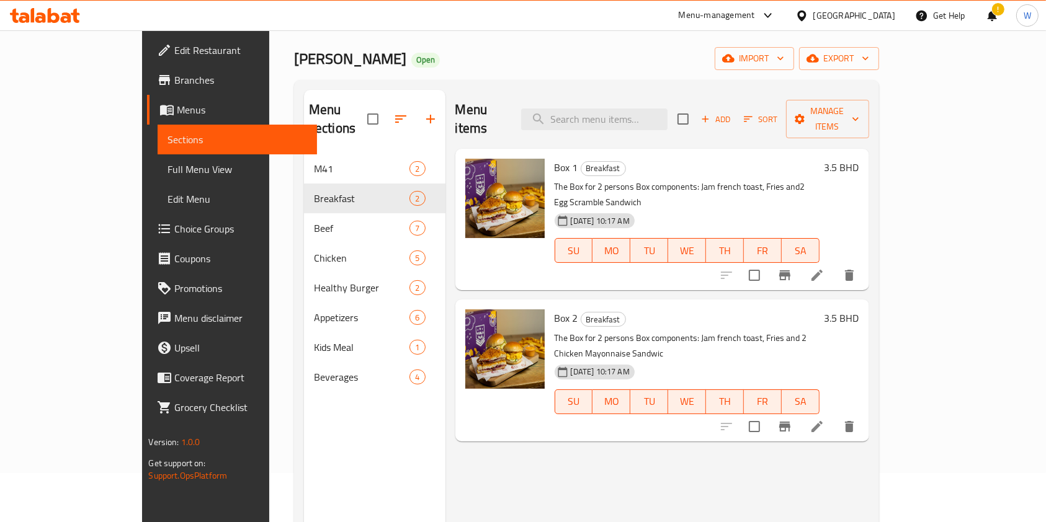
scroll to position [82, 0]
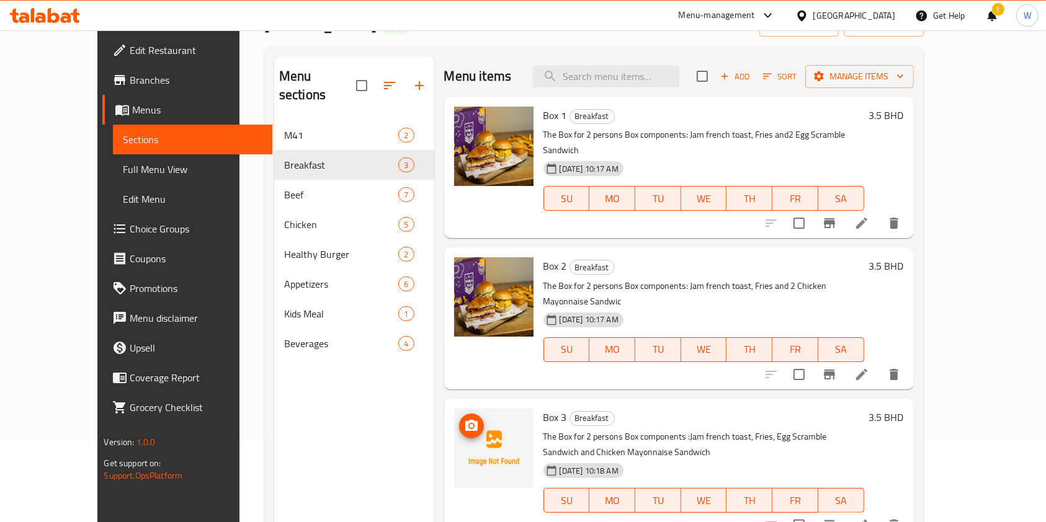
click at [465, 420] on icon "upload picture" at bounding box center [471, 425] width 12 height 11
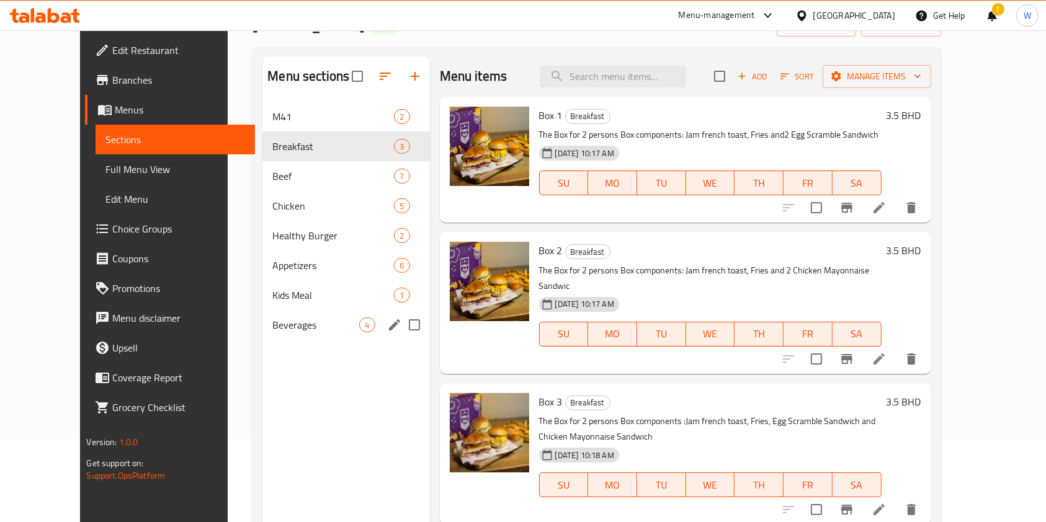
scroll to position [0, 0]
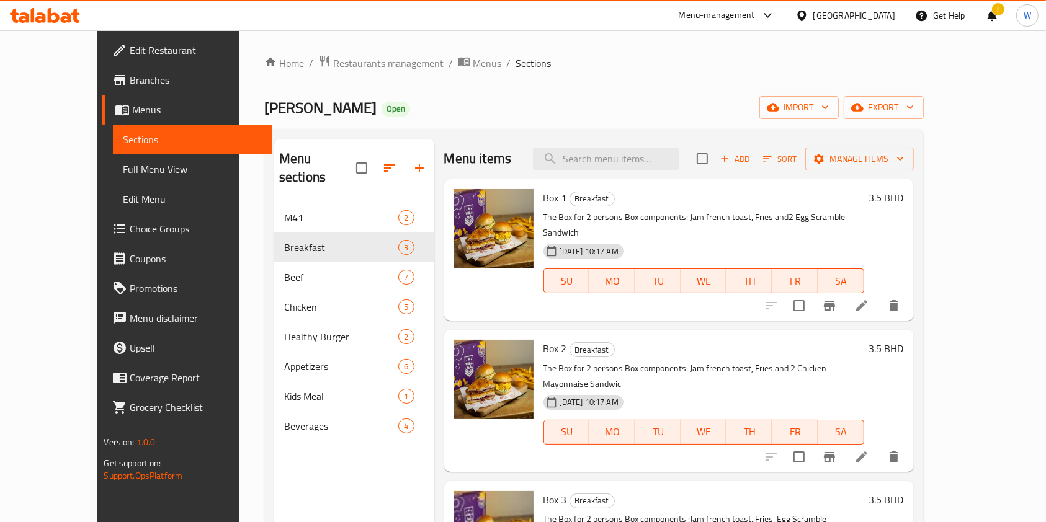
click at [333, 65] on span "Restaurants management" at bounding box center [388, 63] width 110 height 15
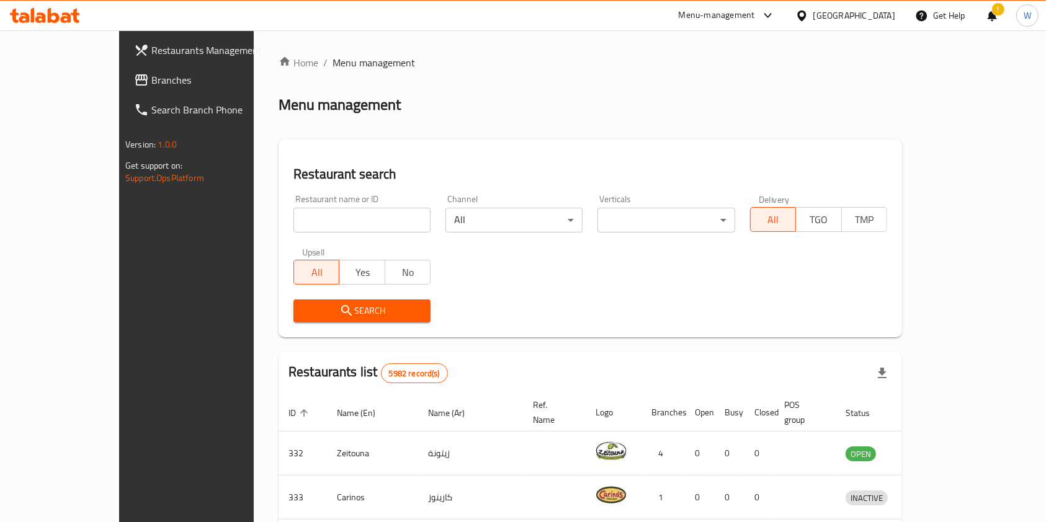
click at [308, 213] on input "search" at bounding box center [361, 220] width 137 height 25
paste input "Mumbai Spices"
type input "Mumbai Spices"
click button "Search" at bounding box center [361, 311] width 137 height 23
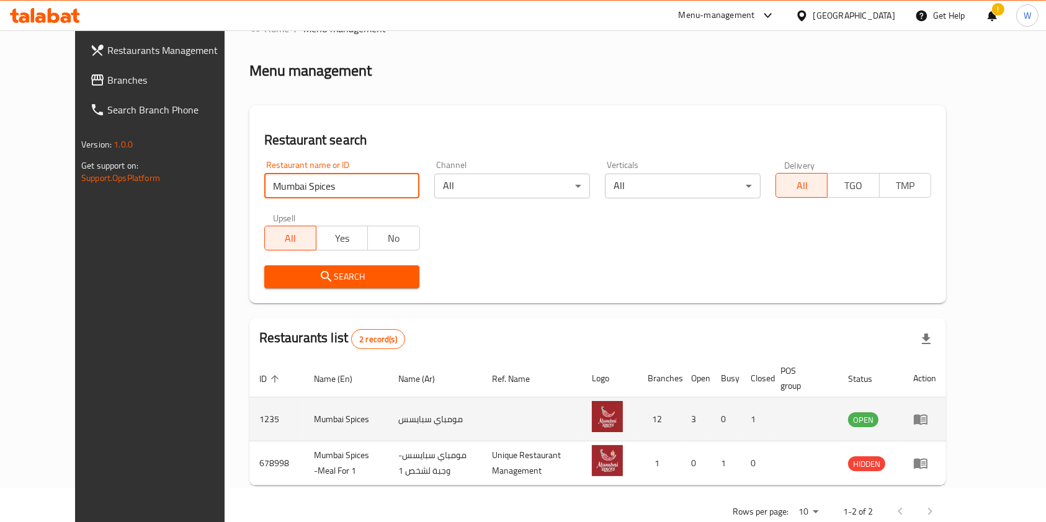
scroll to position [64, 0]
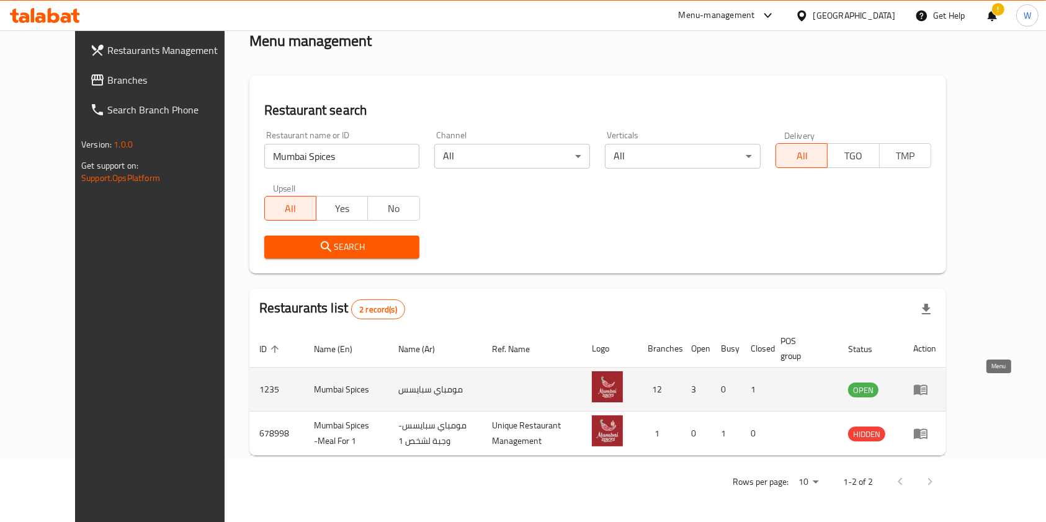
click at [928, 391] on icon "enhanced table" at bounding box center [920, 389] width 15 height 15
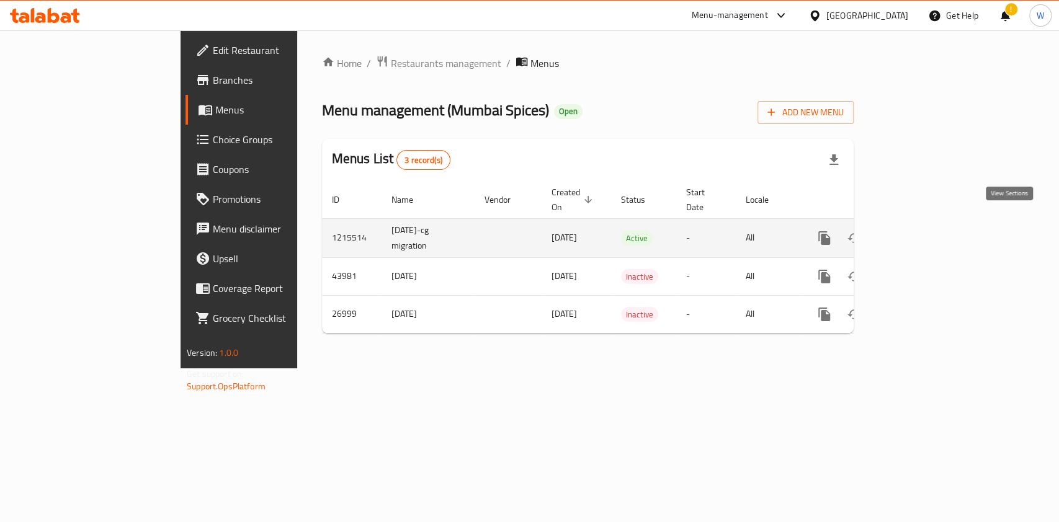
click at [921, 231] on icon "enhanced table" at bounding box center [913, 238] width 15 height 15
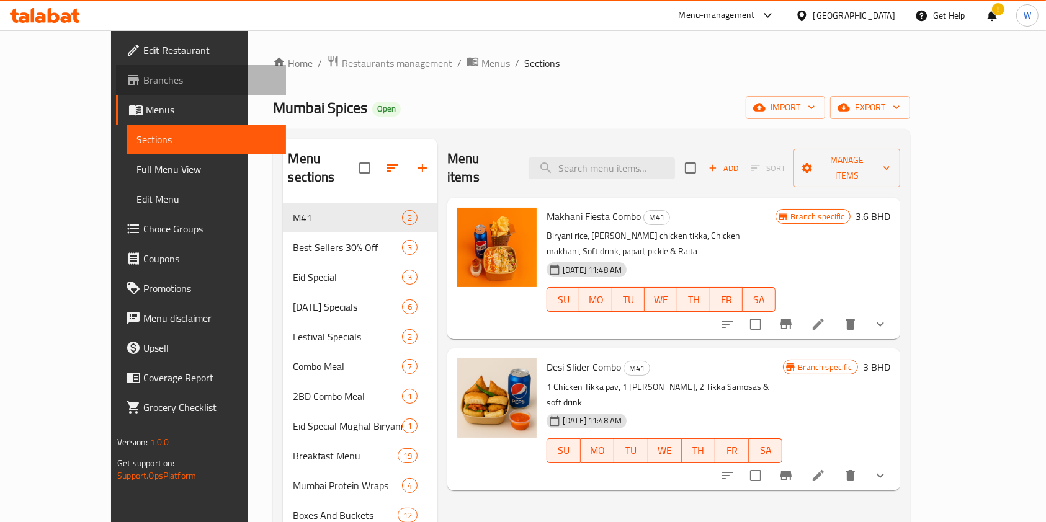
click at [143, 86] on span "Branches" at bounding box center [209, 80] width 133 height 15
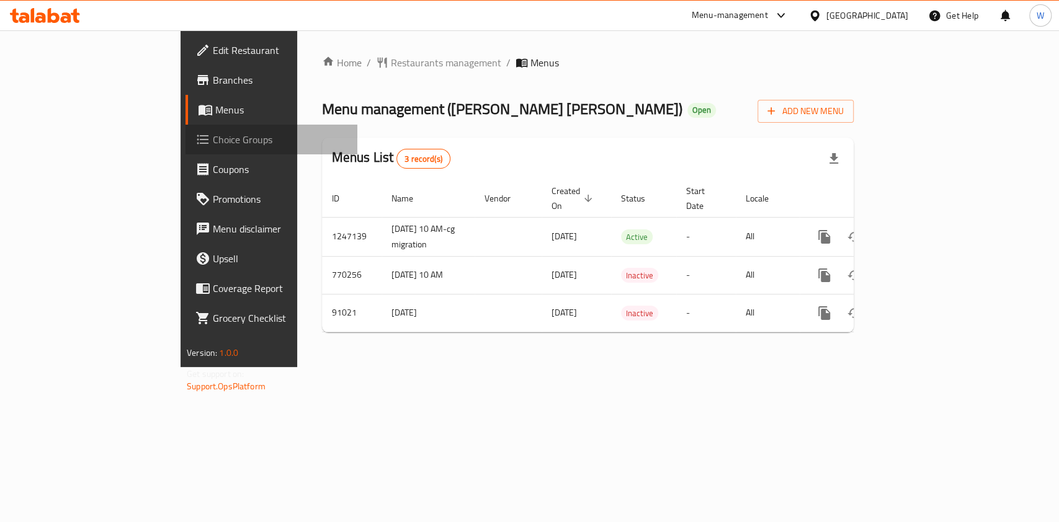
click at [213, 133] on span "Choice Groups" at bounding box center [280, 139] width 135 height 15
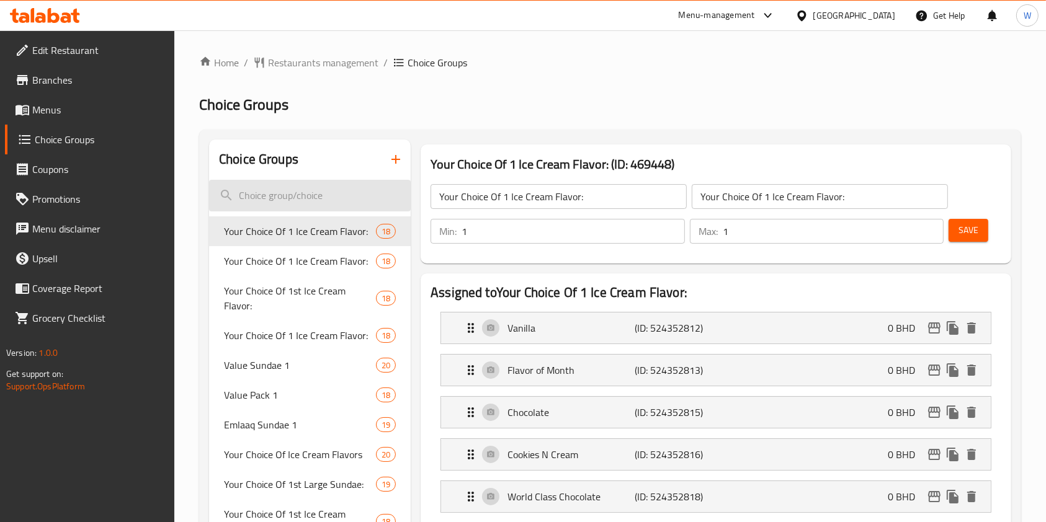
click at [358, 186] on input "search" at bounding box center [310, 196] width 202 height 32
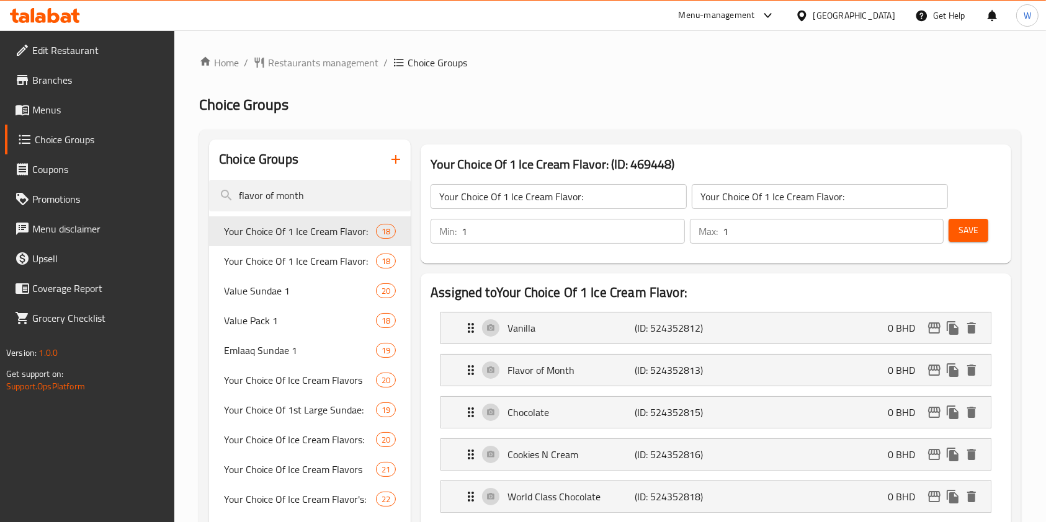
type input "flavor of month"
click at [61, 11] on icon at bounding box center [45, 15] width 70 height 15
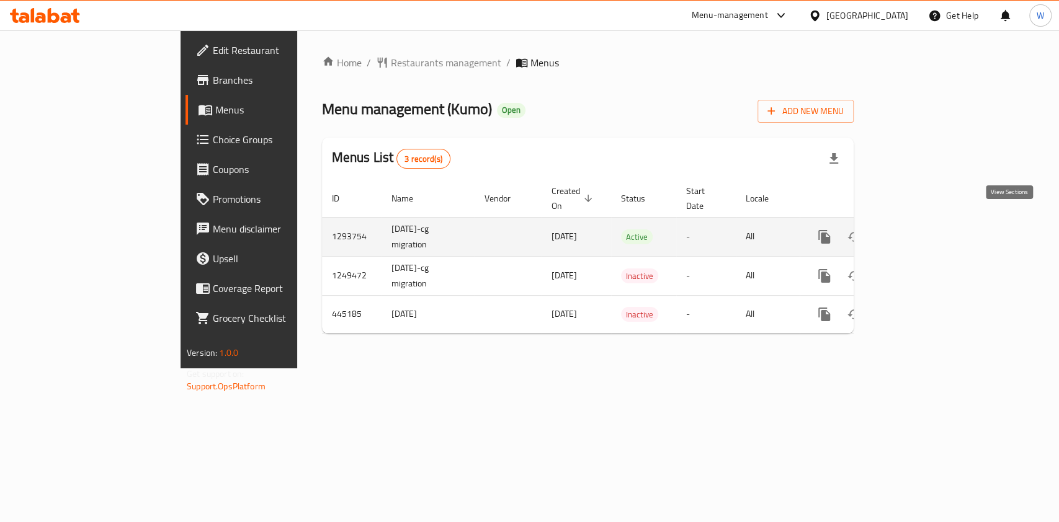
click at [919, 231] on icon "enhanced table" at bounding box center [913, 236] width 11 height 11
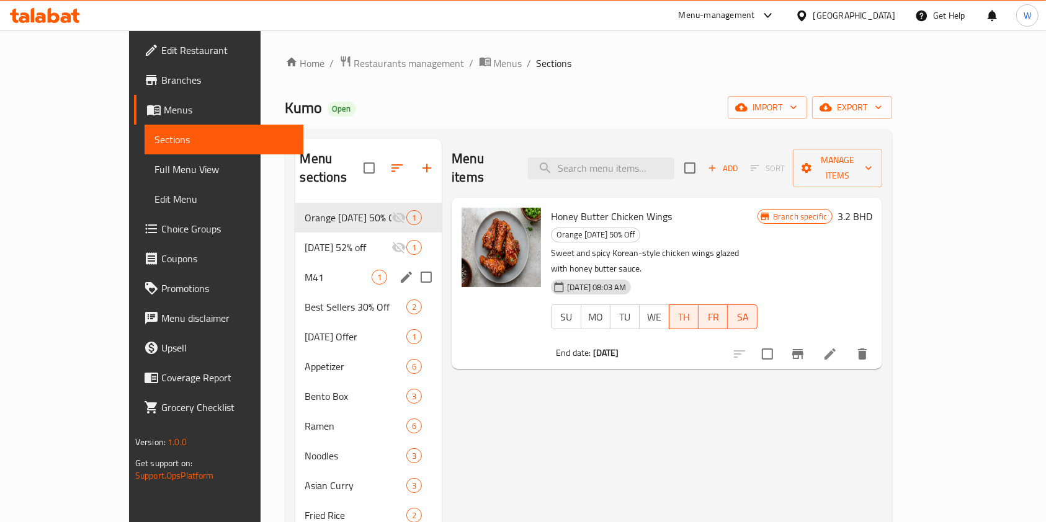
click at [295, 262] on div "M41 1" at bounding box center [368, 277] width 147 height 30
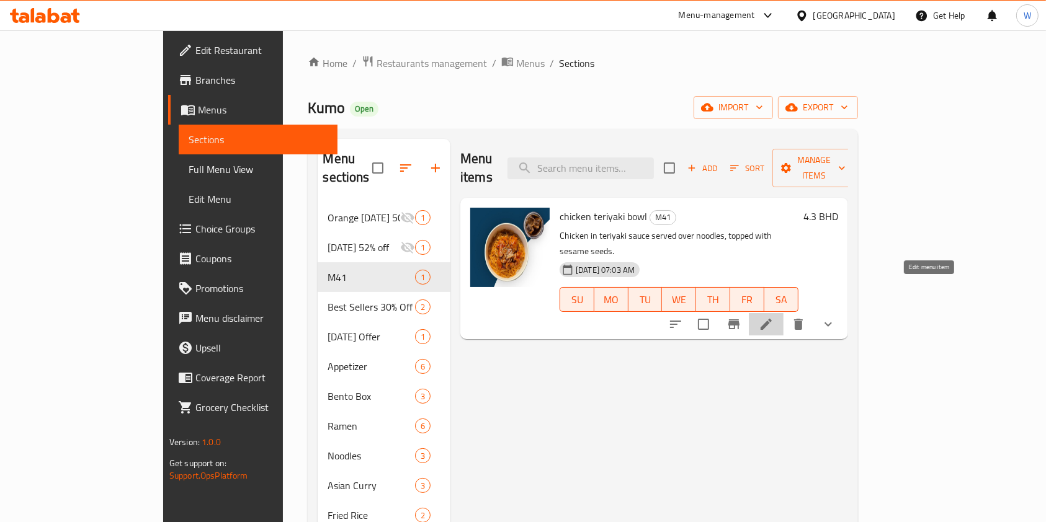
click at [783, 313] on li at bounding box center [766, 324] width 35 height 22
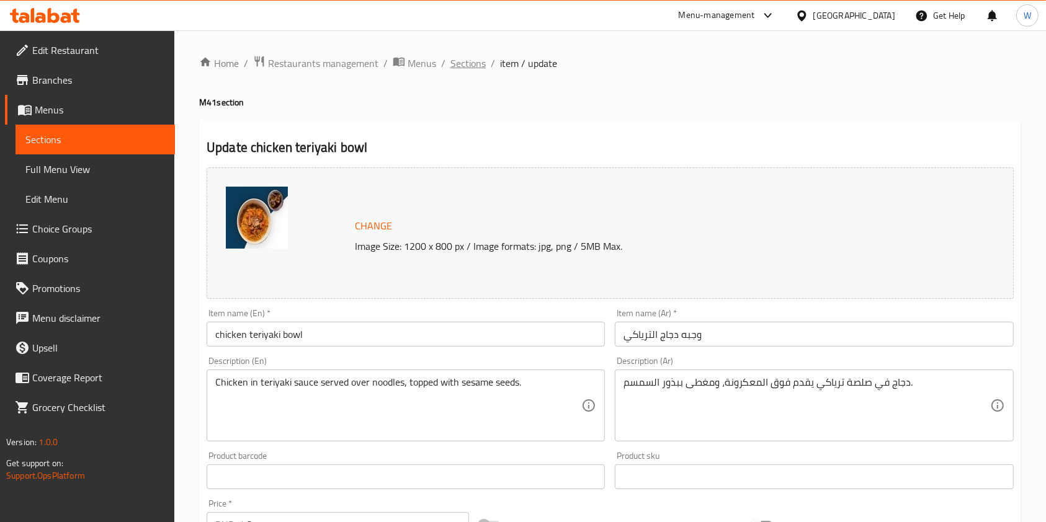
click at [479, 65] on span "Sections" at bounding box center [467, 63] width 35 height 15
